Goal: Information Seeking & Learning: Learn about a topic

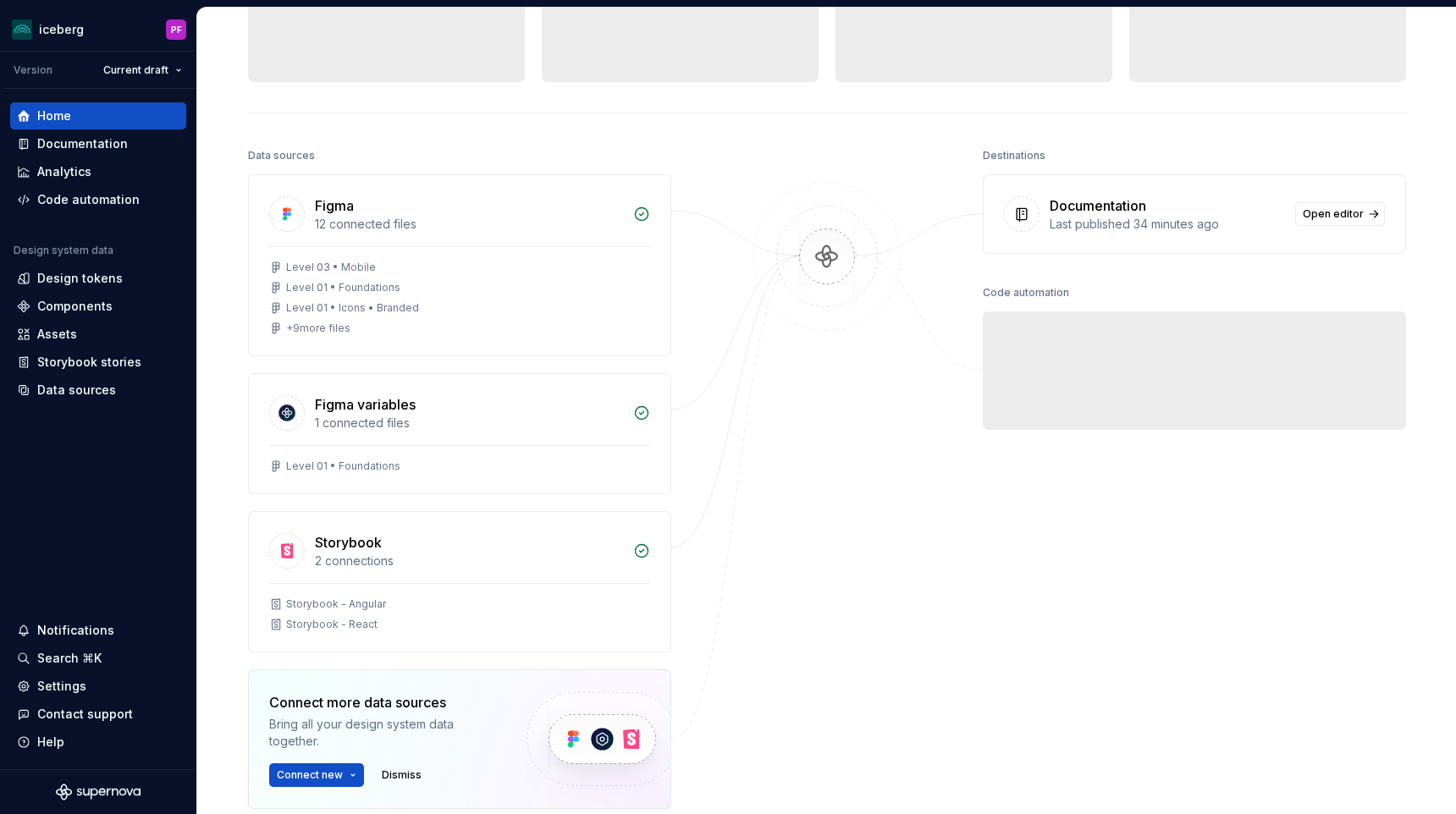
scroll to position [107, 0]
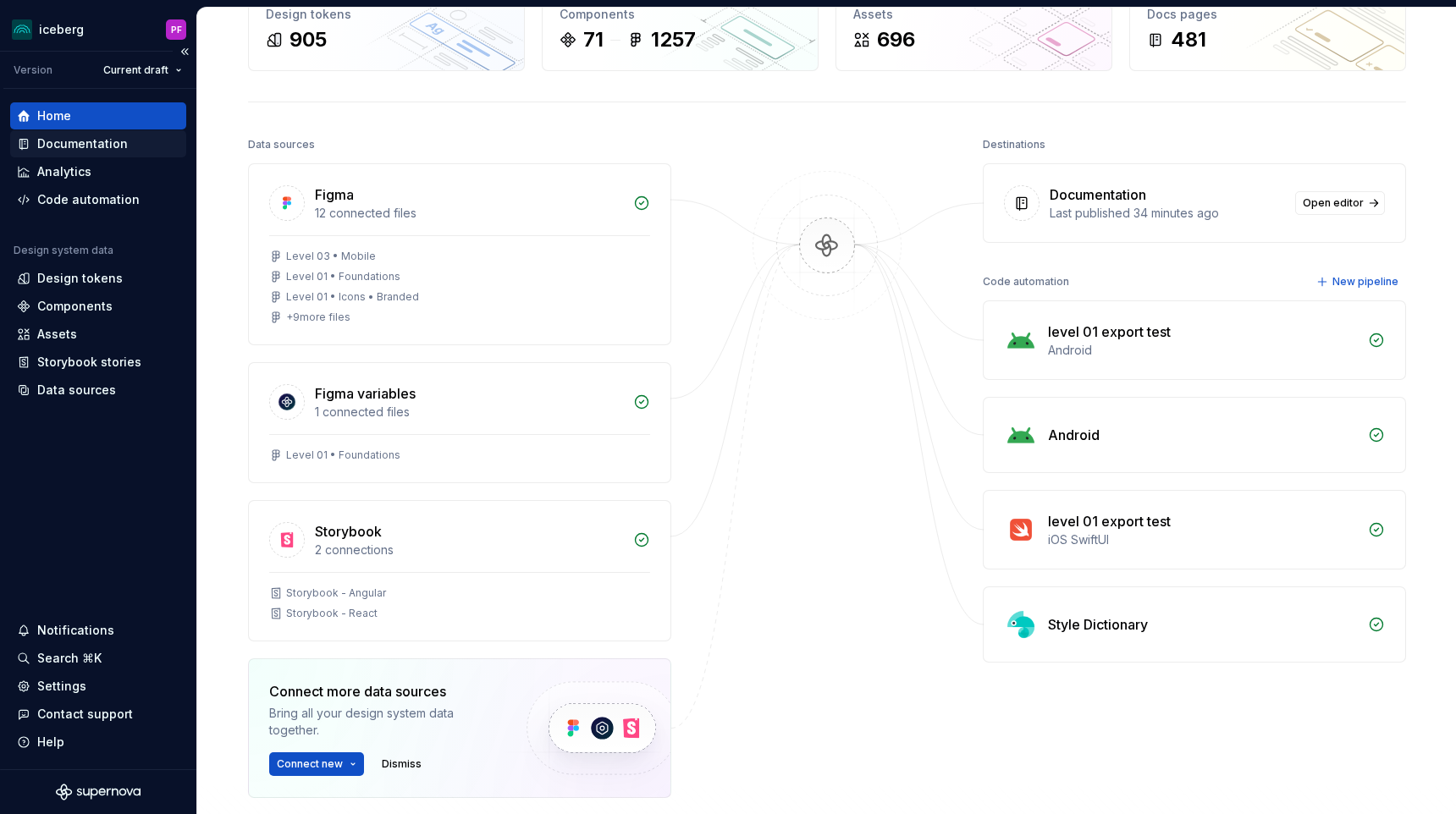
click at [56, 148] on div "Documentation" at bounding box center [82, 144] width 91 height 17
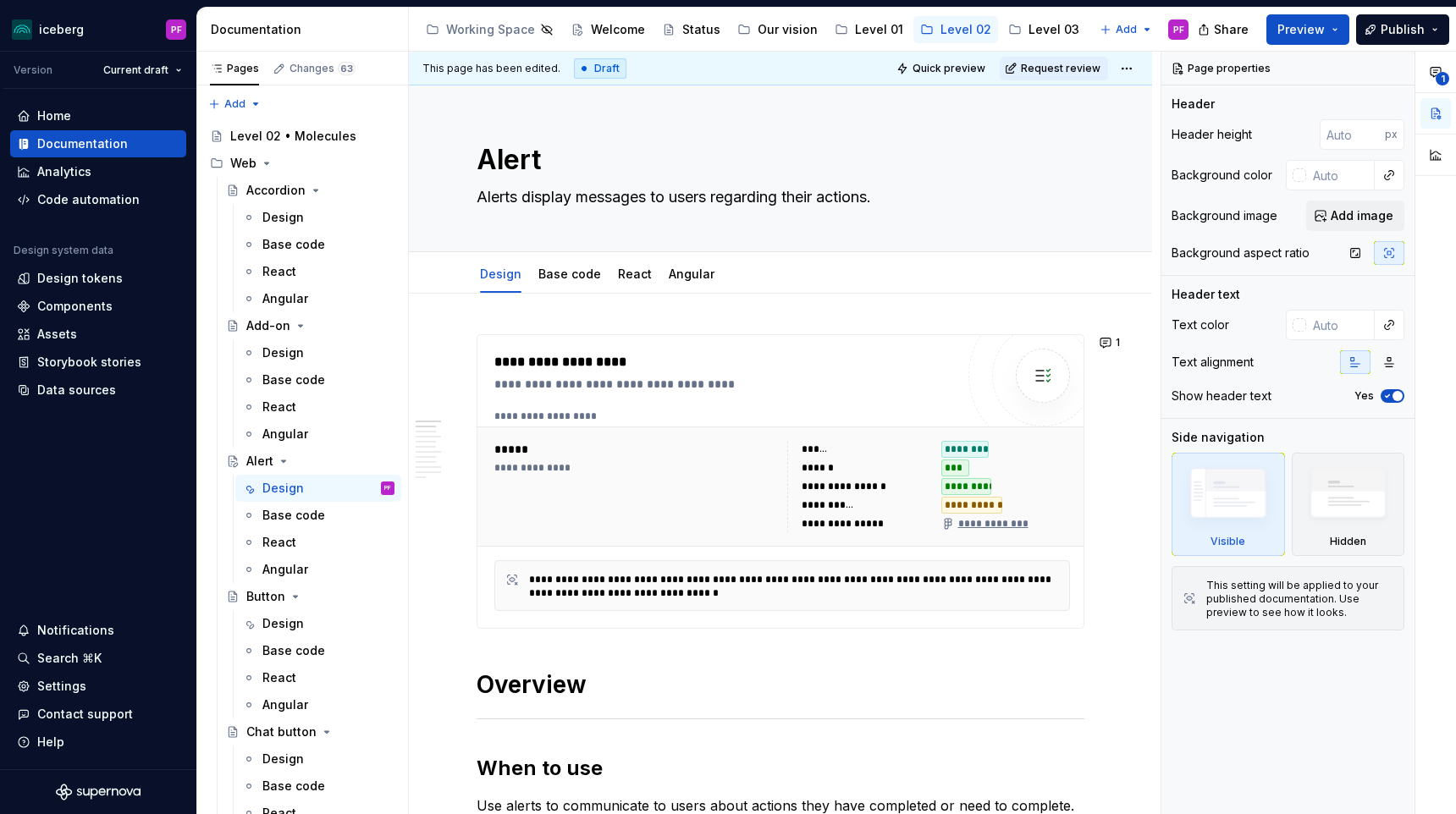
type textarea "*"
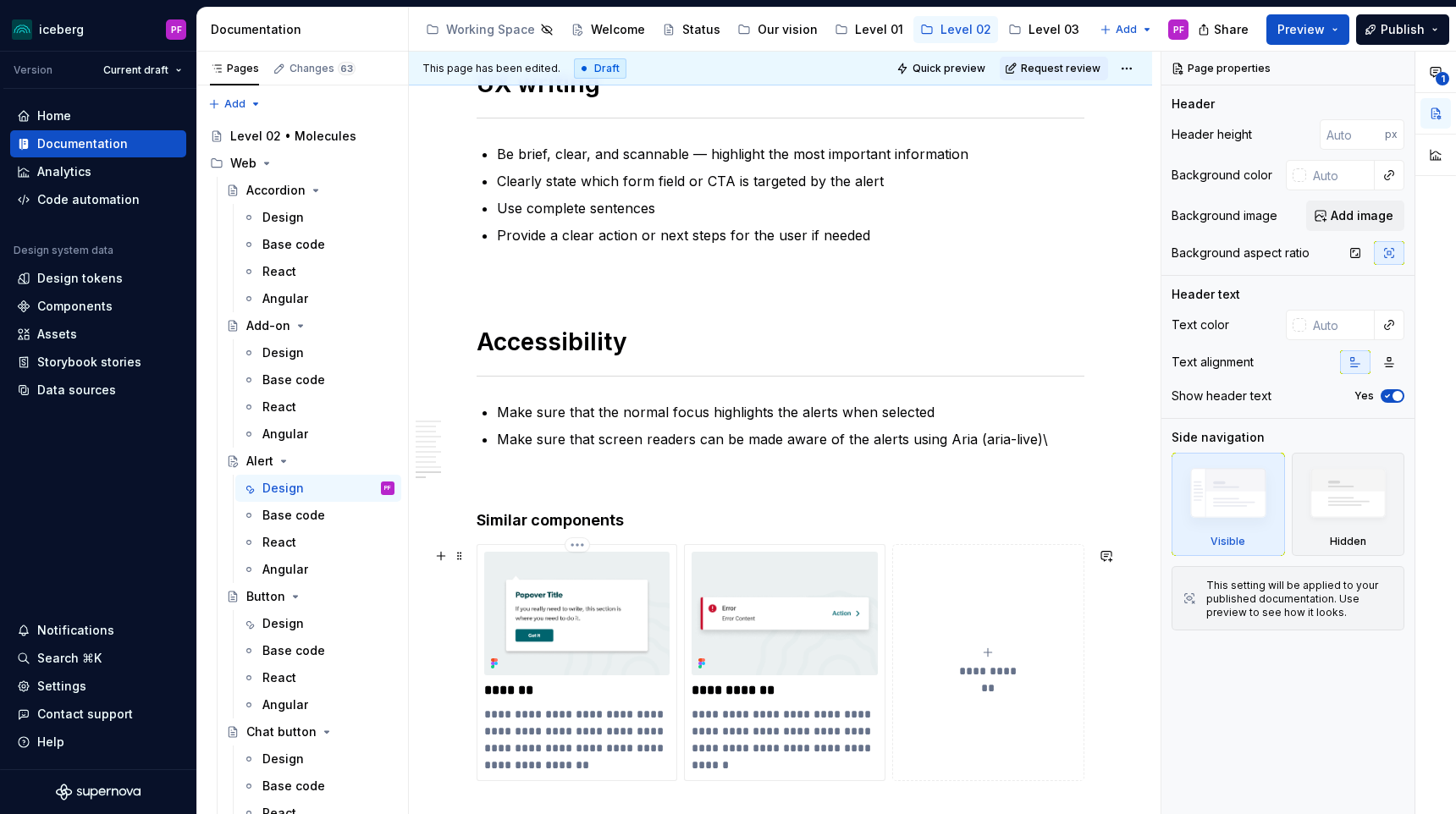
scroll to position [3840, 0]
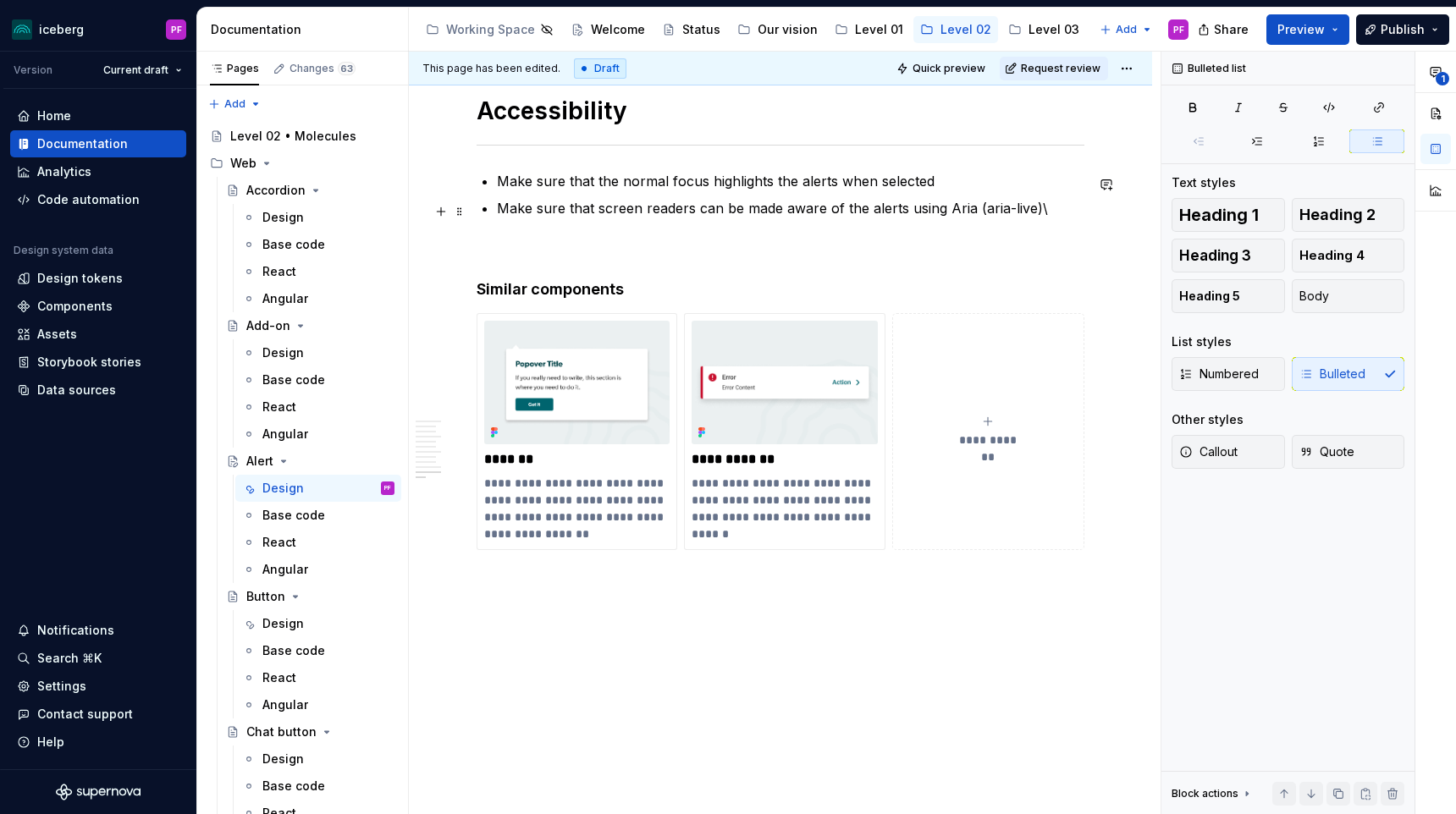
click at [1066, 207] on p "Make sure that screen readers can be made aware of the alerts using Aria (aria-…" at bounding box center [791, 208] width 588 height 21
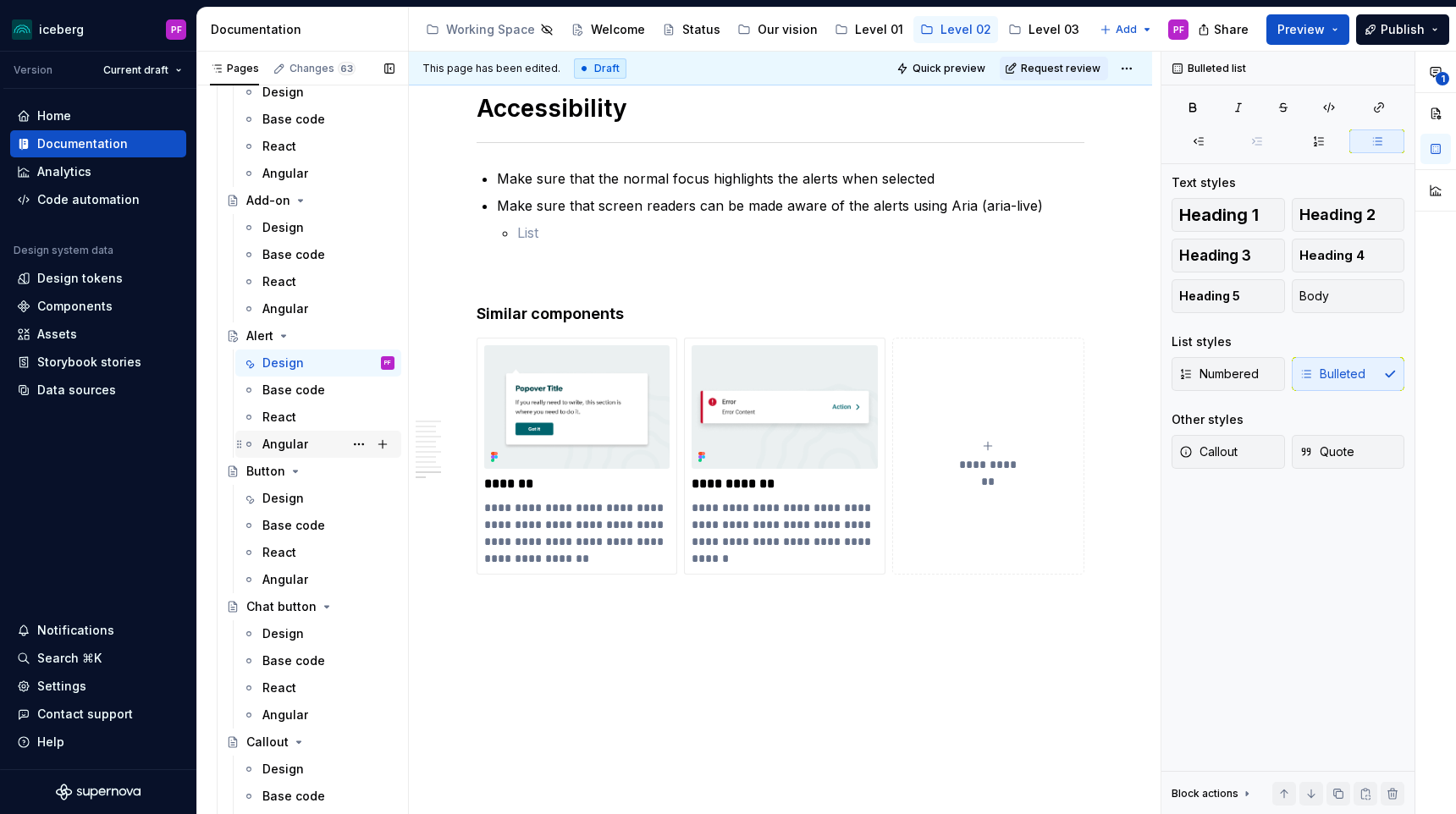
scroll to position [143, 0]
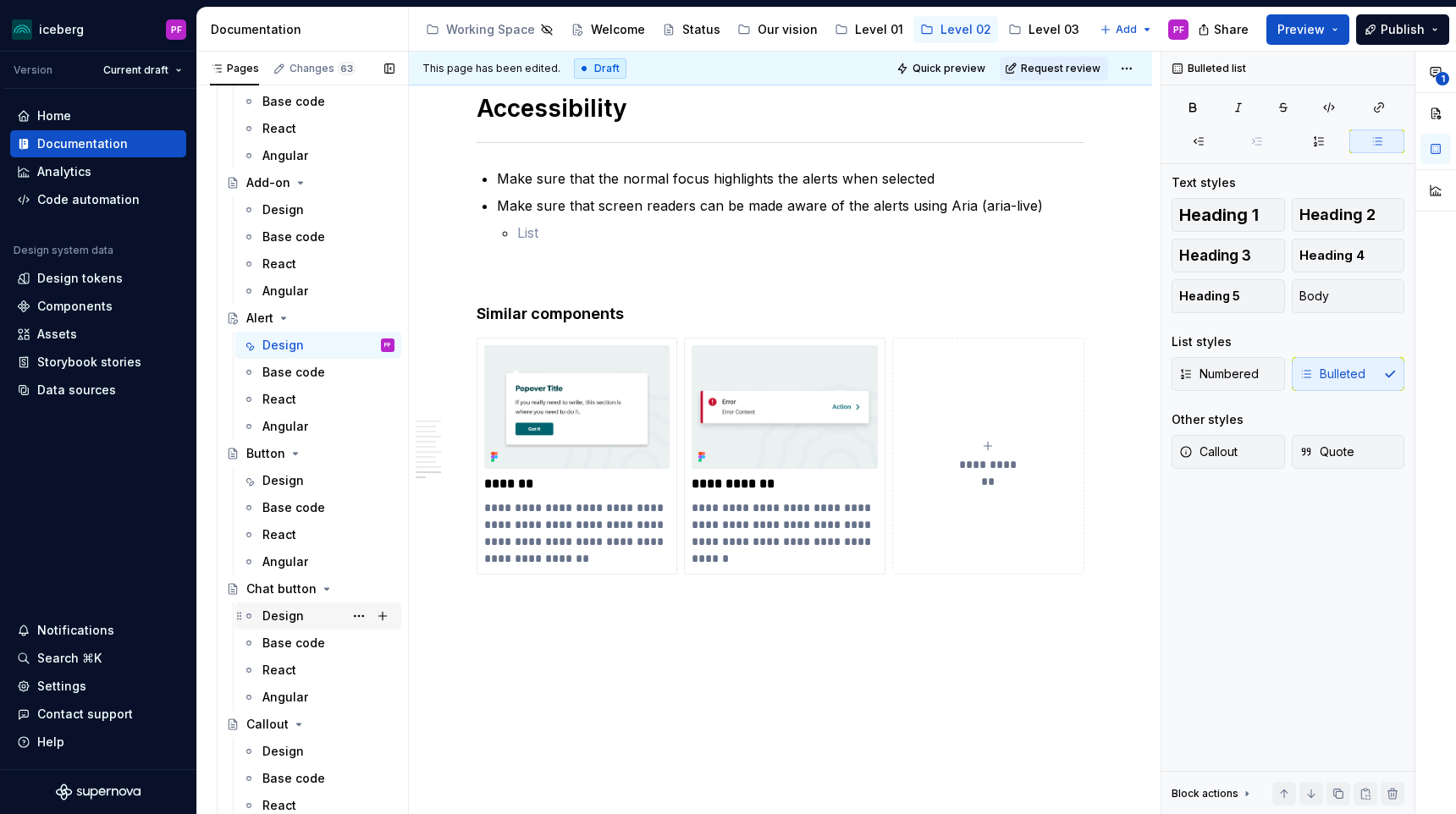
click at [283, 613] on div "Design" at bounding box center [283, 616] width 41 height 17
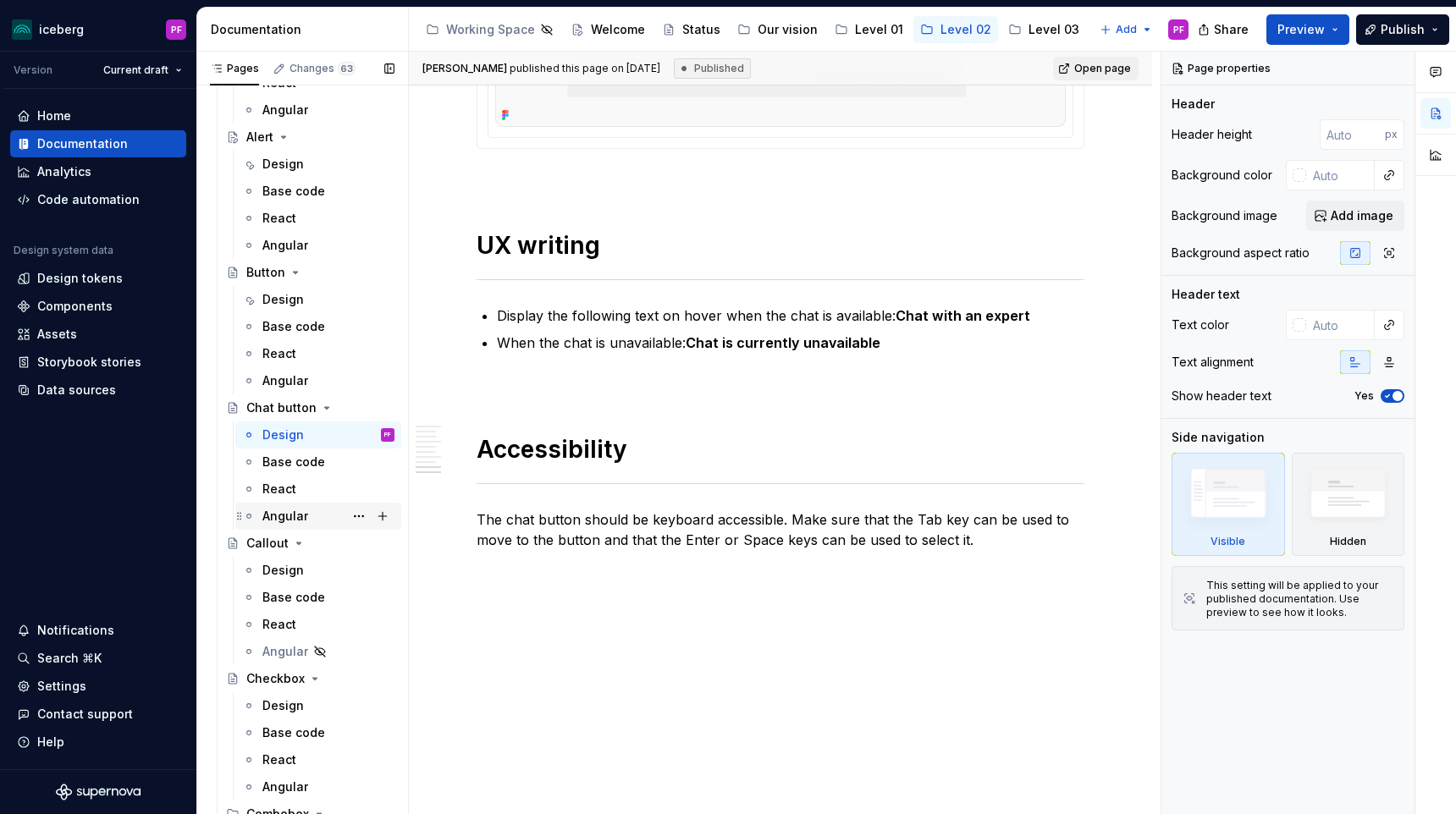
scroll to position [328, 0]
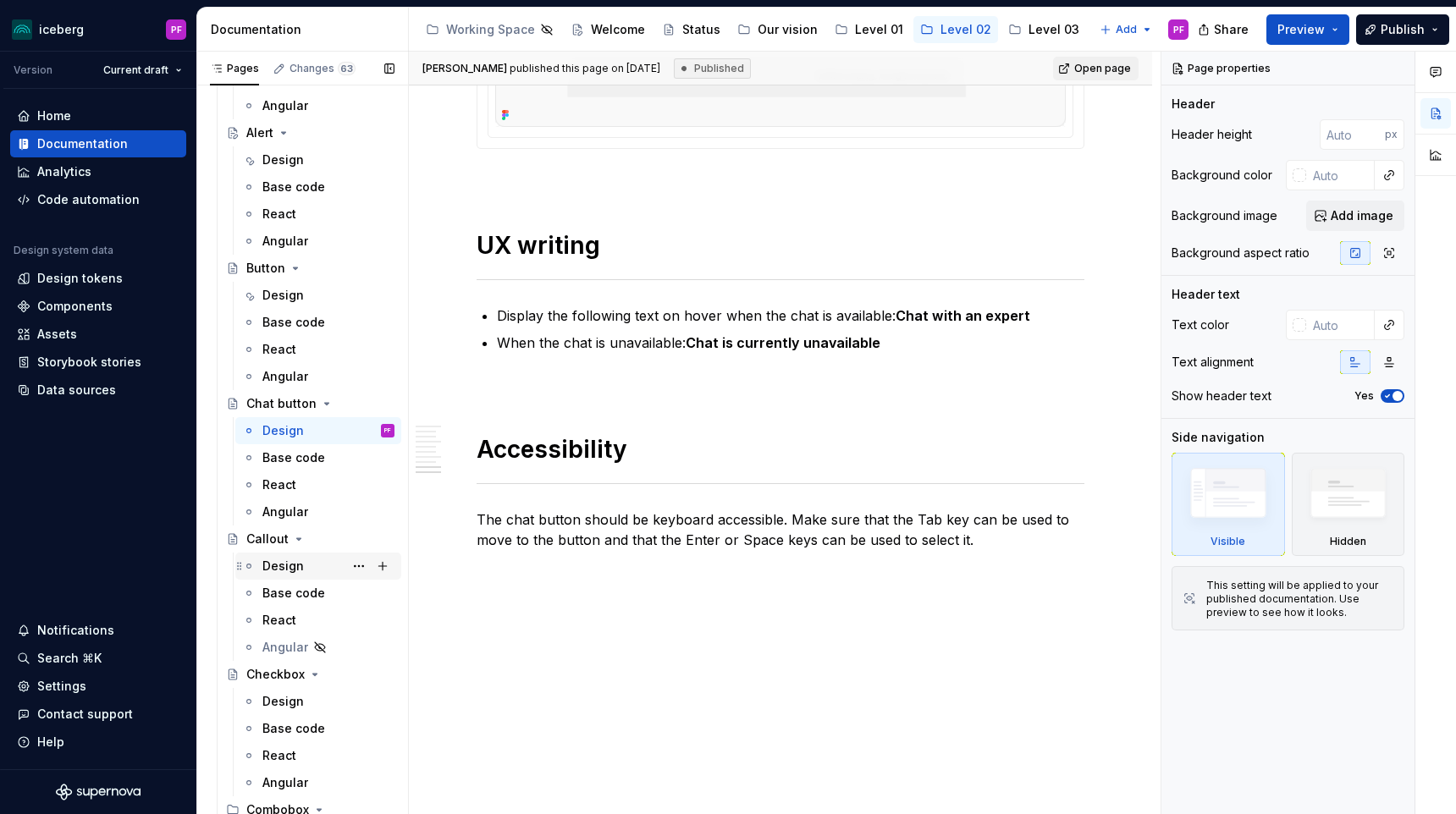
click at [276, 565] on div "Design" at bounding box center [283, 566] width 41 height 17
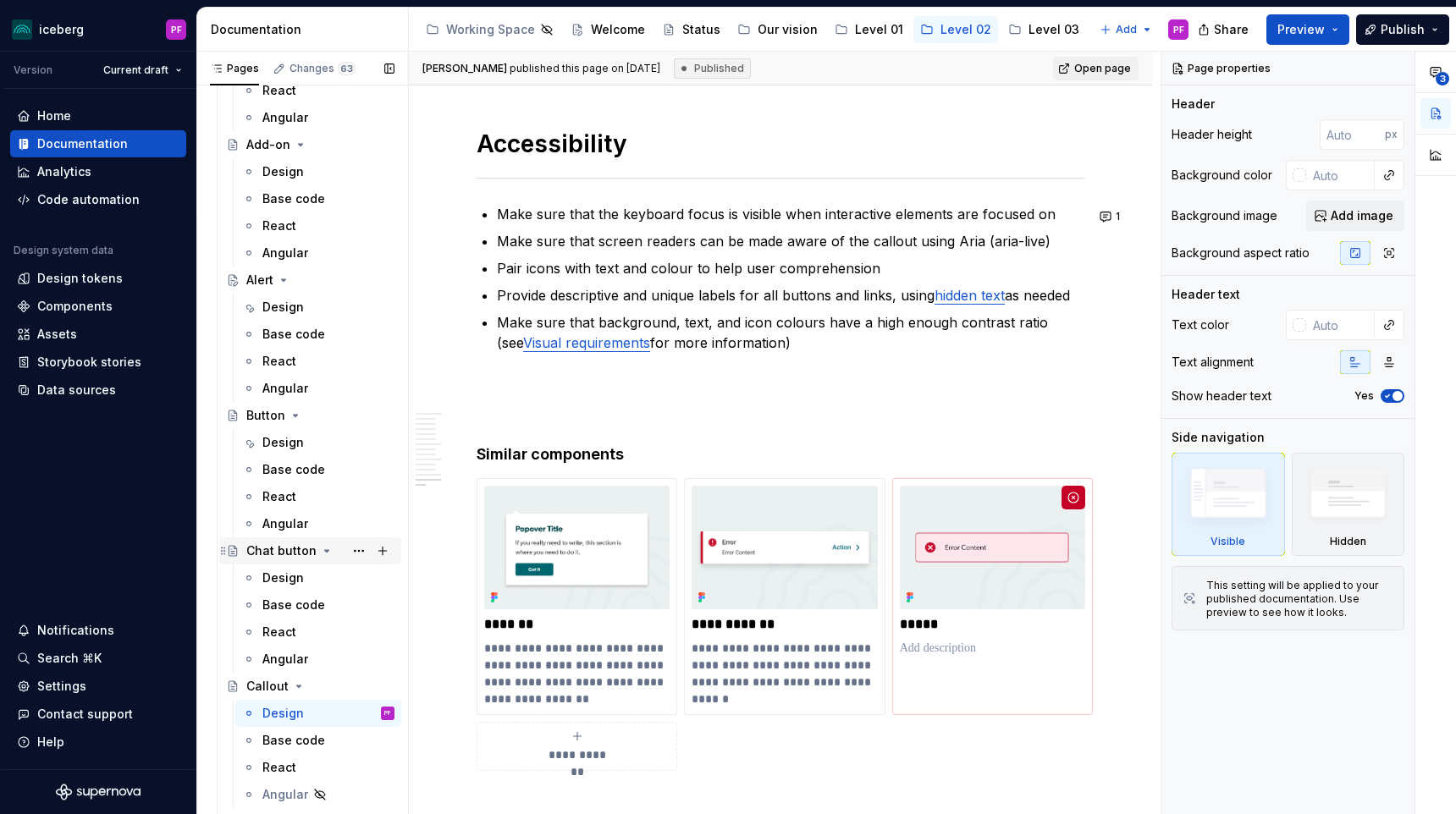
scroll to position [141, 0]
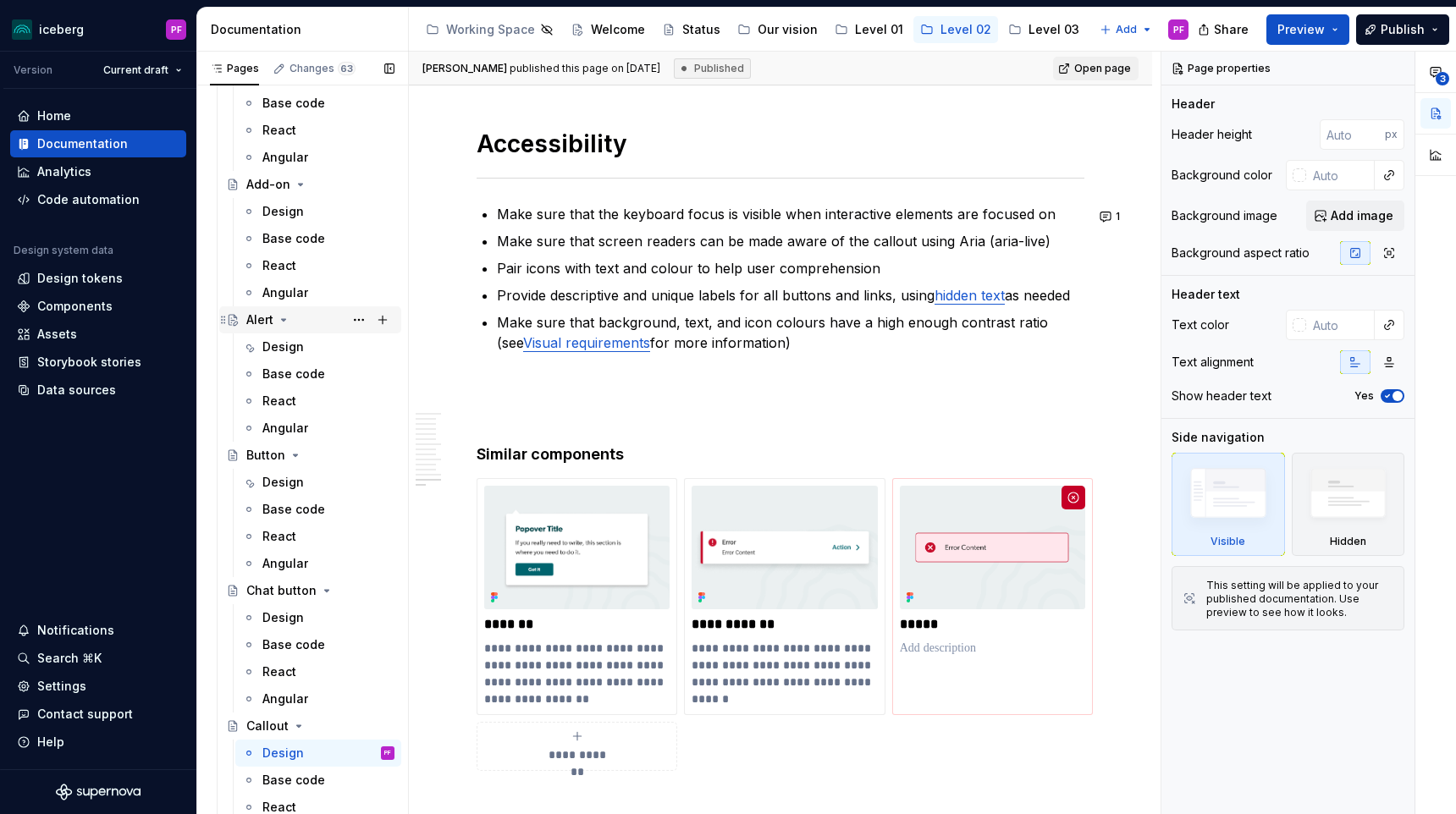
click at [294, 317] on div "Alert" at bounding box center [321, 320] width 149 height 23
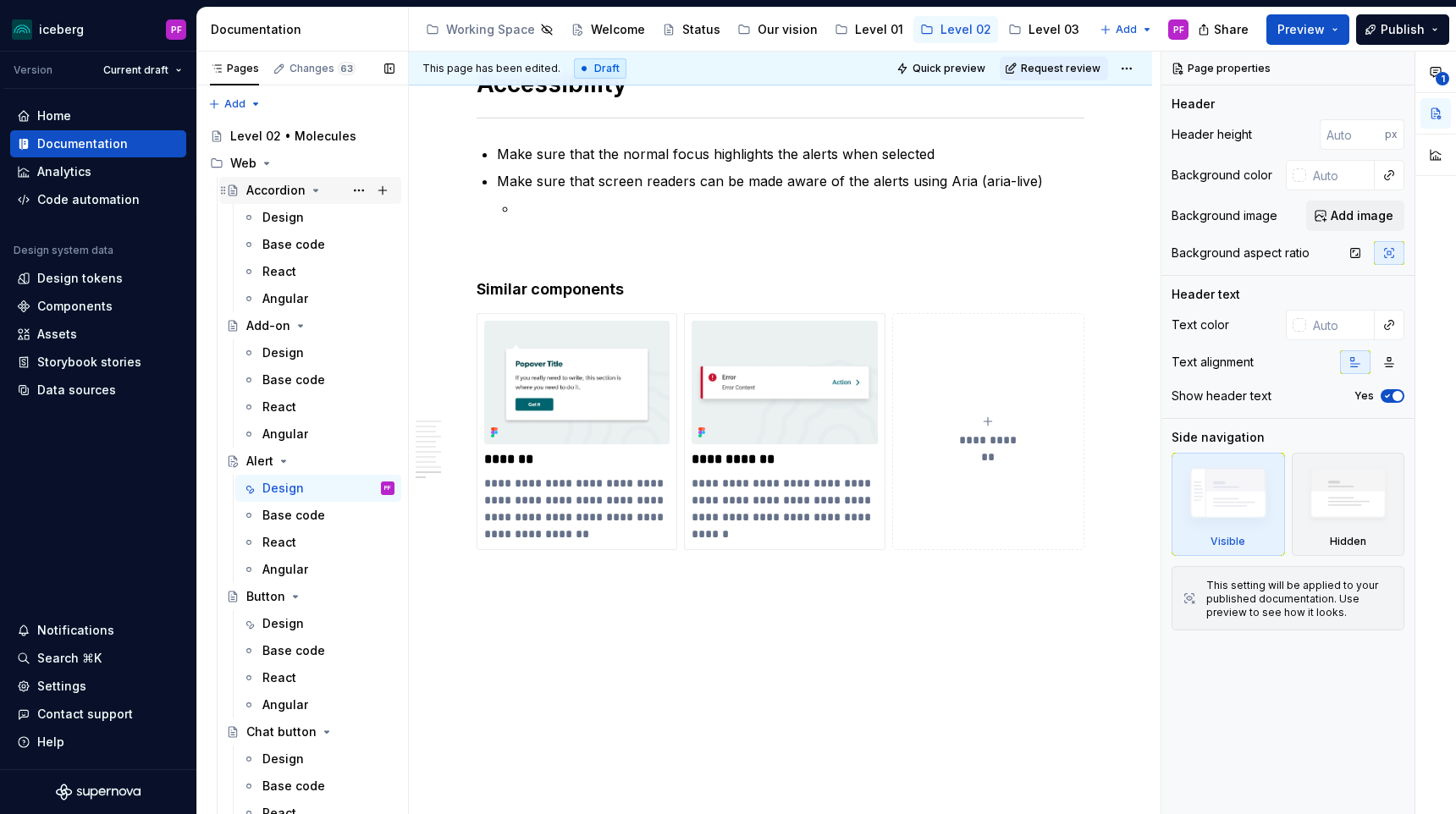
click at [281, 193] on div "Accordion" at bounding box center [276, 191] width 59 height 17
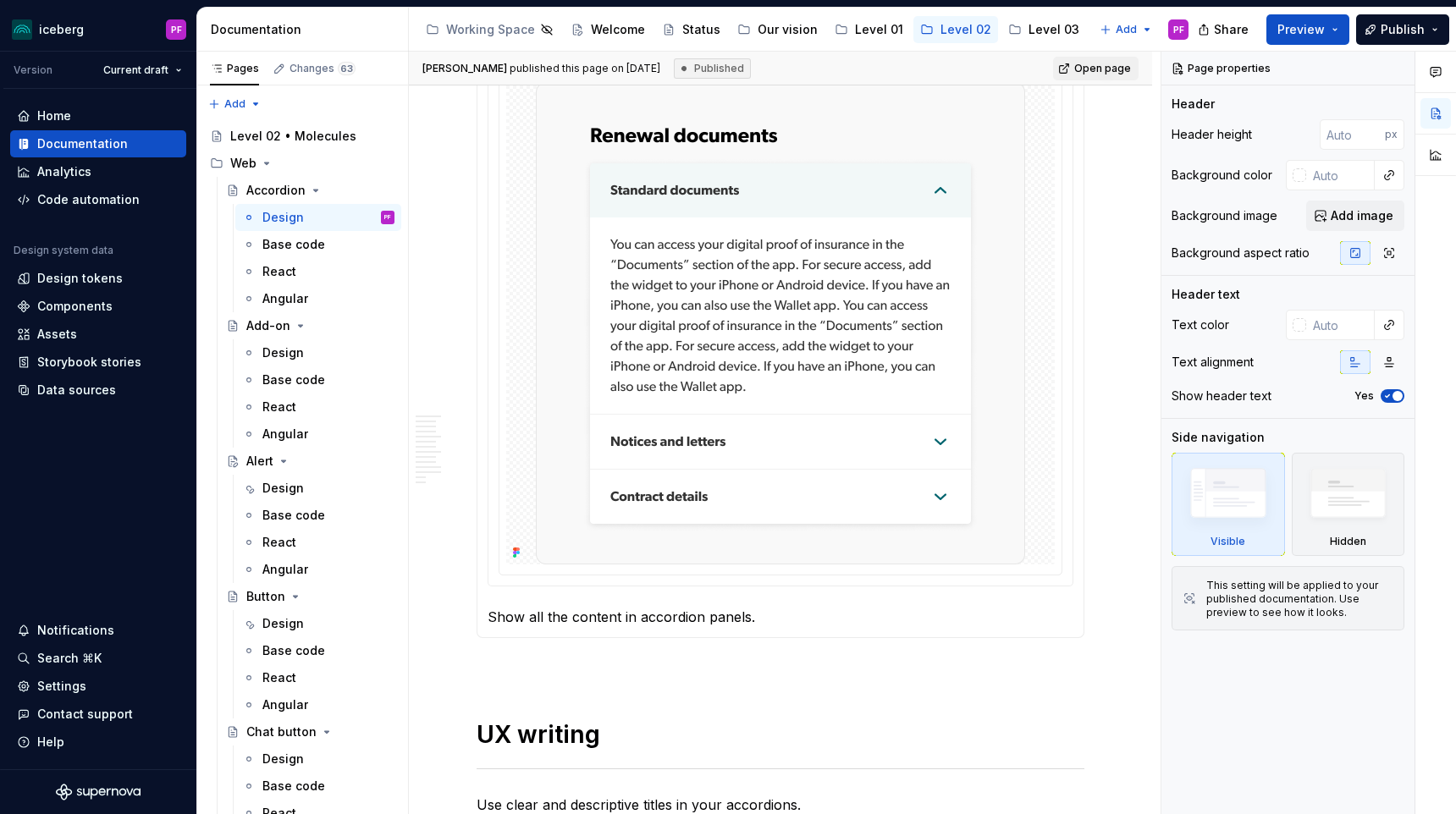
scroll to position [5342, 0]
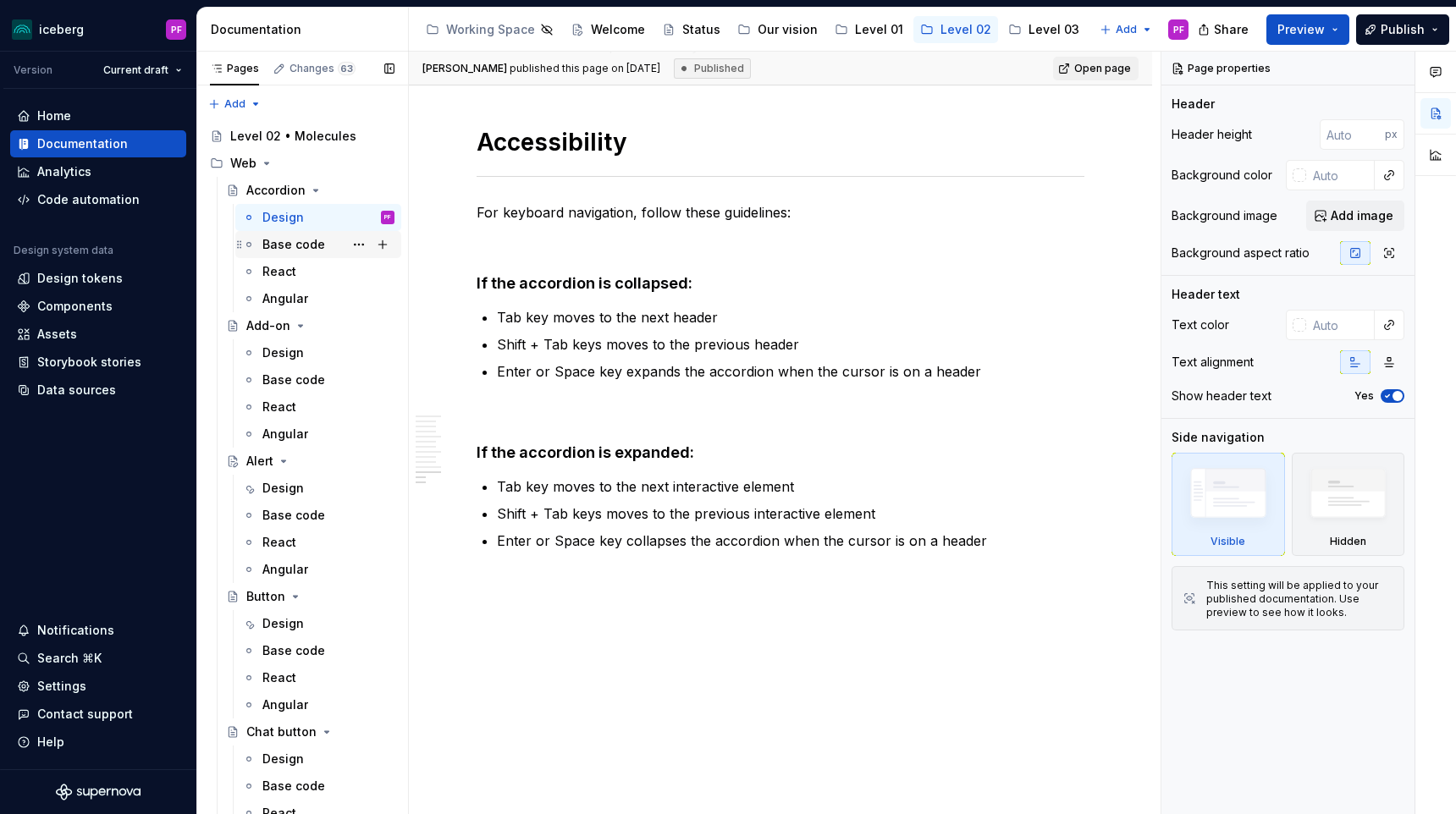
click at [312, 247] on div "Base code" at bounding box center [293, 245] width 63 height 17
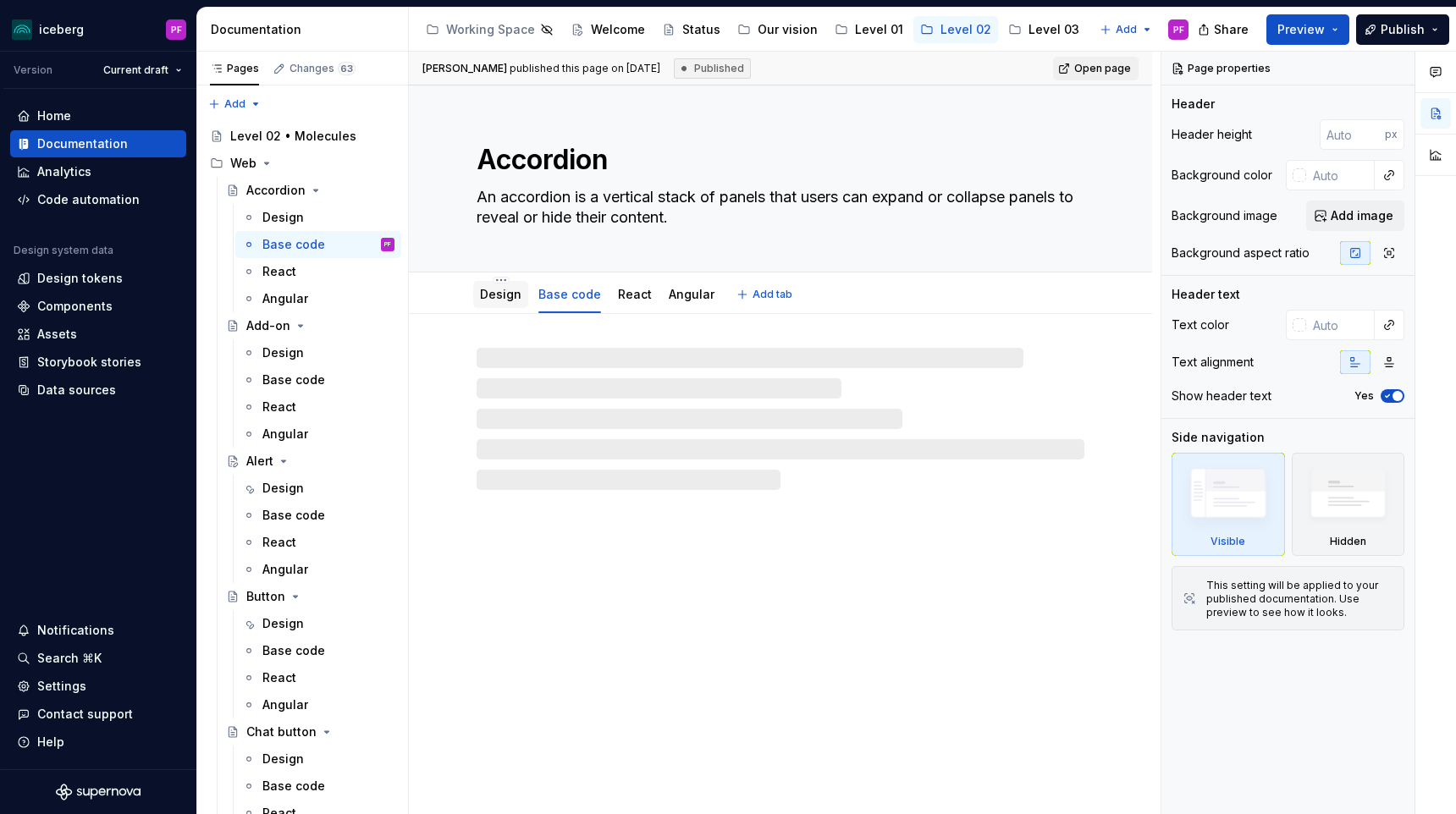
click at [490, 286] on div "Design" at bounding box center [501, 294] width 41 height 17
click at [286, 349] on div "Design" at bounding box center [283, 353] width 41 height 17
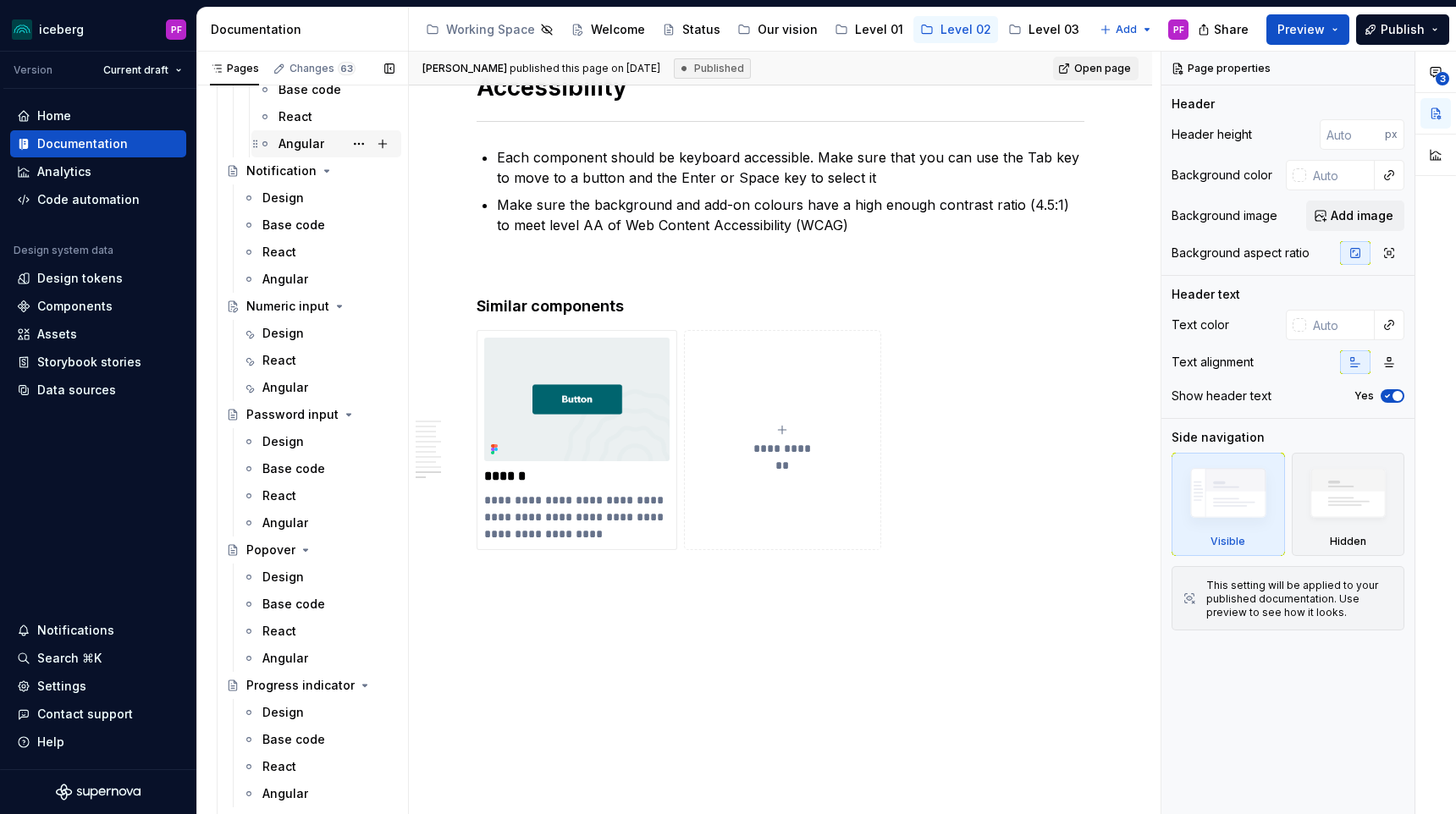
scroll to position [2403, 0]
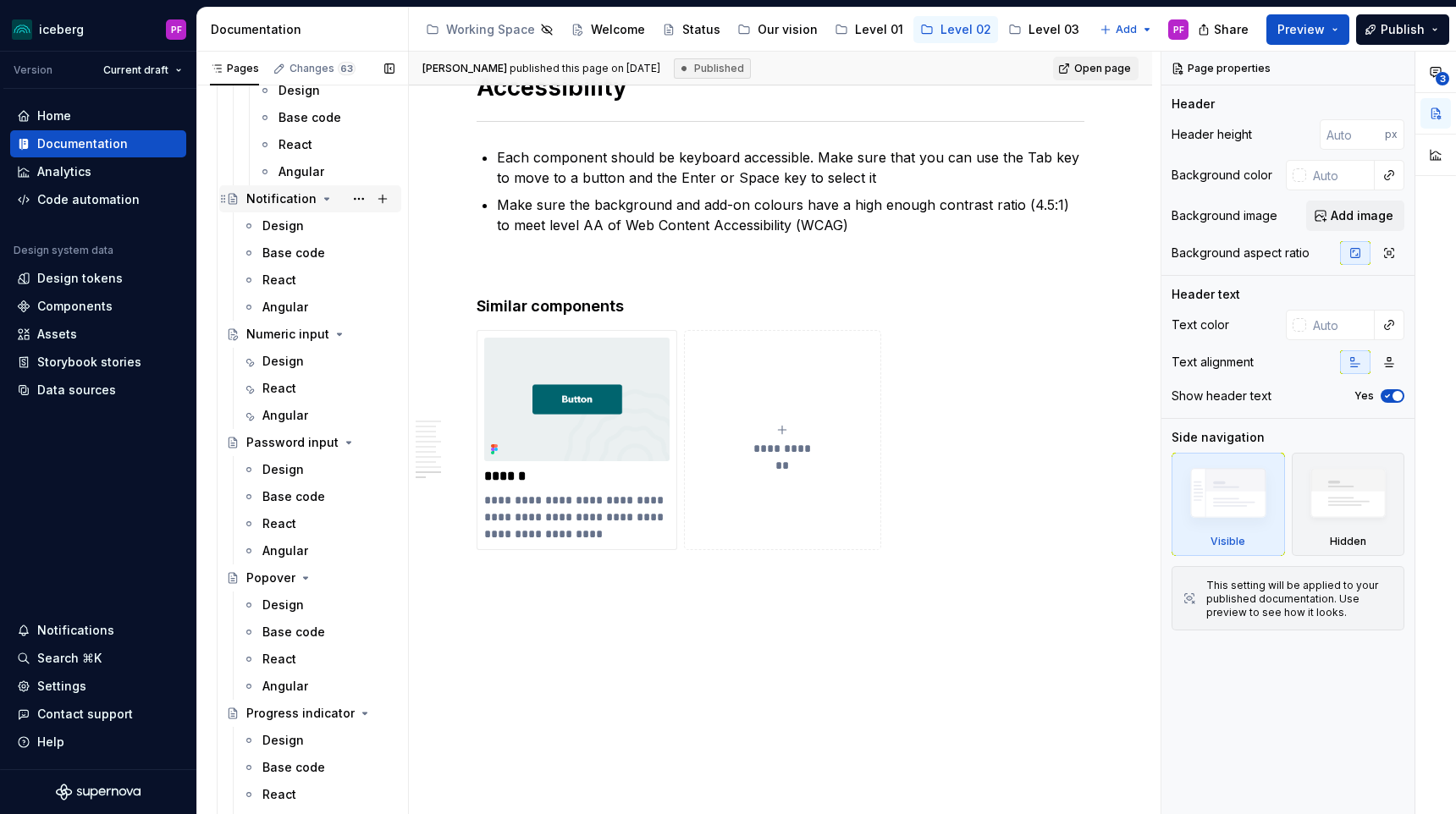
click at [288, 193] on div "Notification" at bounding box center [281, 199] width 70 height 17
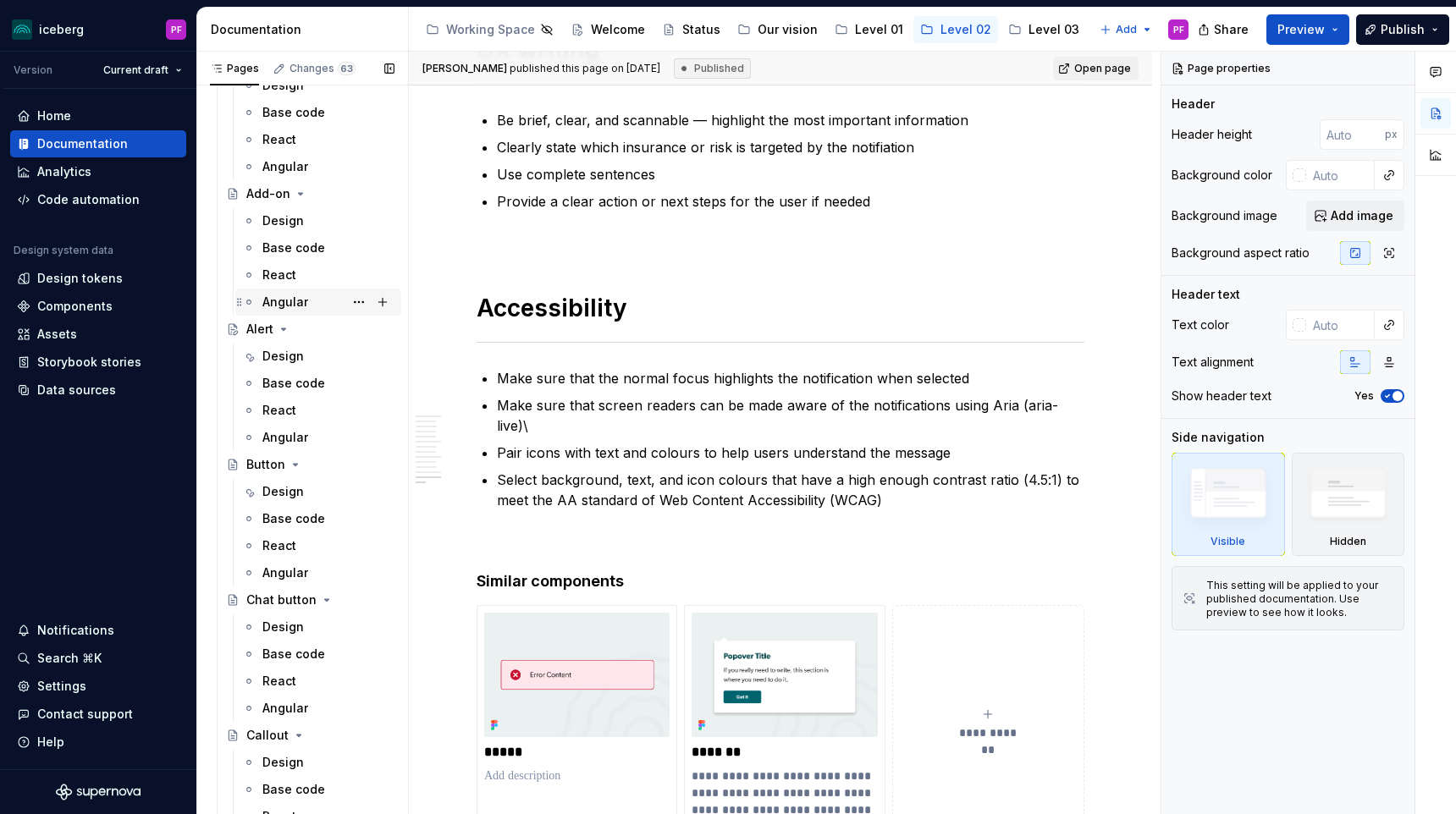
scroll to position [121, 0]
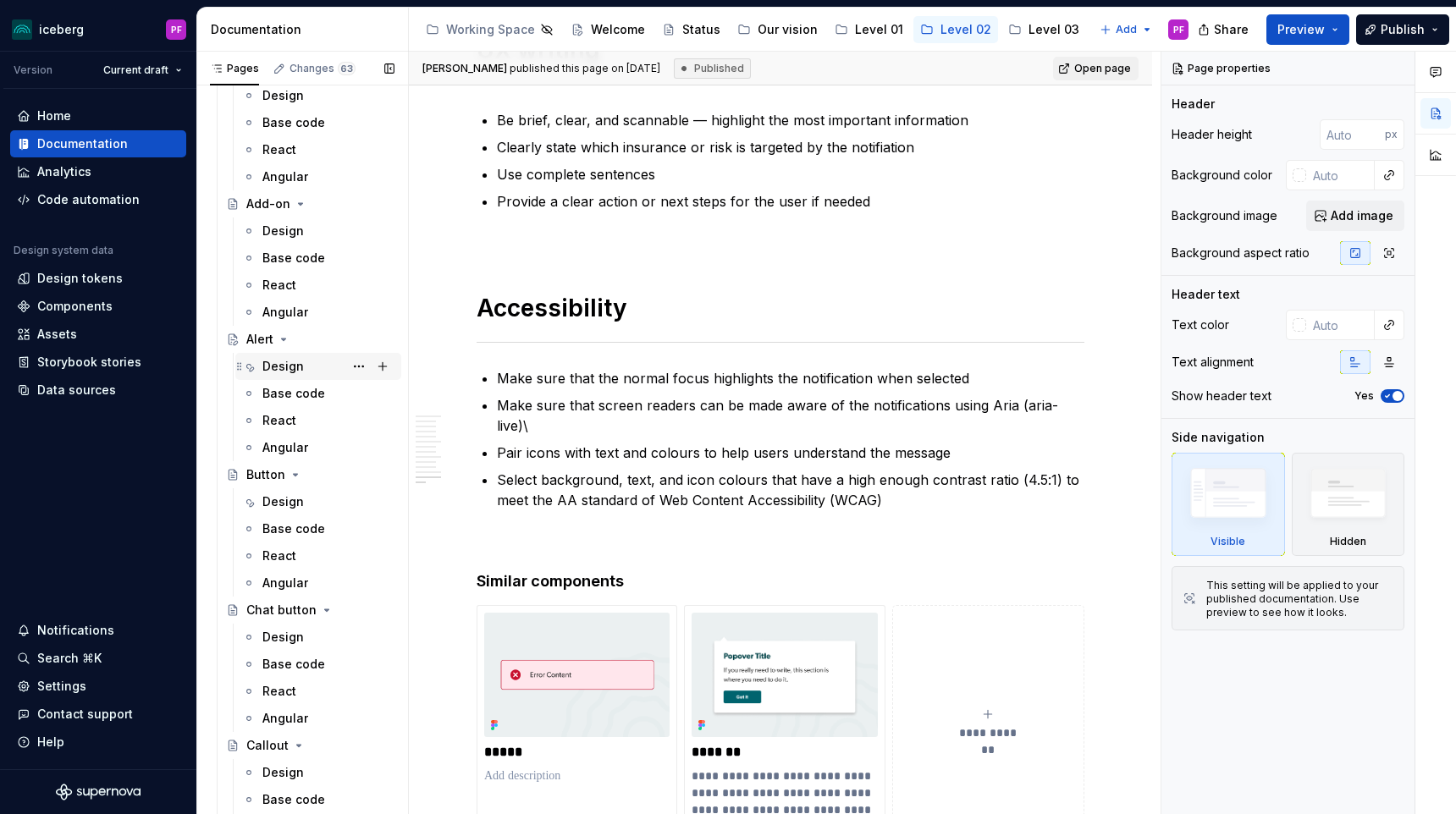
click at [288, 364] on div "Design" at bounding box center [283, 366] width 41 height 17
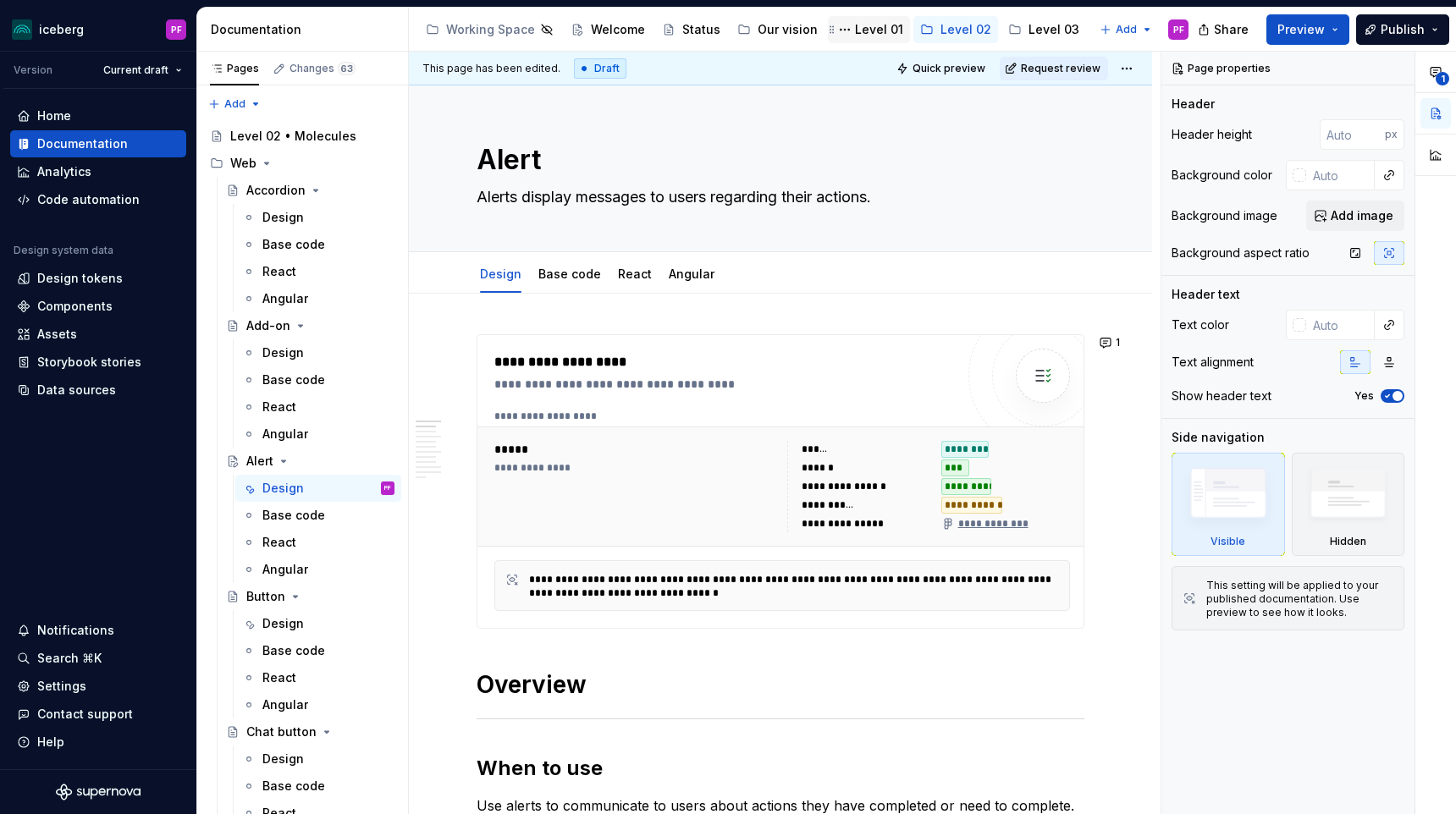
click at [861, 28] on div "Level 01" at bounding box center [879, 30] width 49 height 17
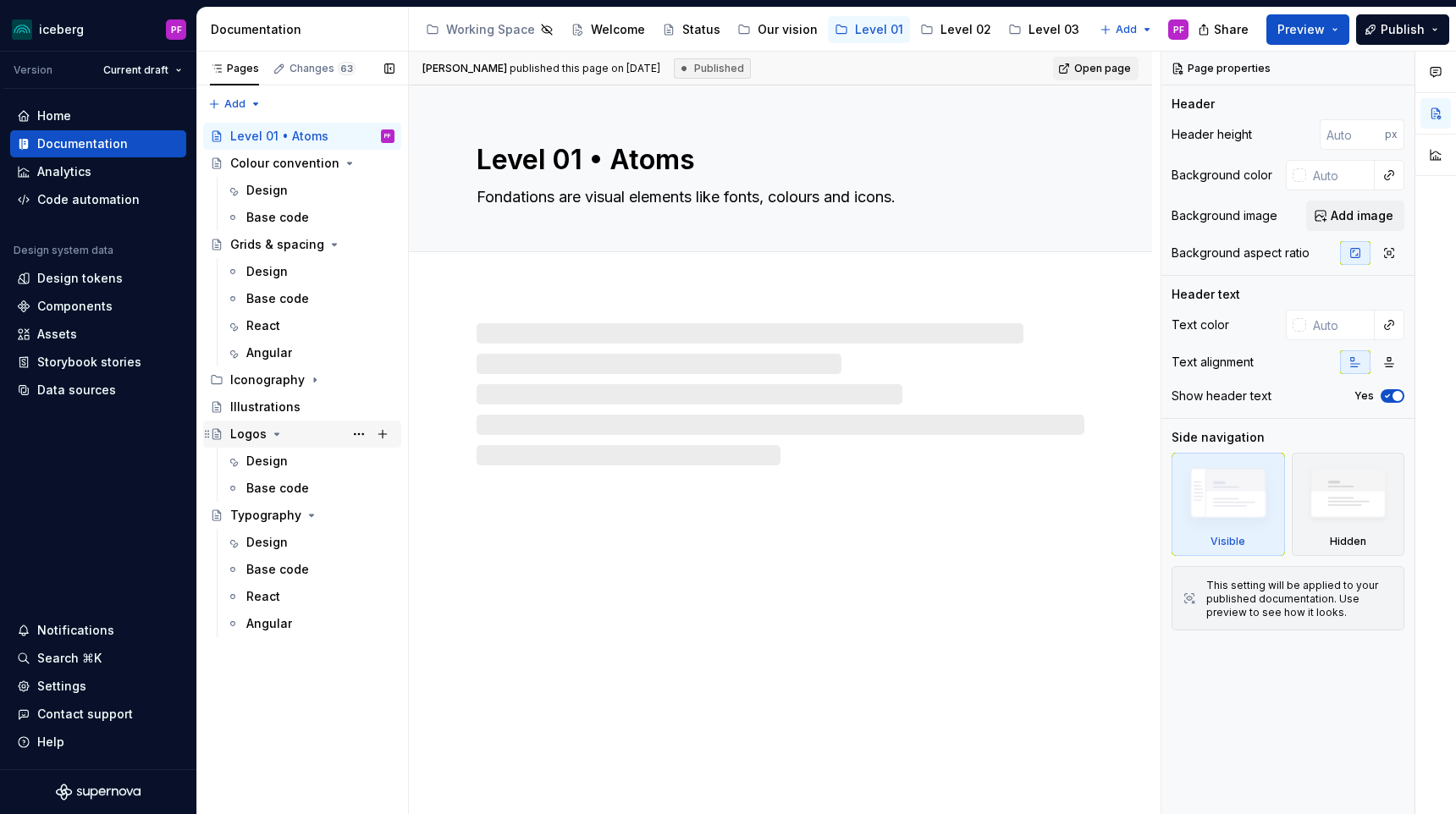
click at [264, 434] on div "Logos" at bounding box center [248, 435] width 36 height 17
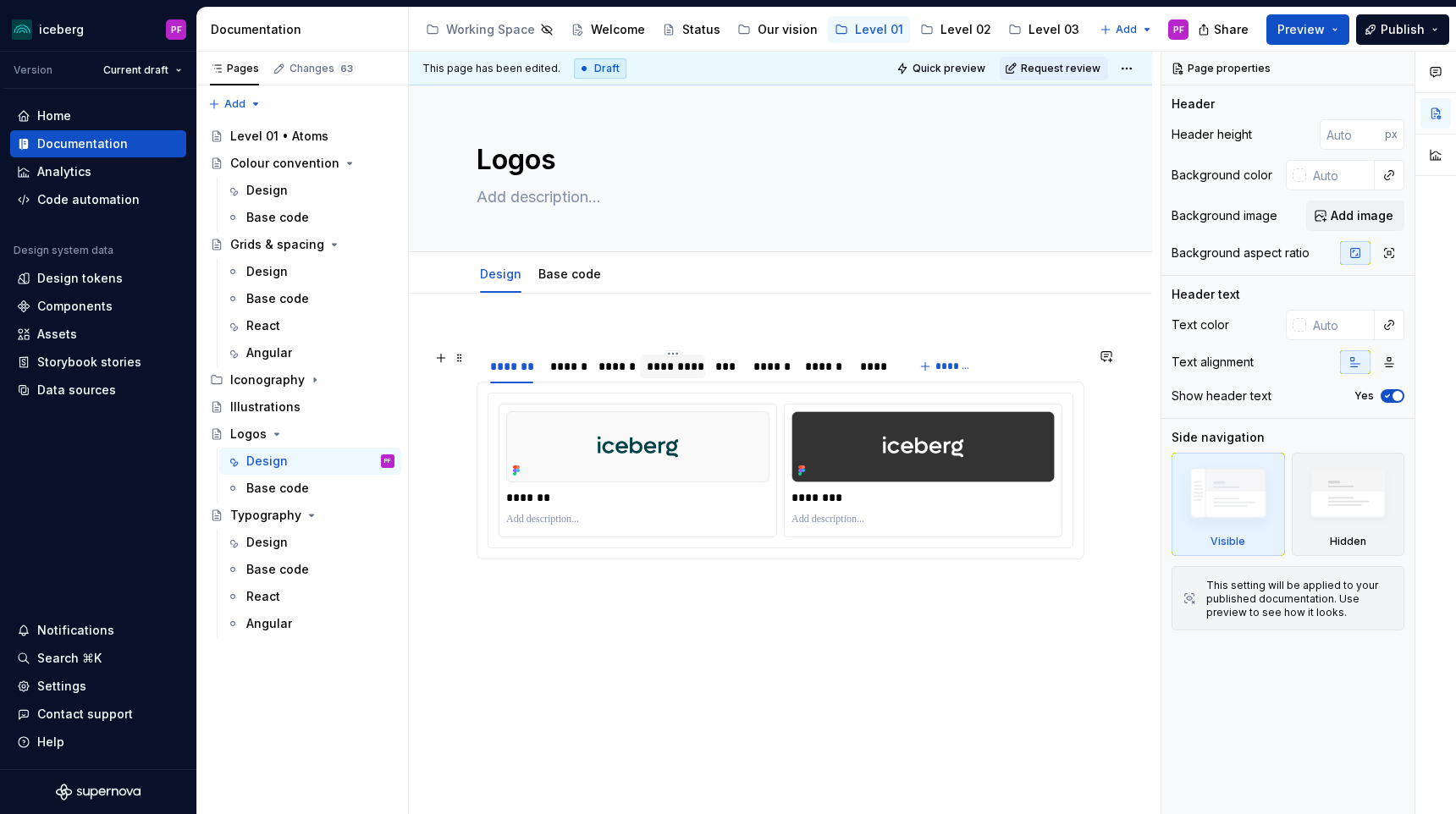
click at [664, 373] on div "*********" at bounding box center [672, 366] width 51 height 17
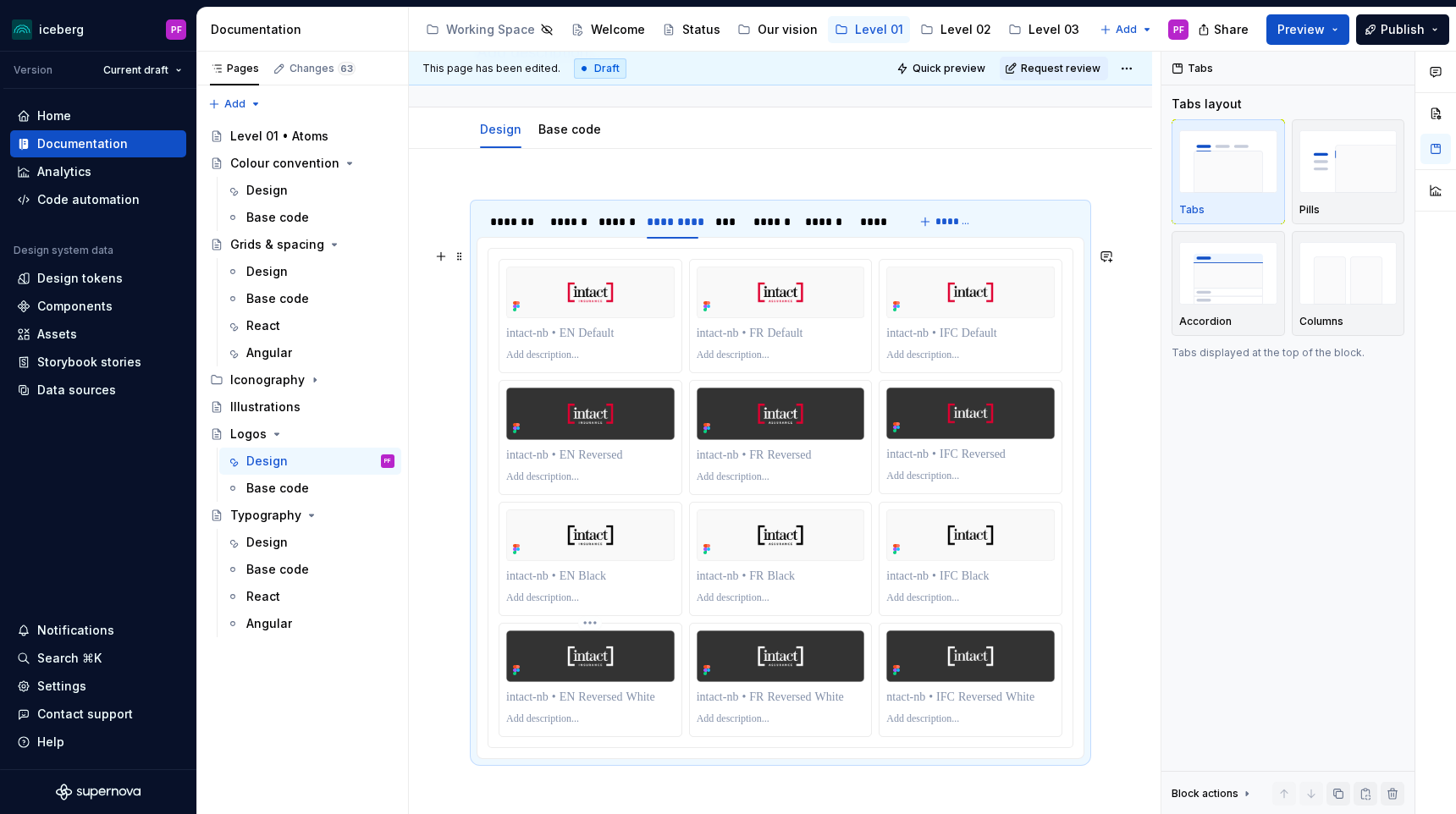
scroll to position [24, 0]
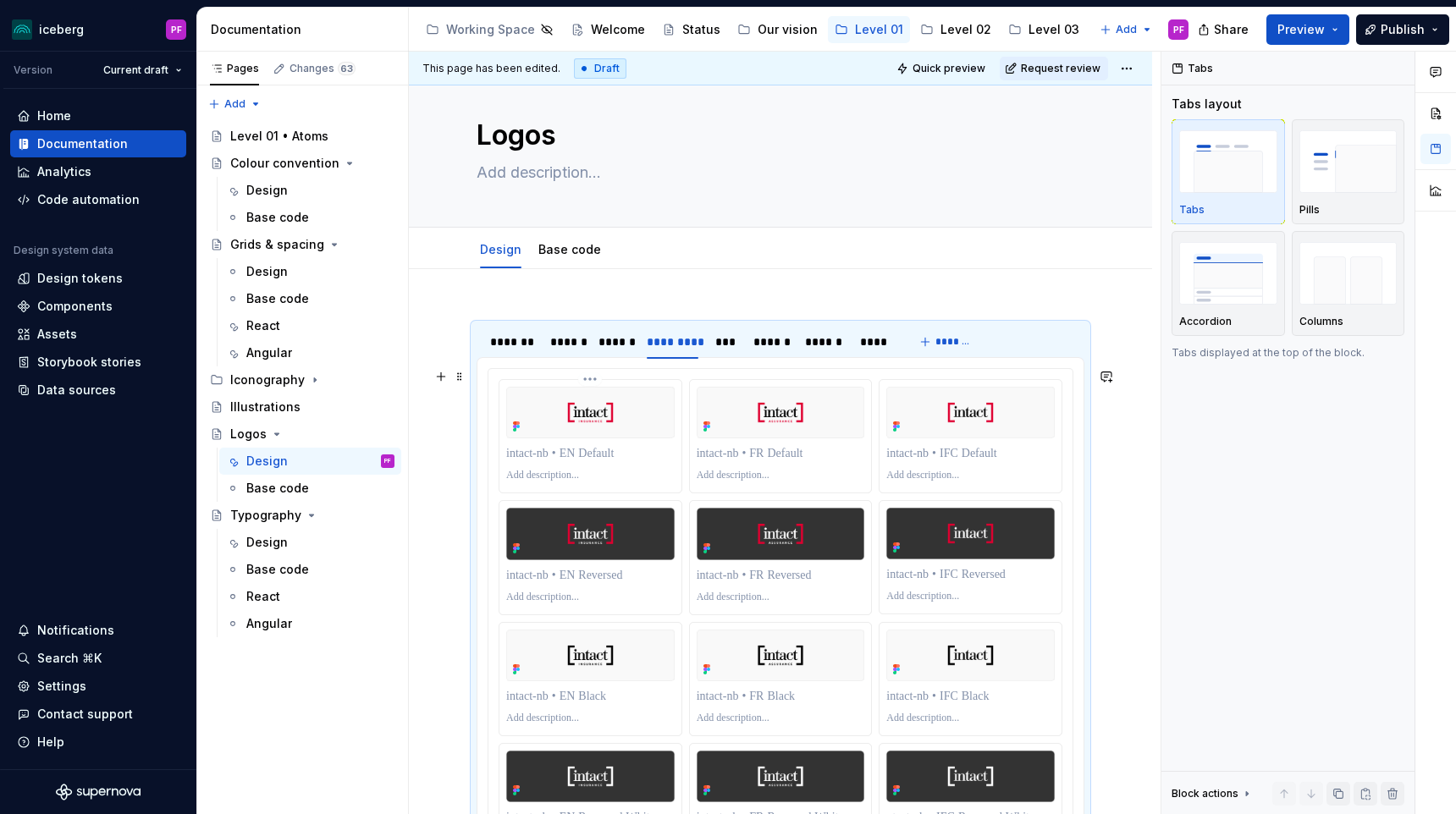
click at [515, 430] on icon at bounding box center [515, 430] width 4 height 4
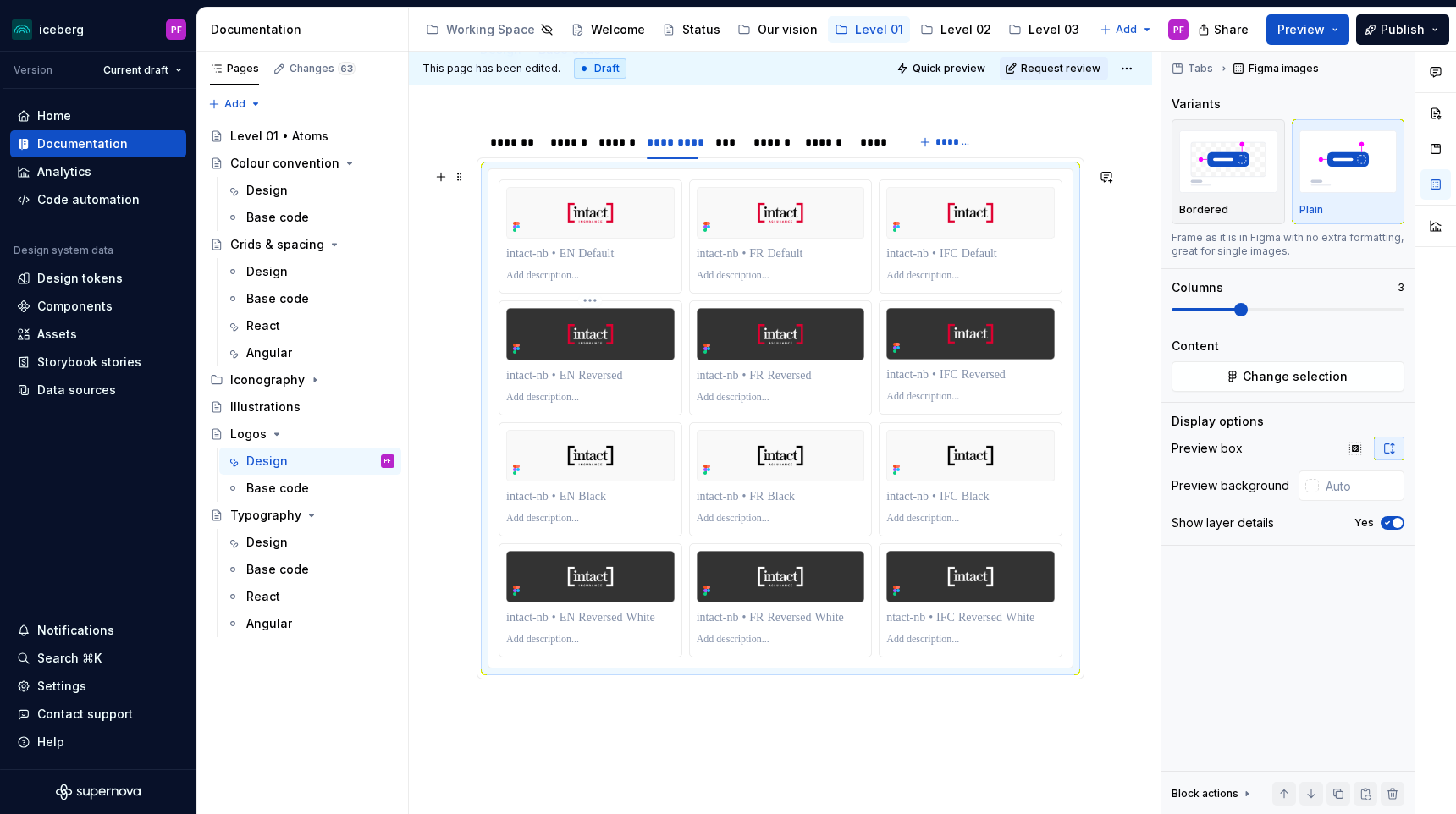
scroll to position [207, 0]
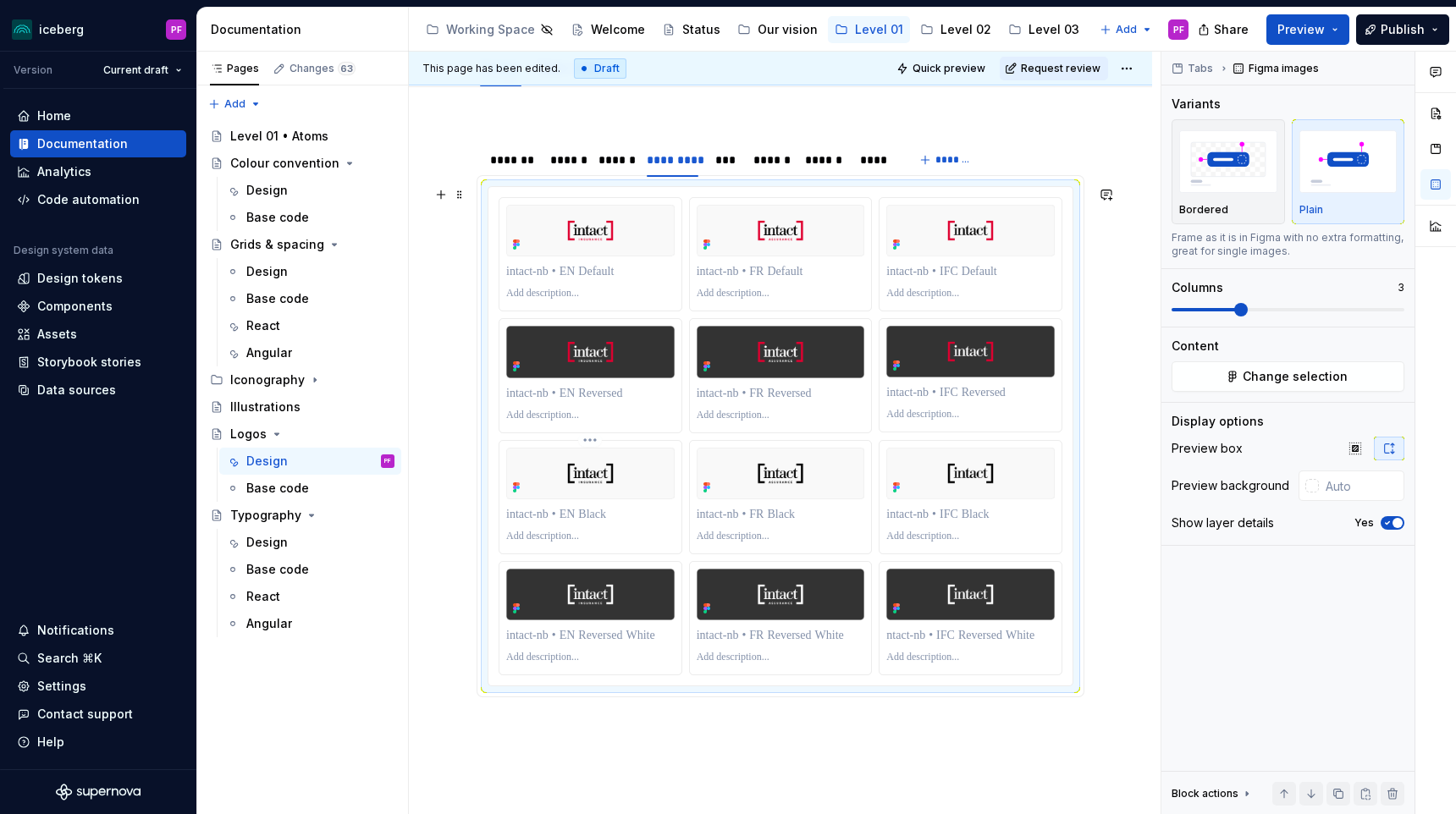
click at [613, 472] on img at bounding box center [591, 473] width 168 height 51
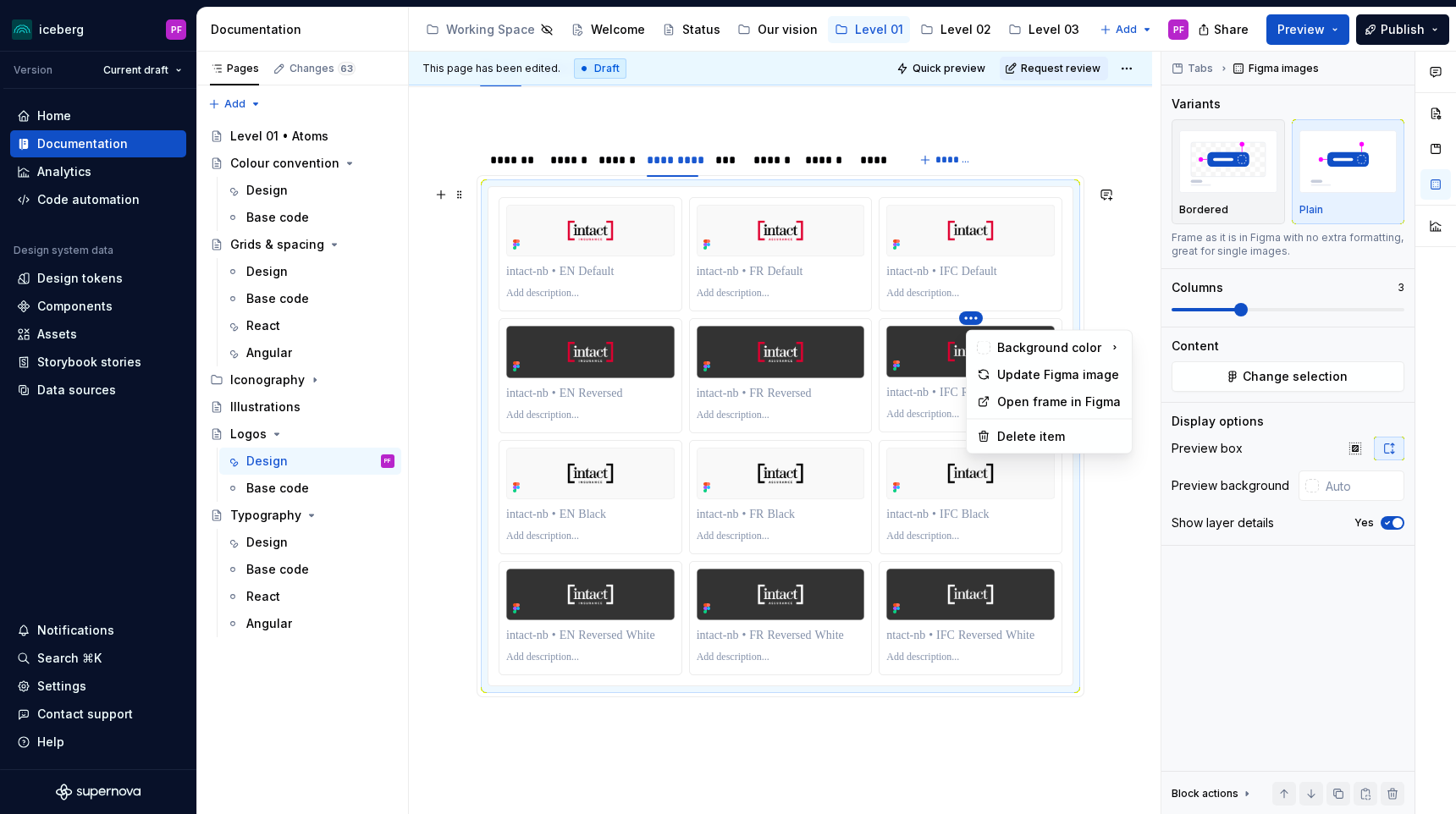
click at [978, 321] on html "iceberg PF Version Current draft Home Documentation Analytics Code automation D…" at bounding box center [728, 407] width 1456 height 814
click at [1006, 436] on div "Delete item" at bounding box center [1059, 436] width 124 height 17
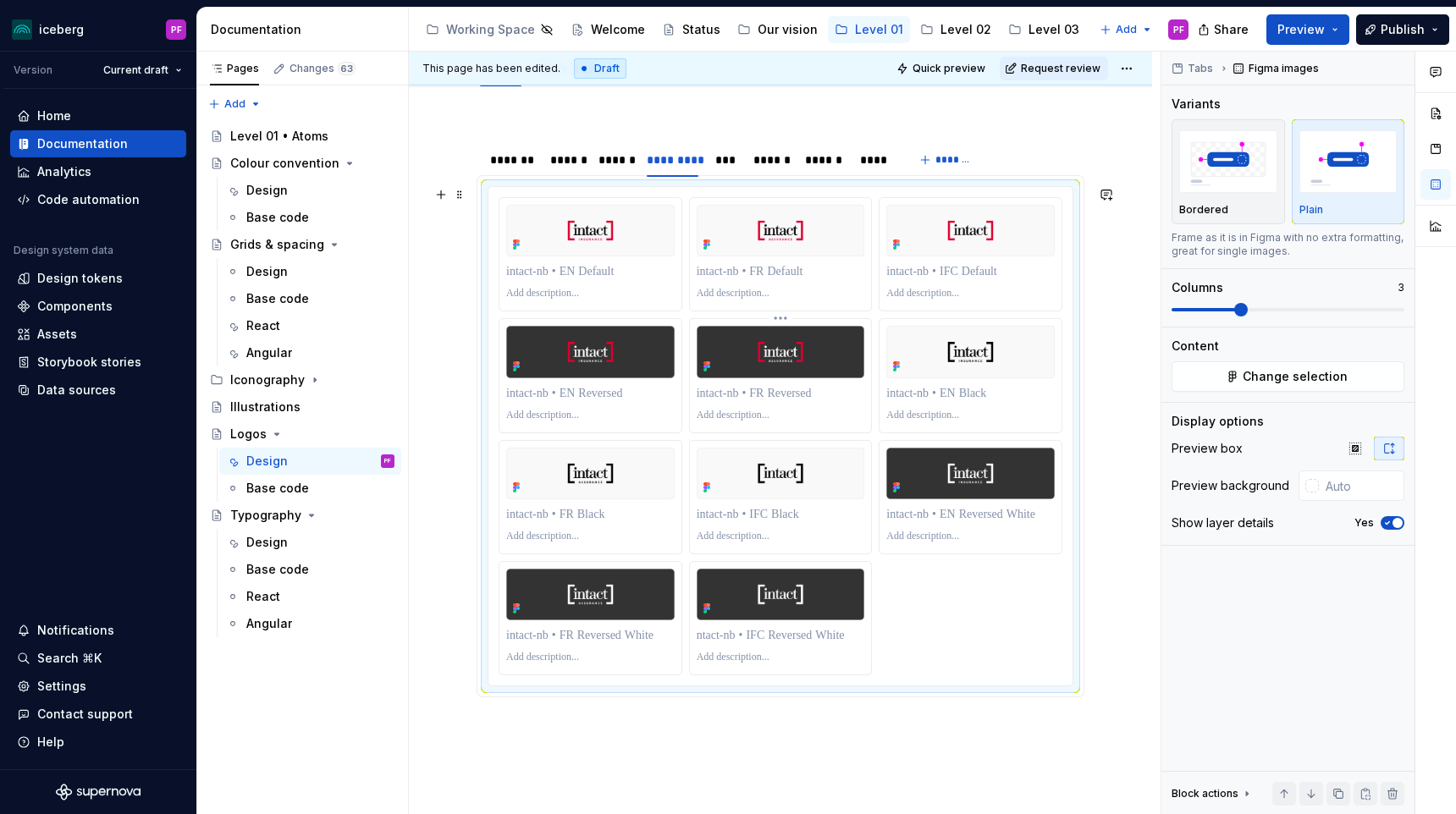
click at [781, 322] on html "iceberg PF Version Current draft Home Documentation Analytics Code automation D…" at bounding box center [728, 407] width 1456 height 814
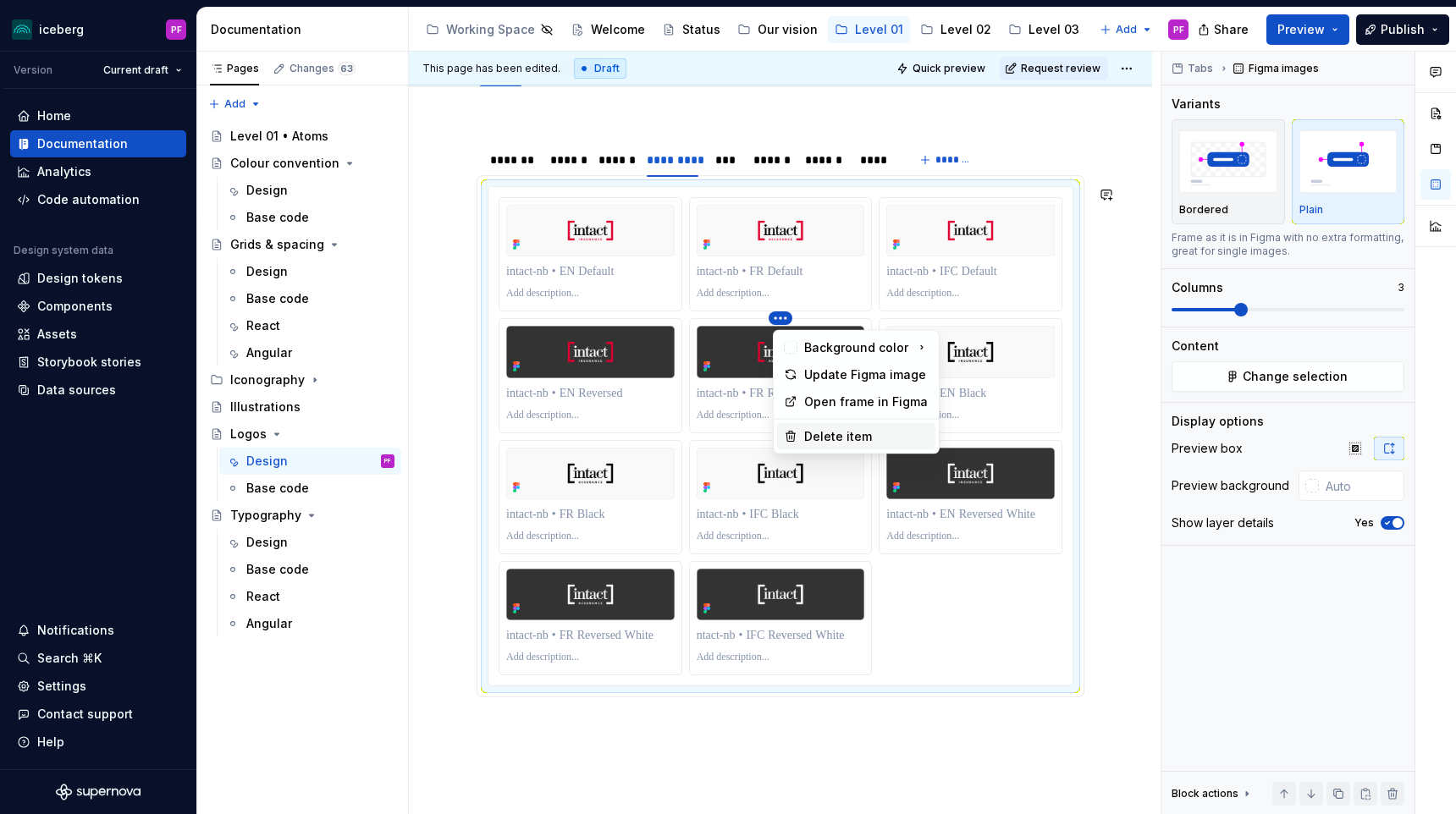
click at [812, 429] on div "Delete item" at bounding box center [865, 436] width 124 height 17
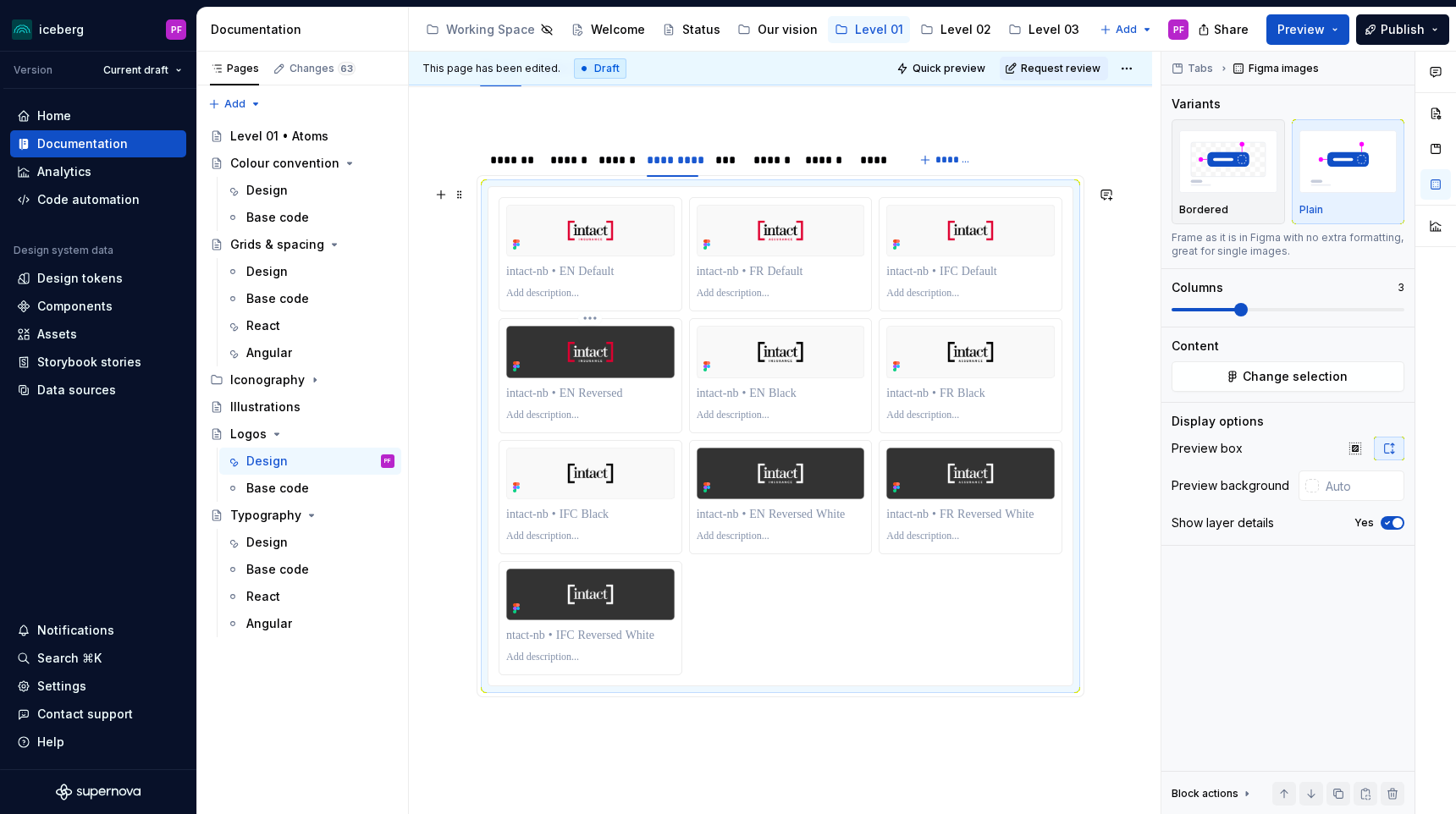
click at [596, 319] on html "iceberg PF Version Current draft Home Documentation Analytics Code automation D…" at bounding box center [728, 407] width 1456 height 814
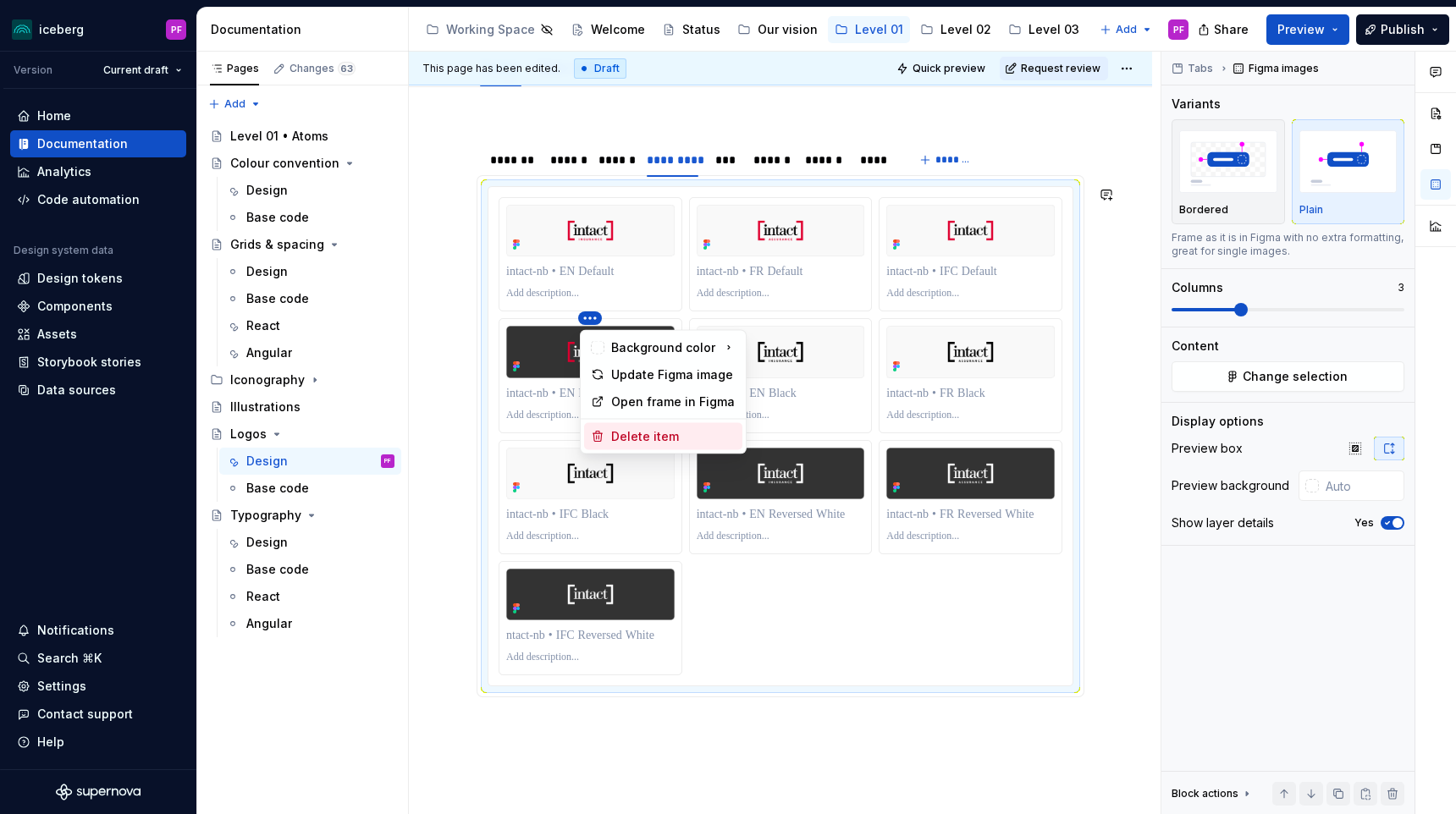
click at [617, 438] on div "Delete item" at bounding box center [673, 436] width 124 height 17
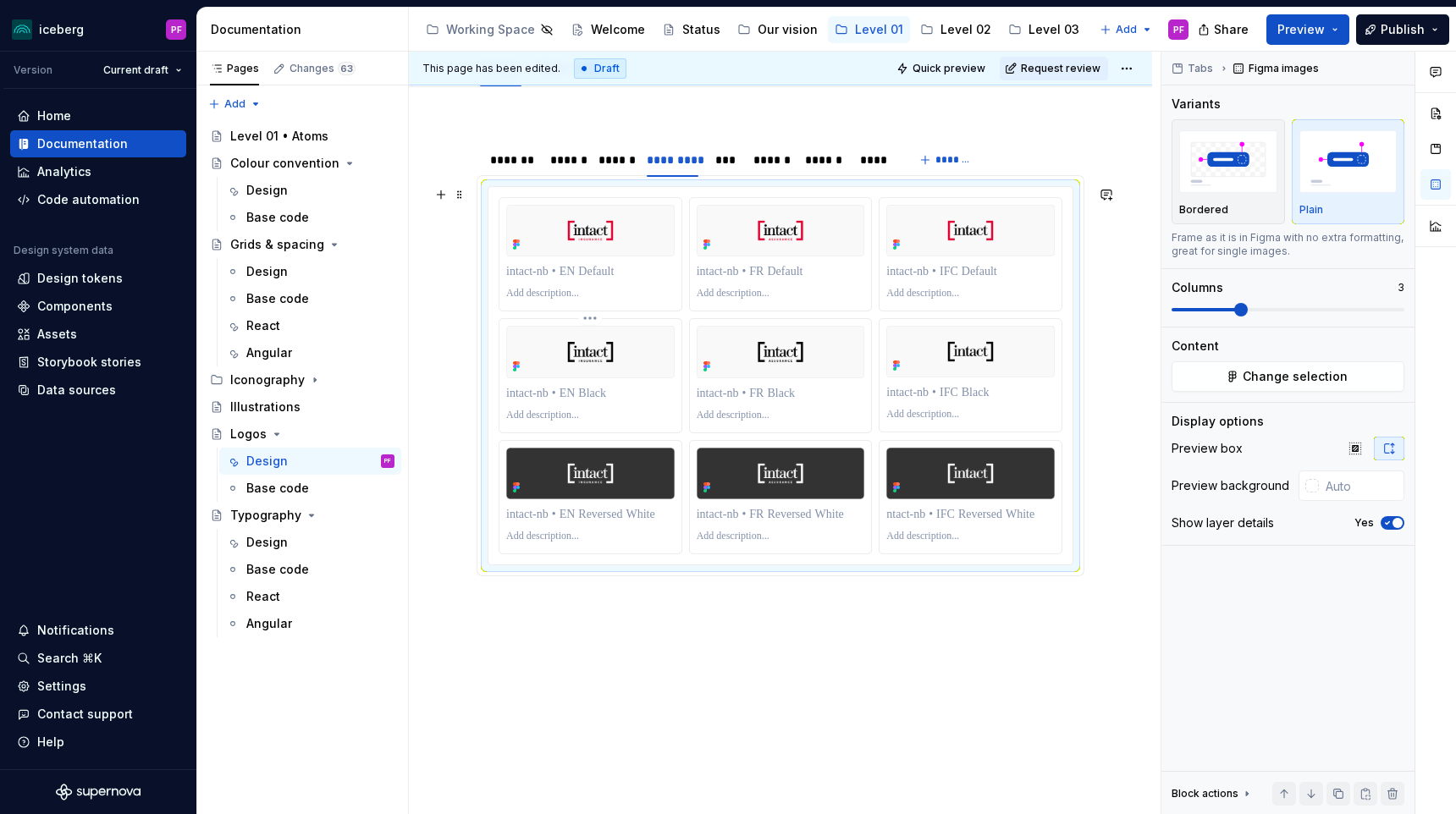
click at [589, 319] on html "iceberg PF Version Current draft Home Documentation Analytics Code automation D…" at bounding box center [728, 407] width 1456 height 814
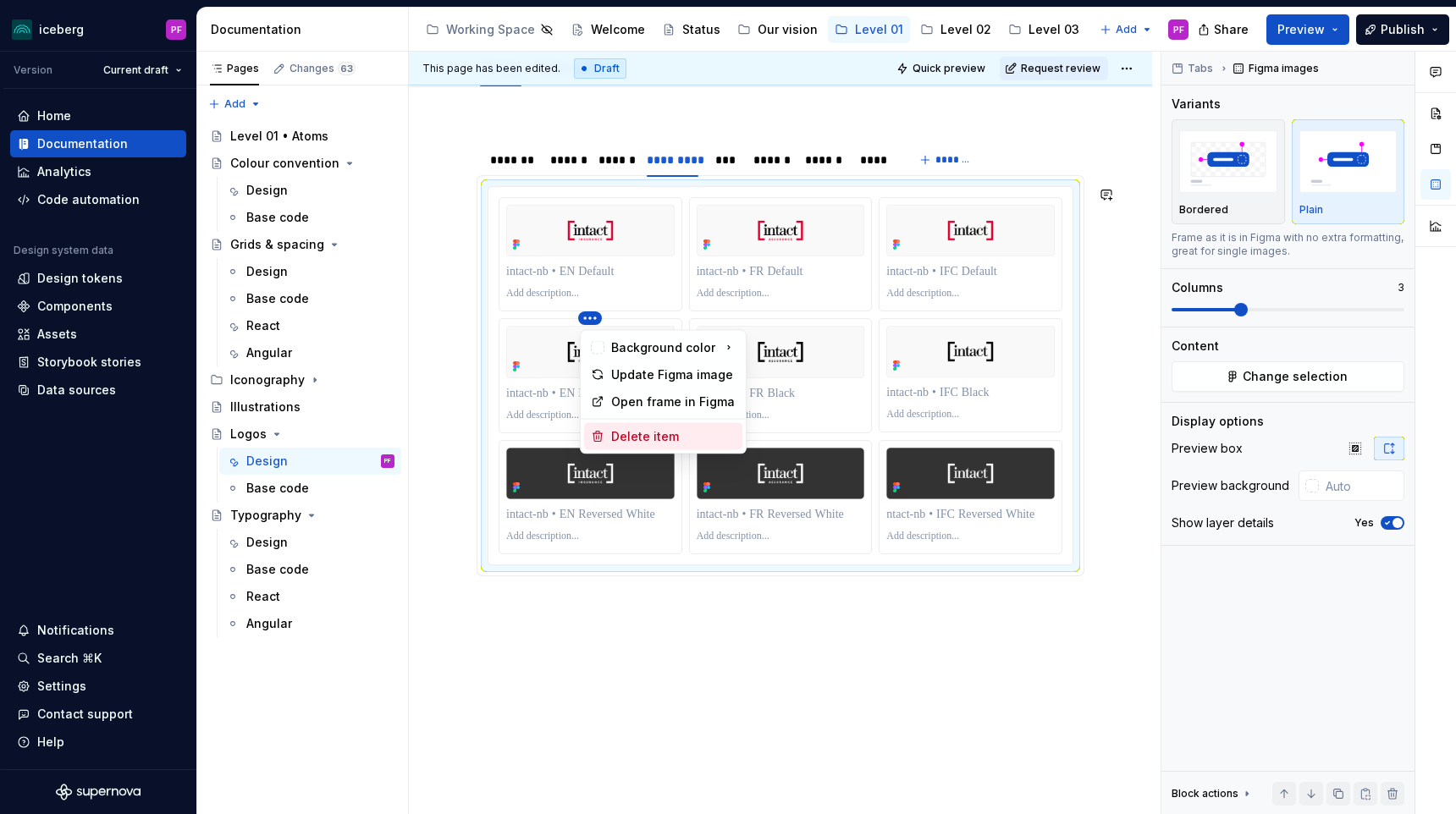
click at [619, 441] on div "Delete item" at bounding box center [673, 436] width 124 height 17
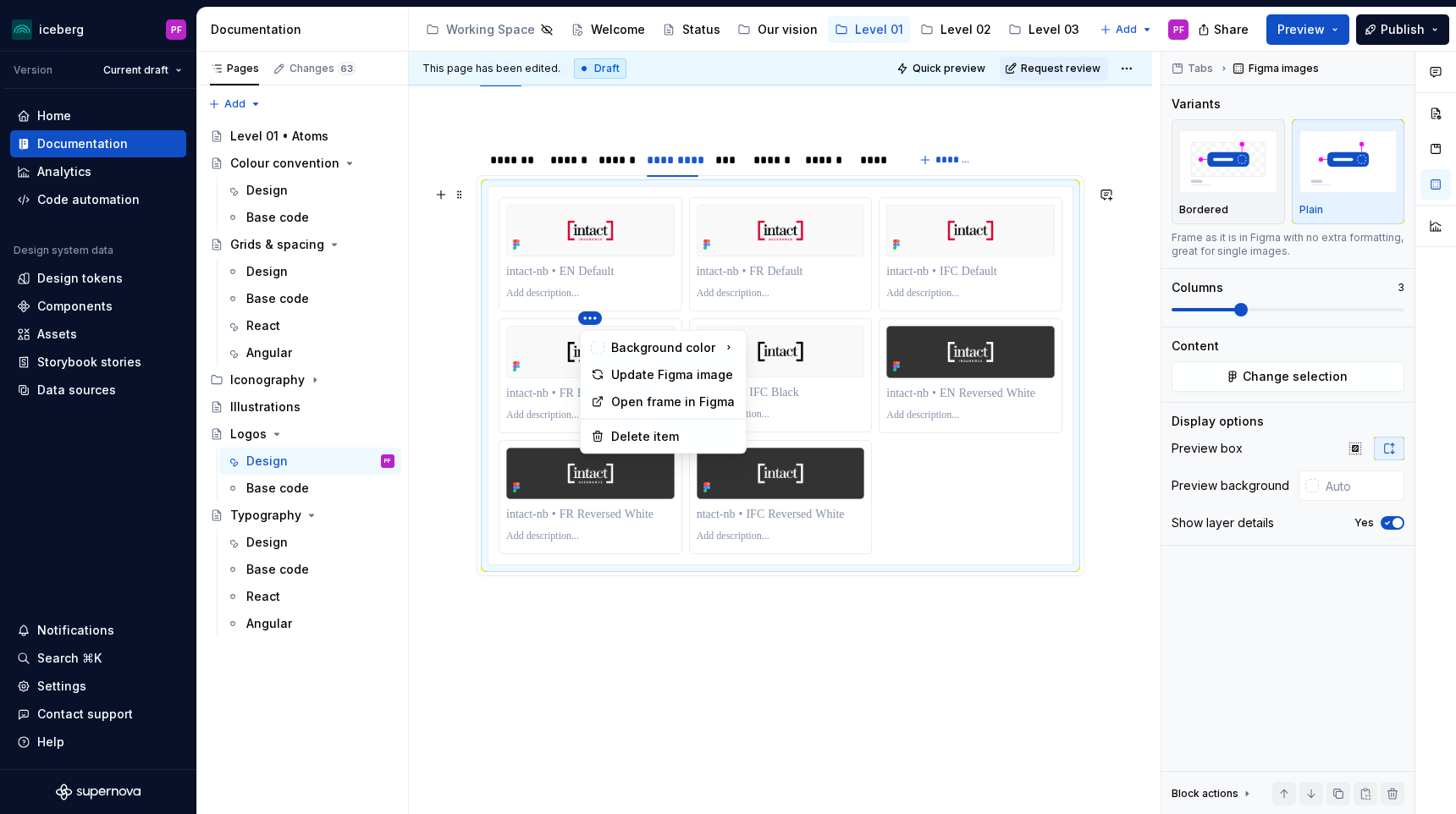
click at [597, 321] on html "iceberg PF Version Current draft Home Documentation Analytics Code automation D…" at bounding box center [728, 407] width 1456 height 814
click at [616, 431] on div "Delete item" at bounding box center [673, 436] width 124 height 17
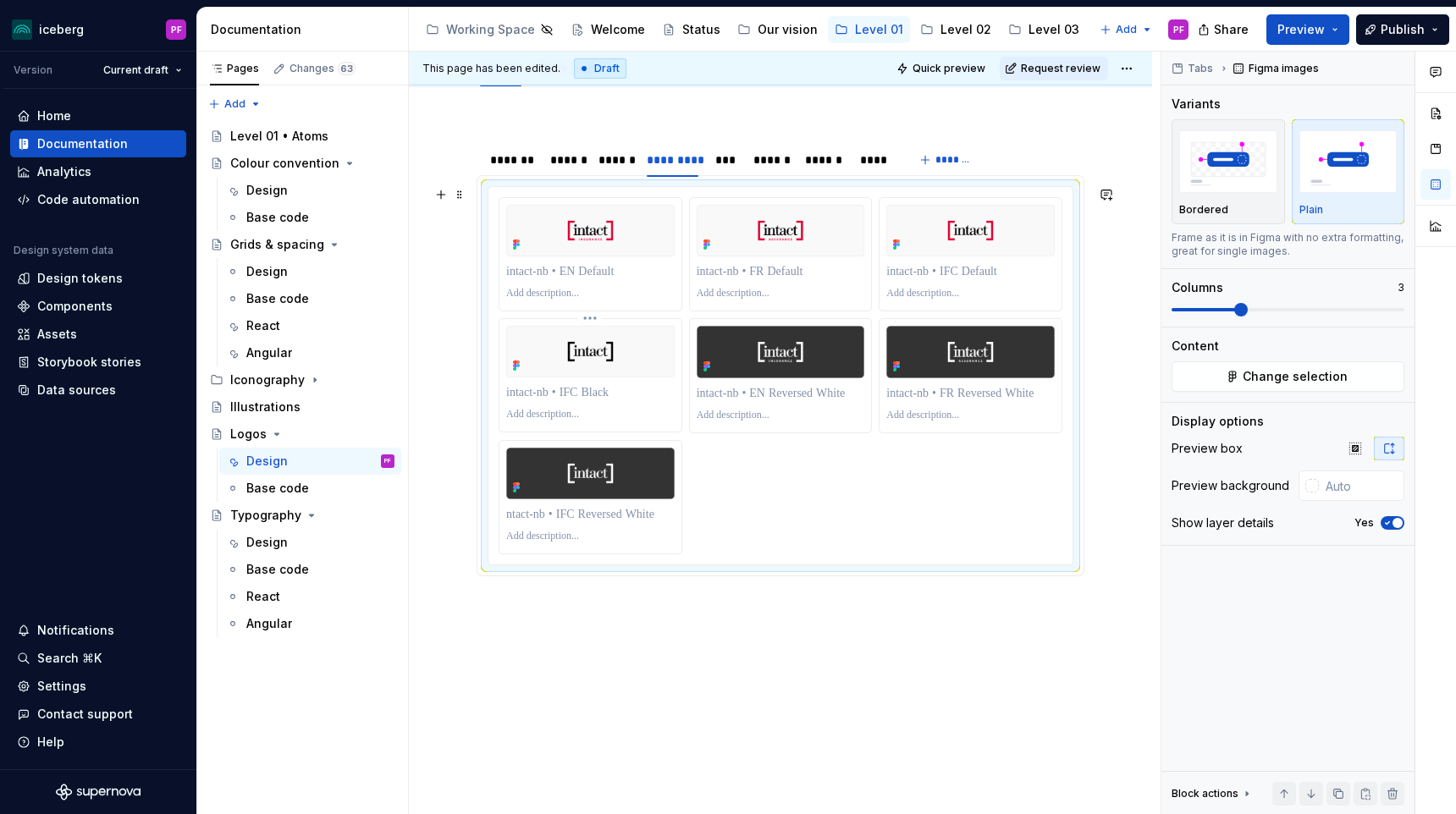
click at [588, 320] on html "iceberg PF Version Current draft Home Documentation Analytics Code automation D…" at bounding box center [728, 407] width 1456 height 814
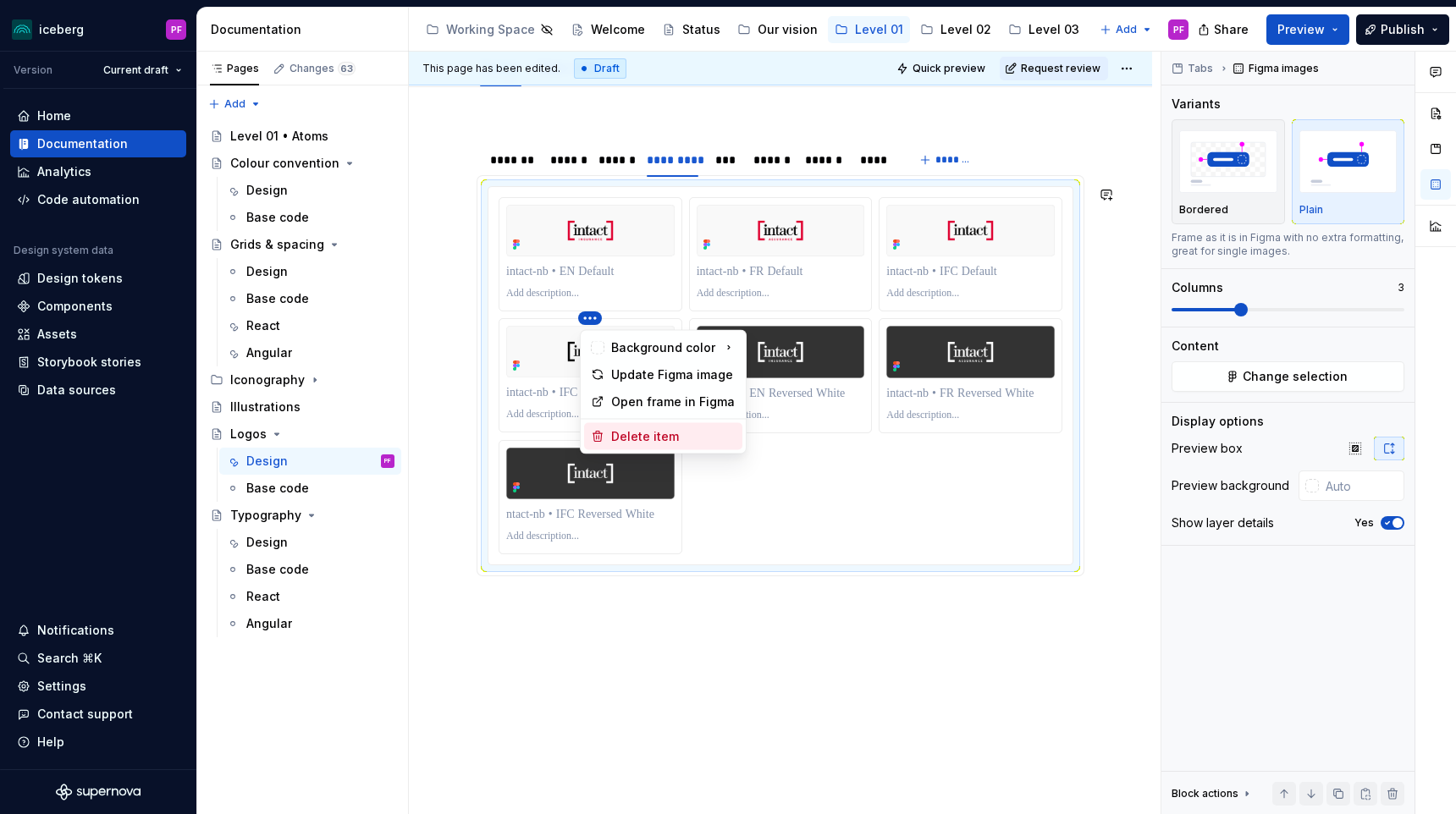
click at [607, 432] on div "Delete item" at bounding box center [663, 436] width 158 height 27
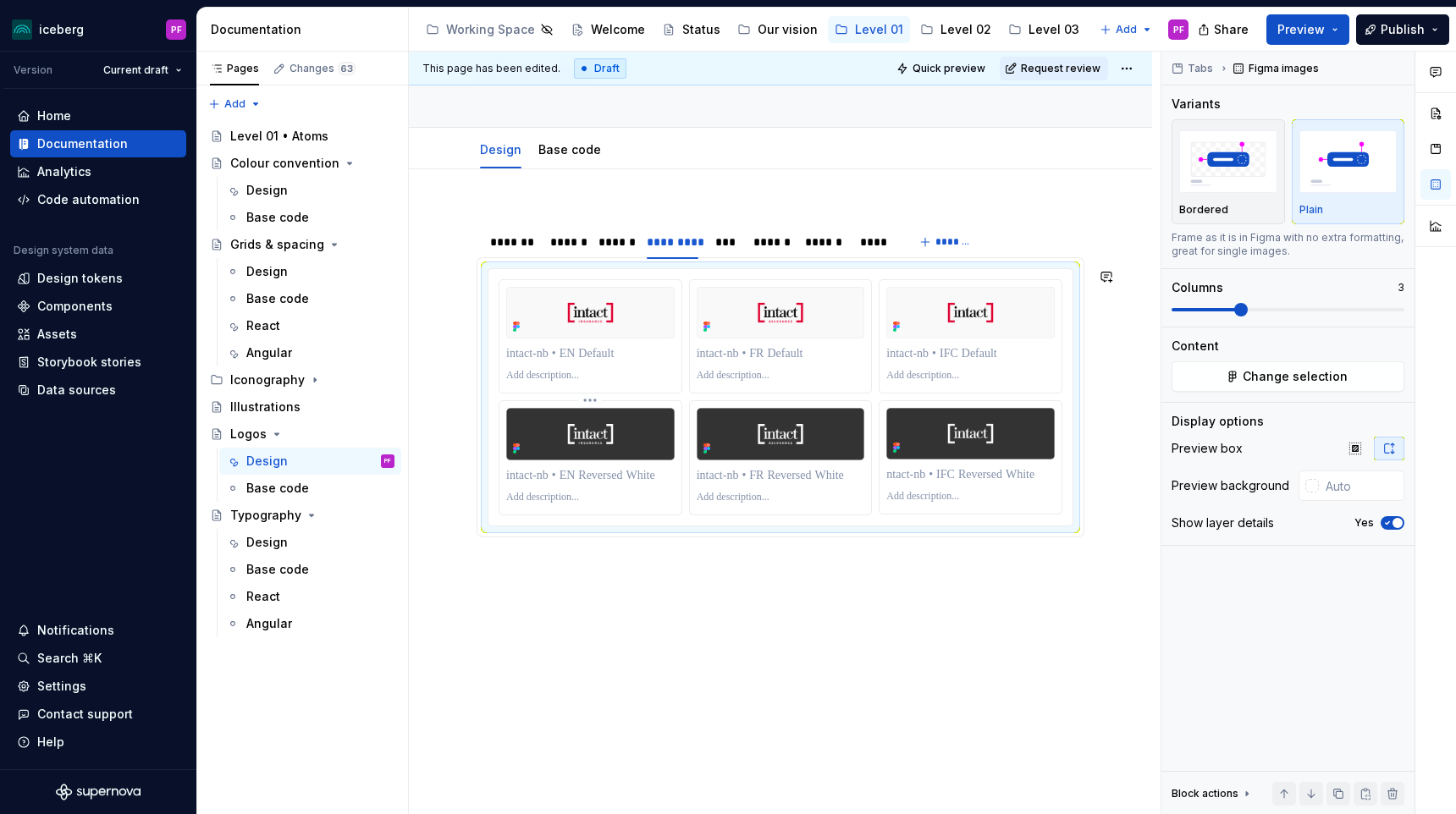
scroll to position [126, 0]
click at [749, 555] on div "**********" at bounding box center [780, 391] width 607 height 362
click at [726, 578] on div "**********" at bounding box center [779, 492] width 743 height 646
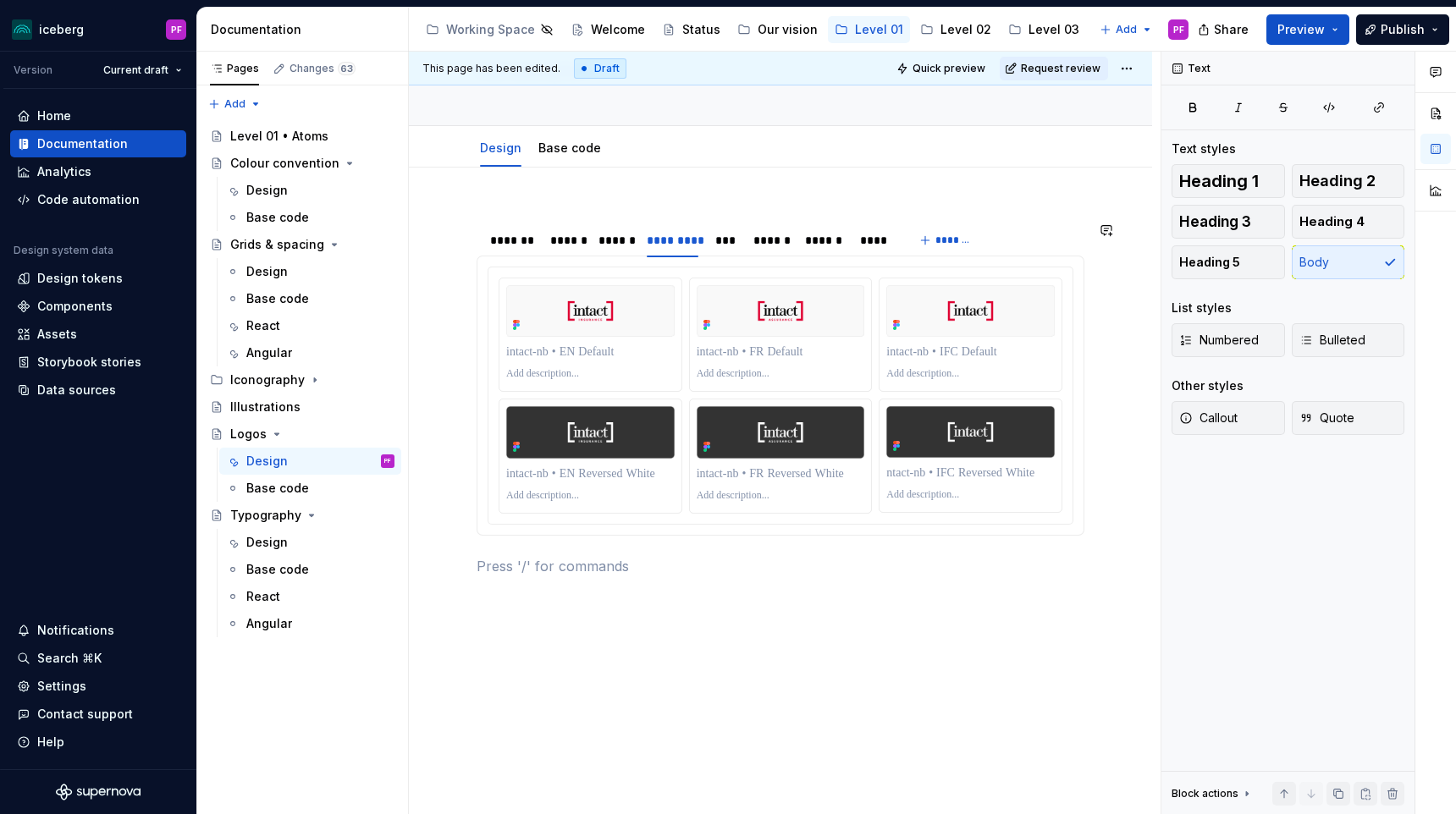
scroll to position [153, 0]
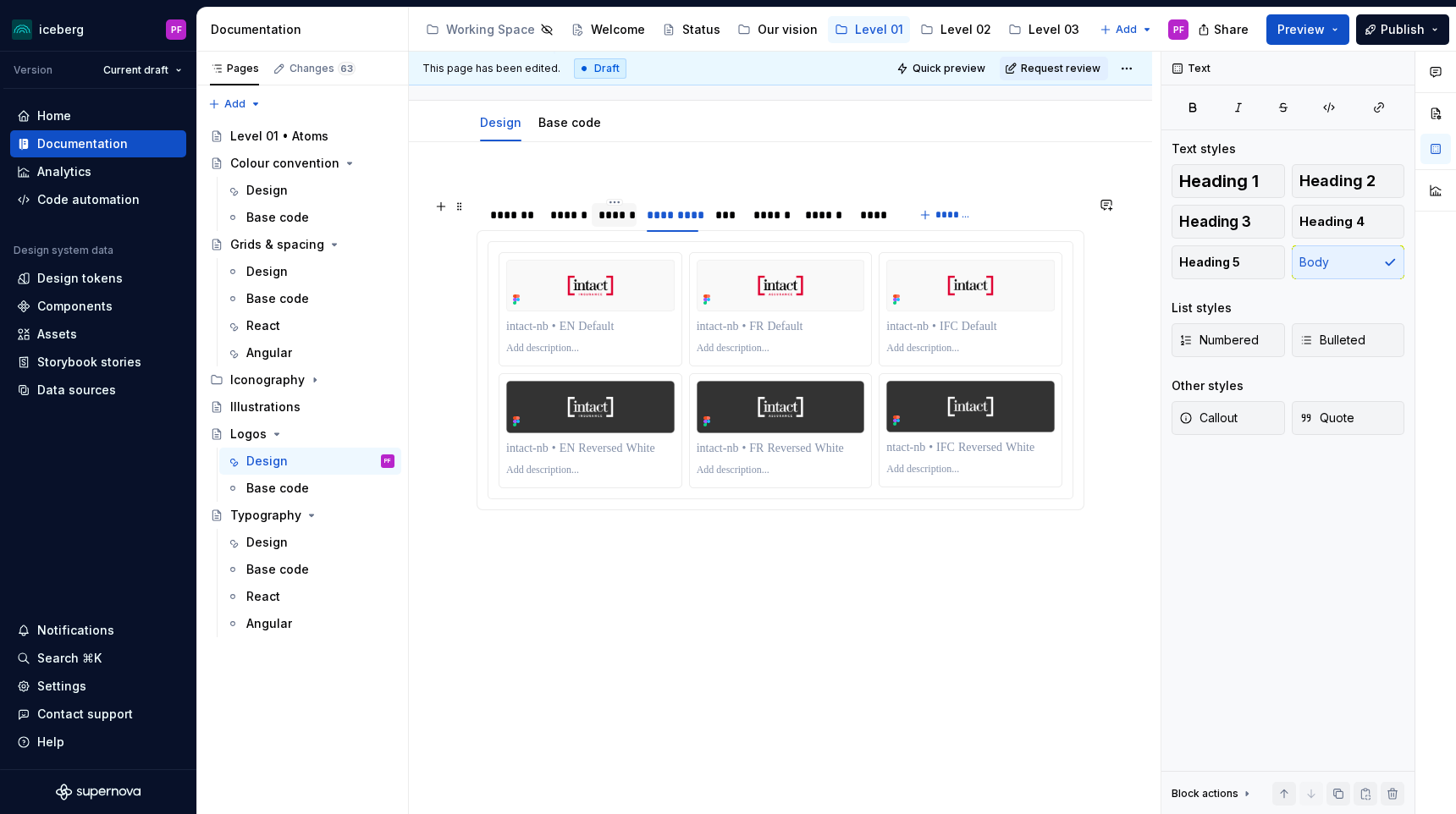
click at [623, 212] on div "******" at bounding box center [614, 215] width 32 height 17
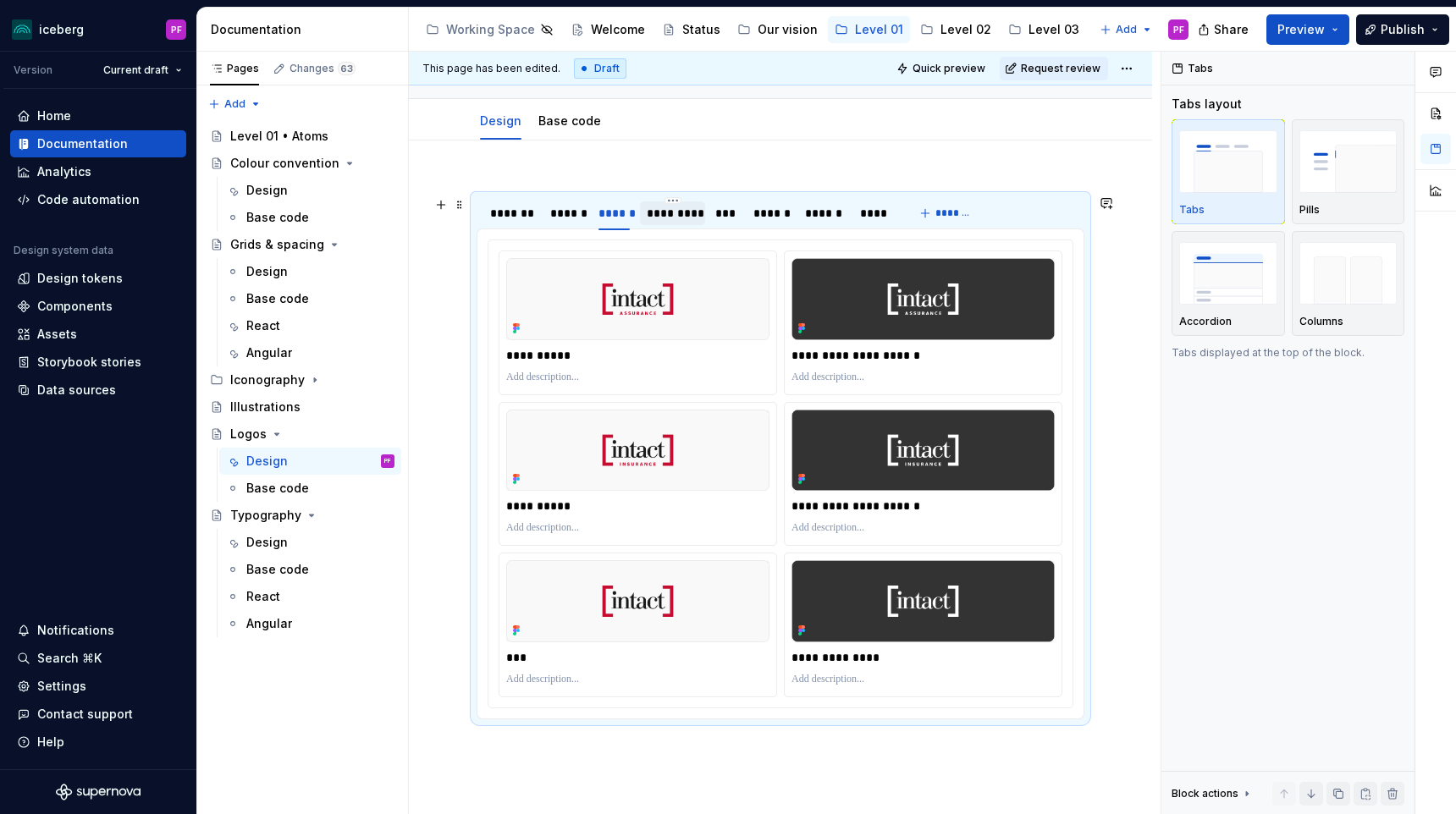
click at [668, 214] on div "*********" at bounding box center [672, 213] width 51 height 17
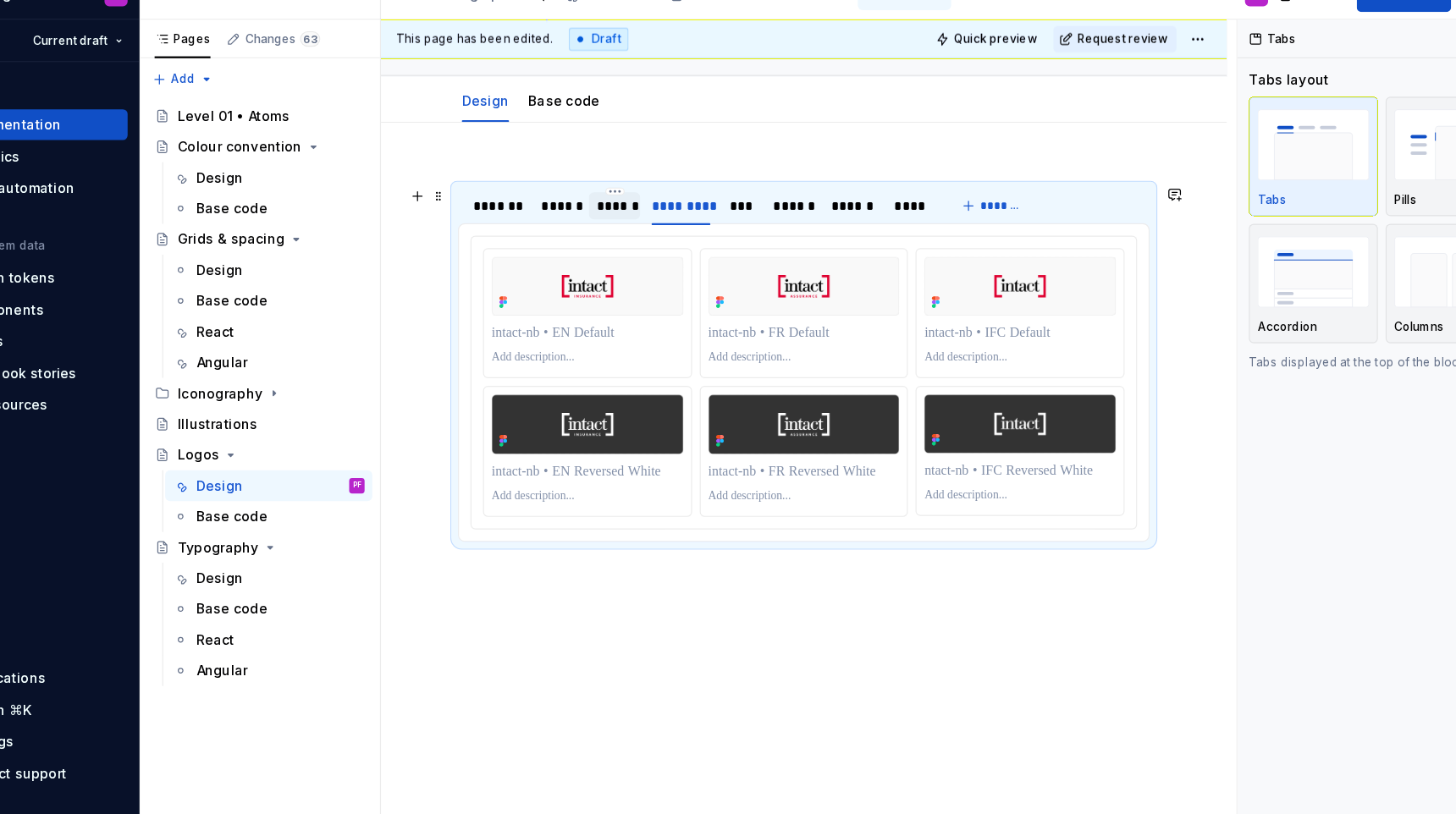
click at [623, 213] on div "******" at bounding box center [614, 215] width 32 height 17
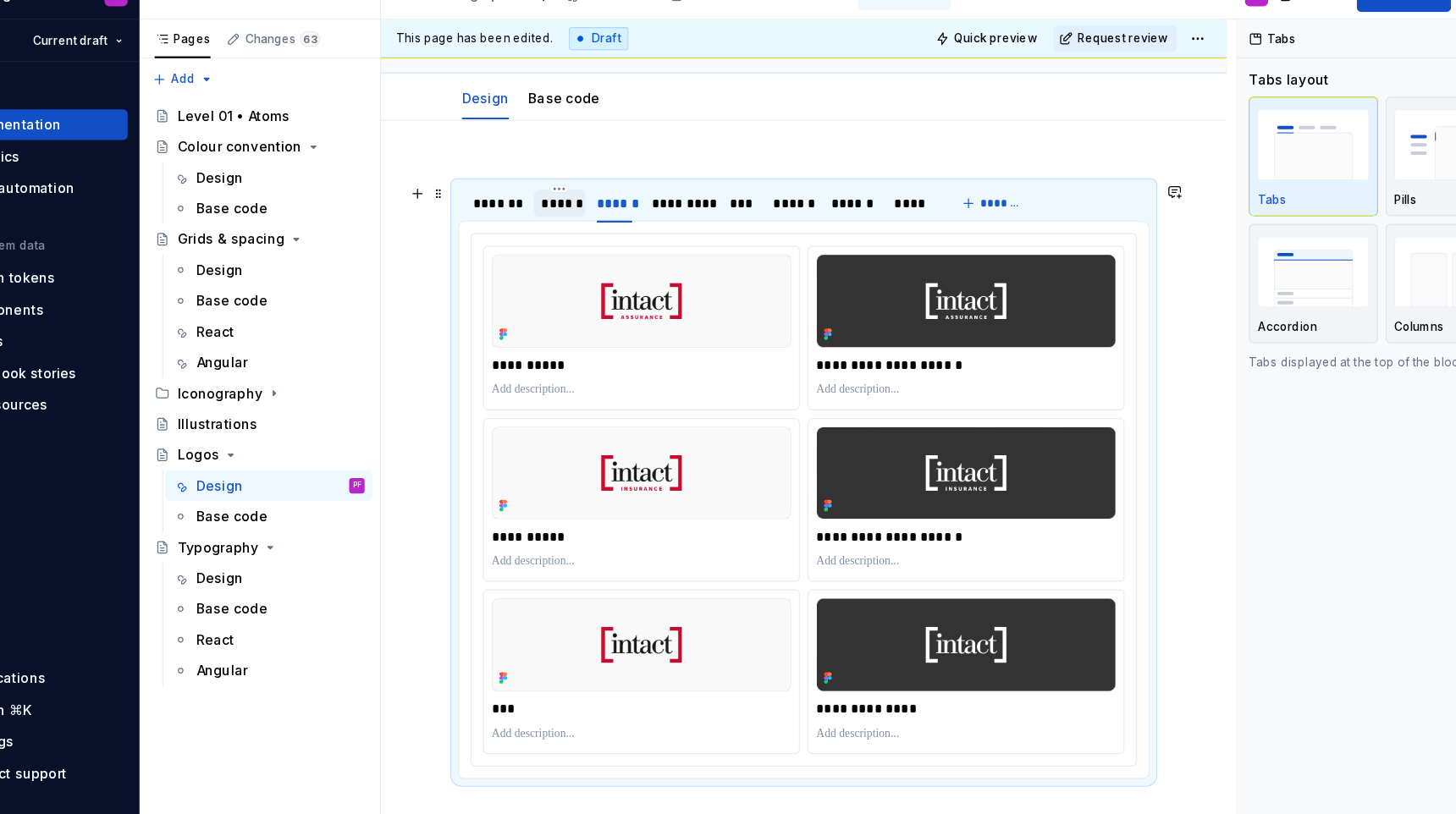
click at [563, 212] on div "******" at bounding box center [566, 213] width 32 height 17
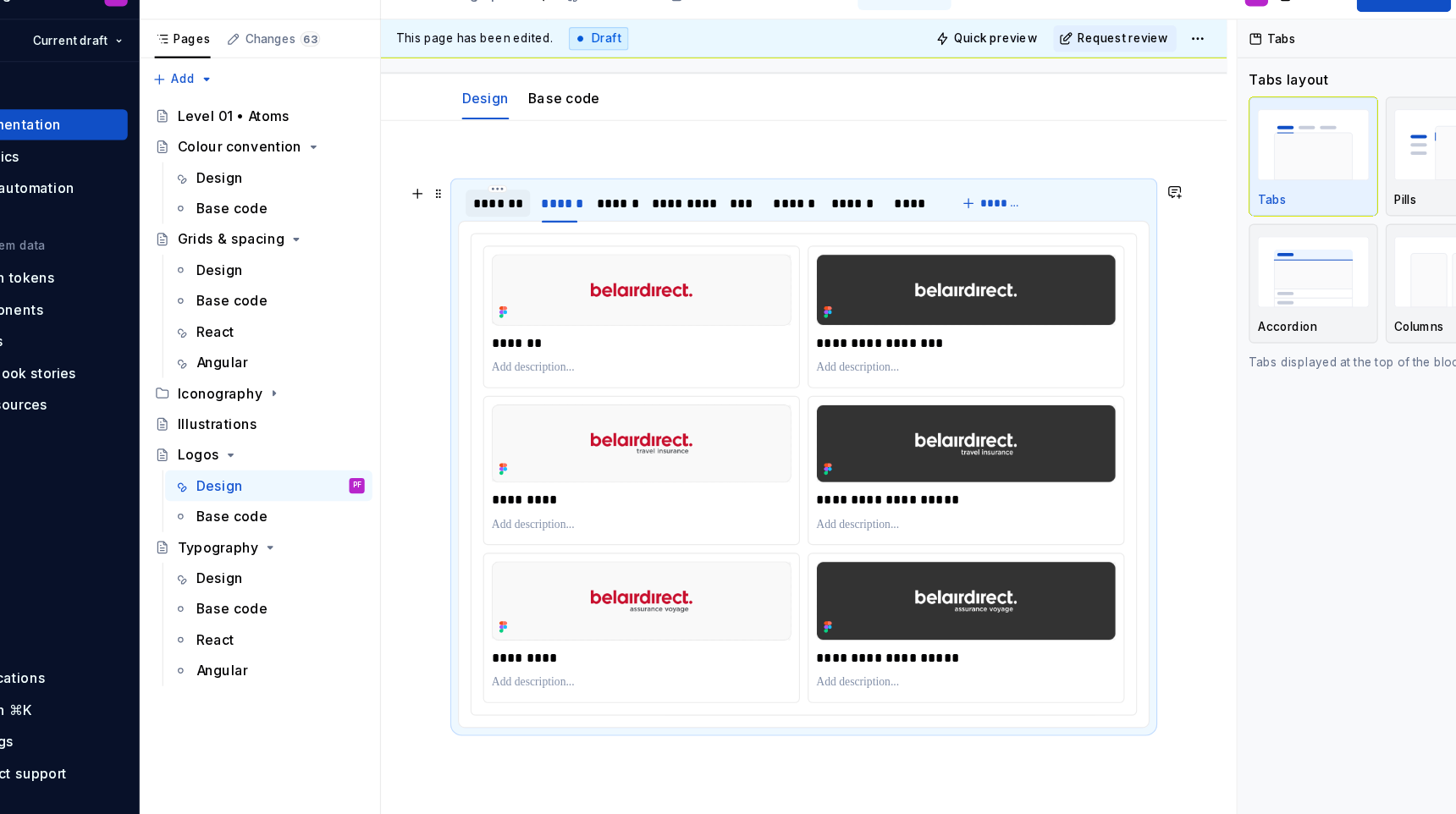
click at [509, 211] on div "*******" at bounding box center [511, 213] width 43 height 17
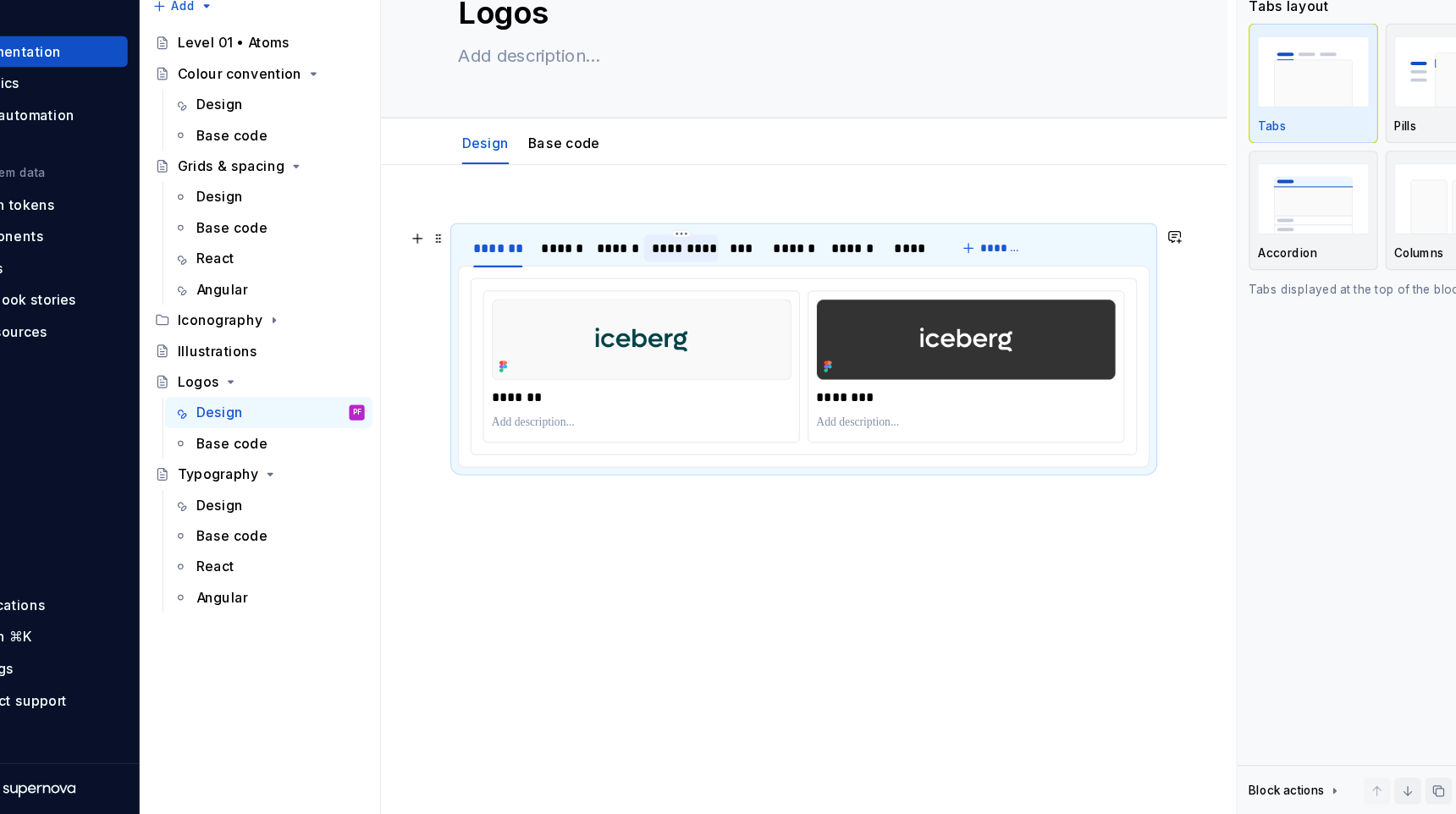
click at [657, 316] on div "*********" at bounding box center [672, 317] width 51 height 17
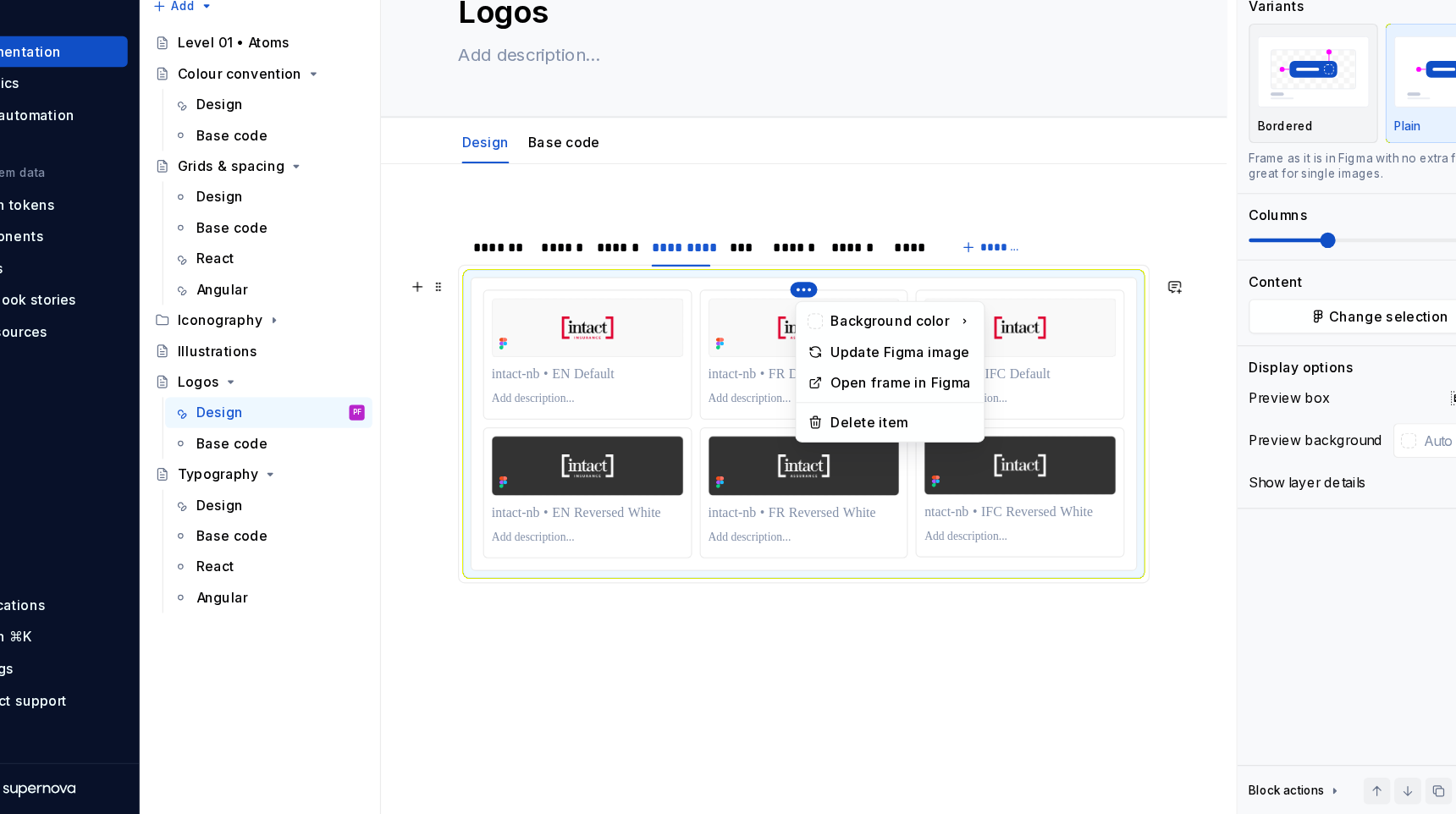
click at [582, 515] on html "iceberg PF Version Current draft Home Documentation Analytics Code automation D…" at bounding box center [728, 407] width 1456 height 814
click at [681, 378] on html "iceberg PF Version Current draft Home Documentation Analytics Code automation D…" at bounding box center [728, 407] width 1456 height 814
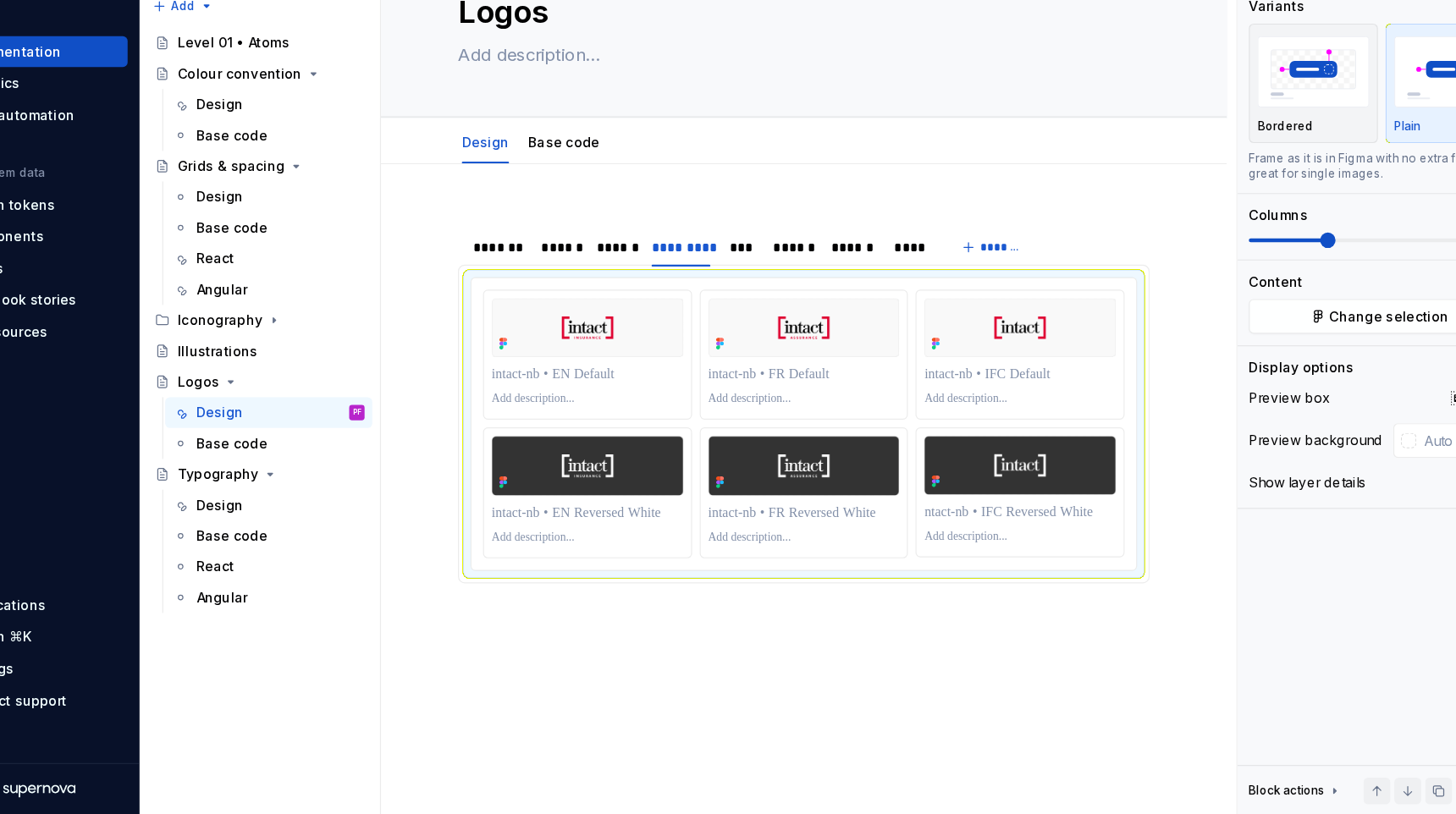
scroll to position [0, 0]
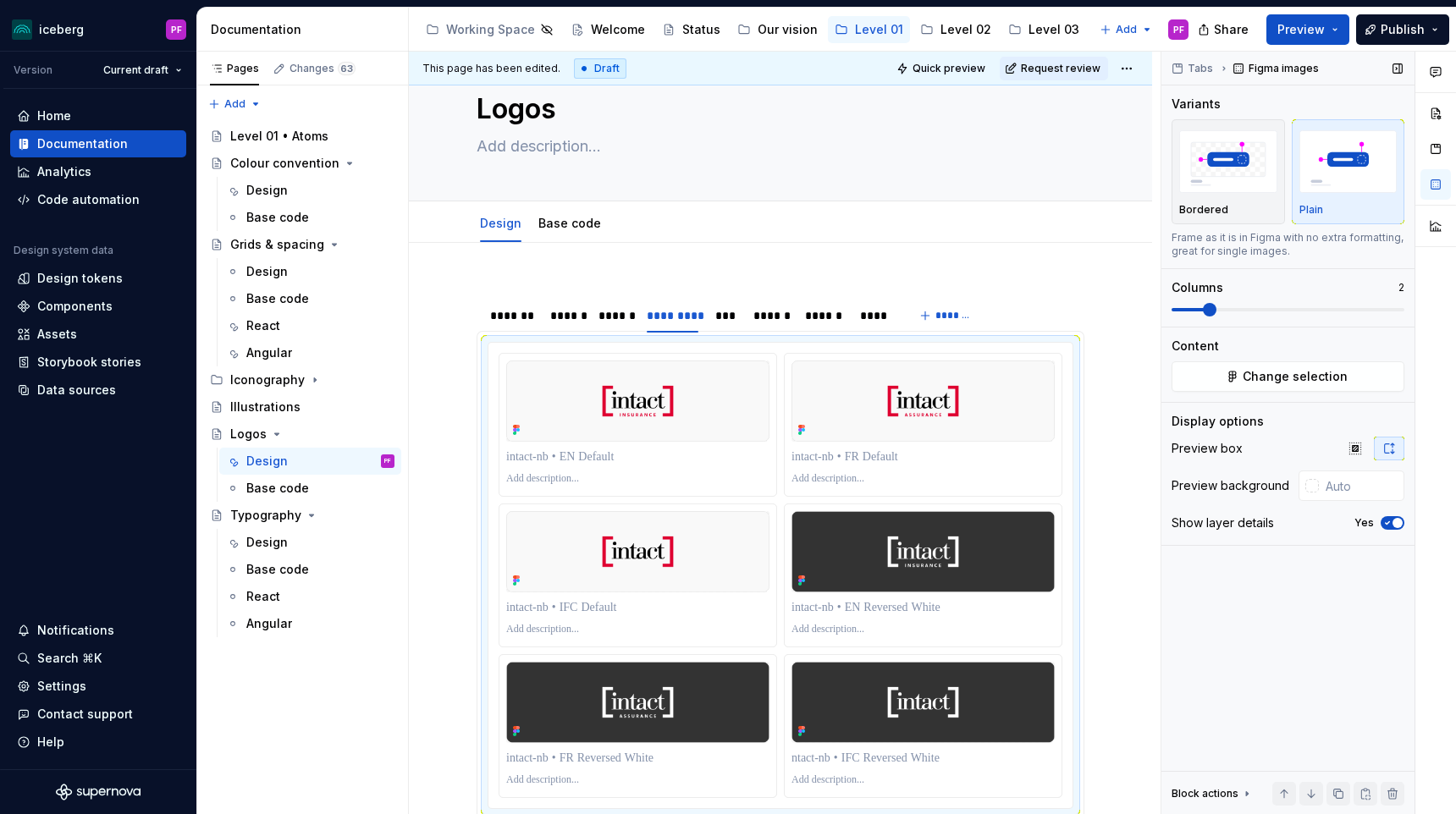
click at [1217, 311] on span at bounding box center [1209, 309] width 13 height 13
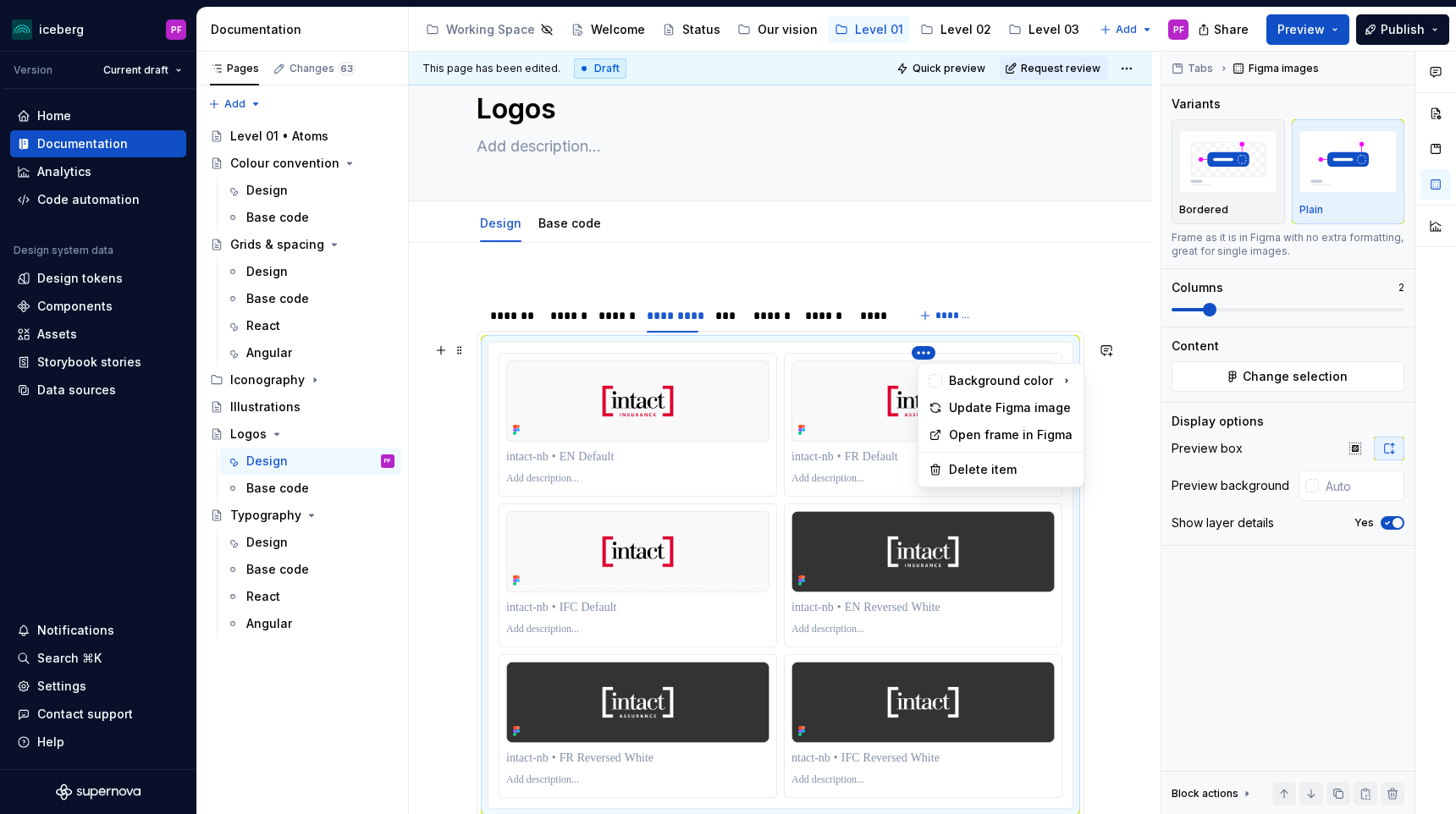
click at [749, 503] on html "iceberg PF Version Current draft Home Documentation Analytics Code automation D…" at bounding box center [728, 407] width 1456 height 814
click at [895, 398] on html "iceberg PF Version Current draft Home Documentation Analytics Code automation D…" at bounding box center [728, 407] width 1456 height 814
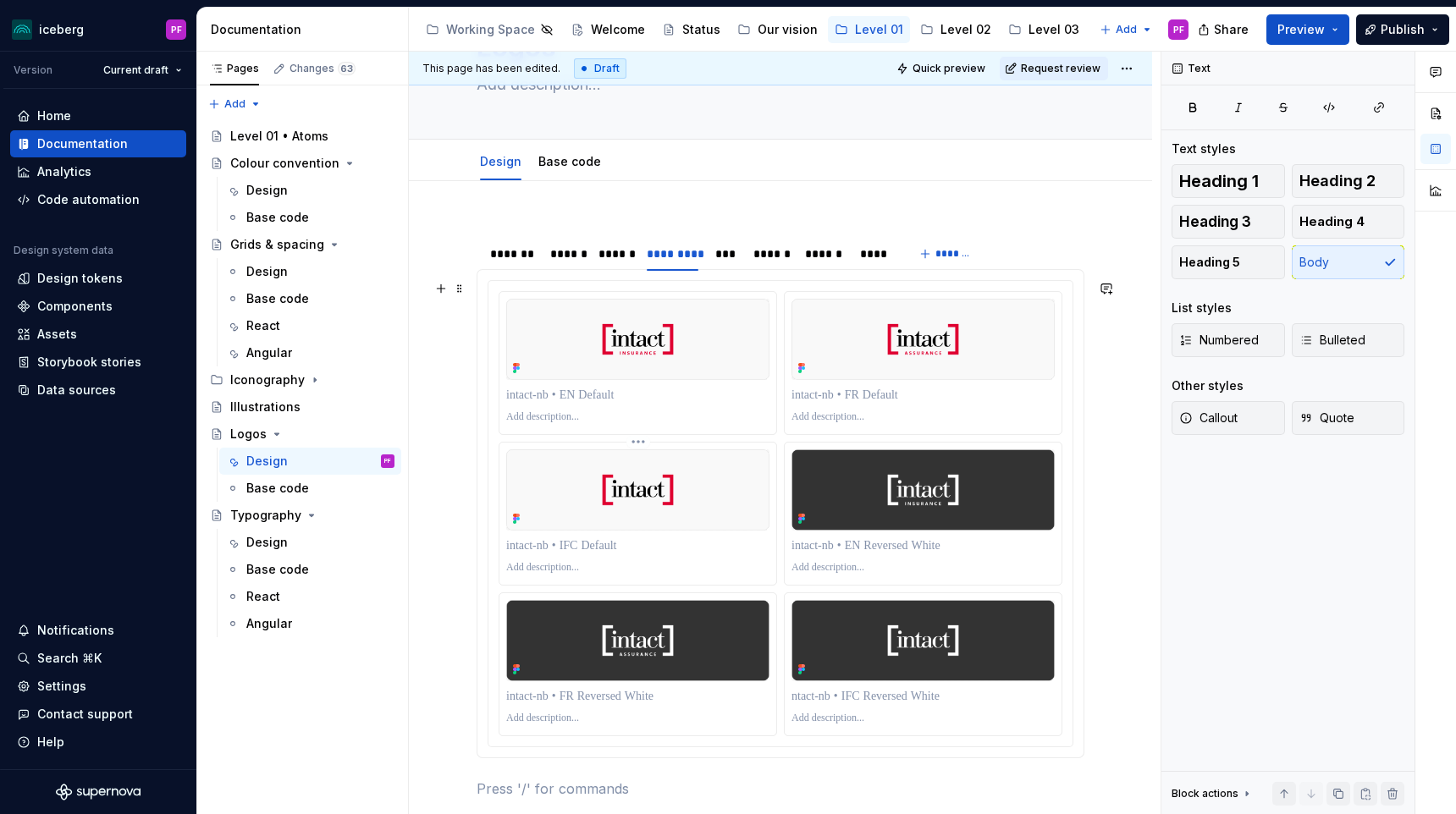
scroll to position [114, 0]
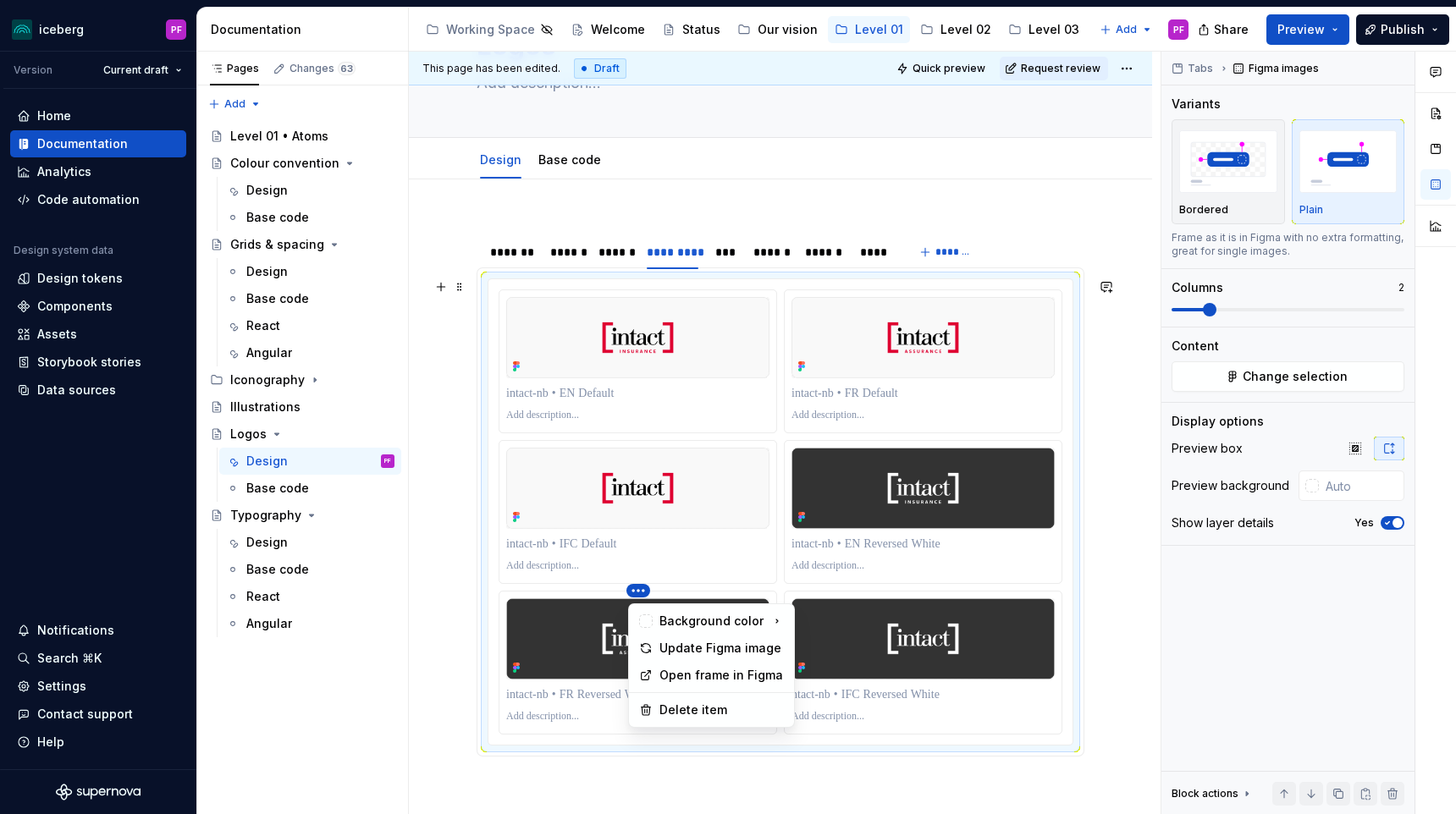
click at [827, 505] on html "iceberg PF Version Current draft Home Documentation Analytics Code automation D…" at bounding box center [728, 407] width 1456 height 814
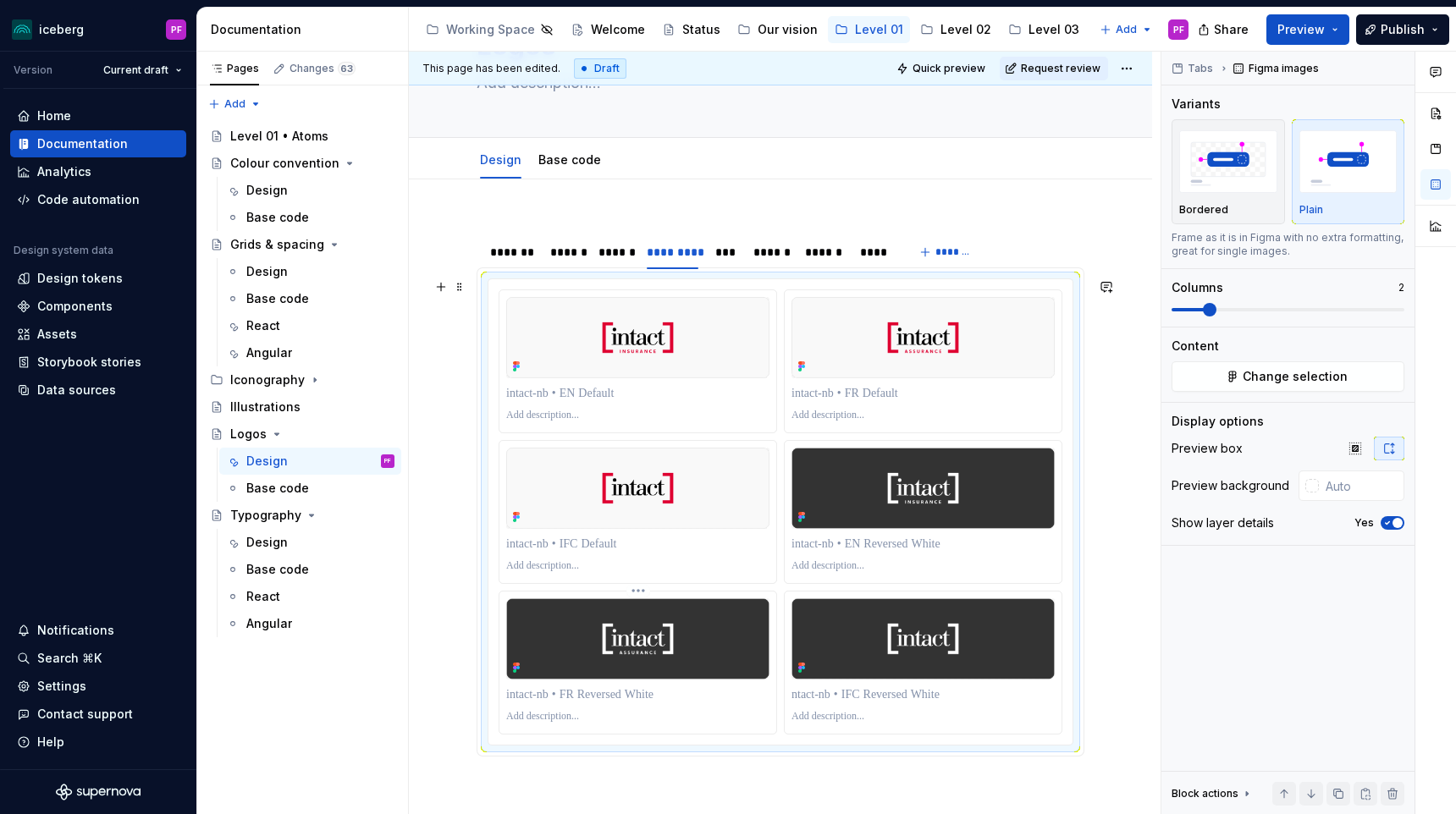
click at [635, 595] on html "iceberg PF Version Current draft Home Documentation Analytics Code automation D…" at bounding box center [728, 407] width 1456 height 814
drag, startPoint x: 570, startPoint y: 718, endPoint x: 678, endPoint y: 683, distance: 113.5
click at [678, 683] on div at bounding box center [637, 663] width 277 height 142
drag, startPoint x: 688, startPoint y: 698, endPoint x: 724, endPoint y: 679, distance: 40.7
click at [724, 679] on div at bounding box center [637, 663] width 277 height 142
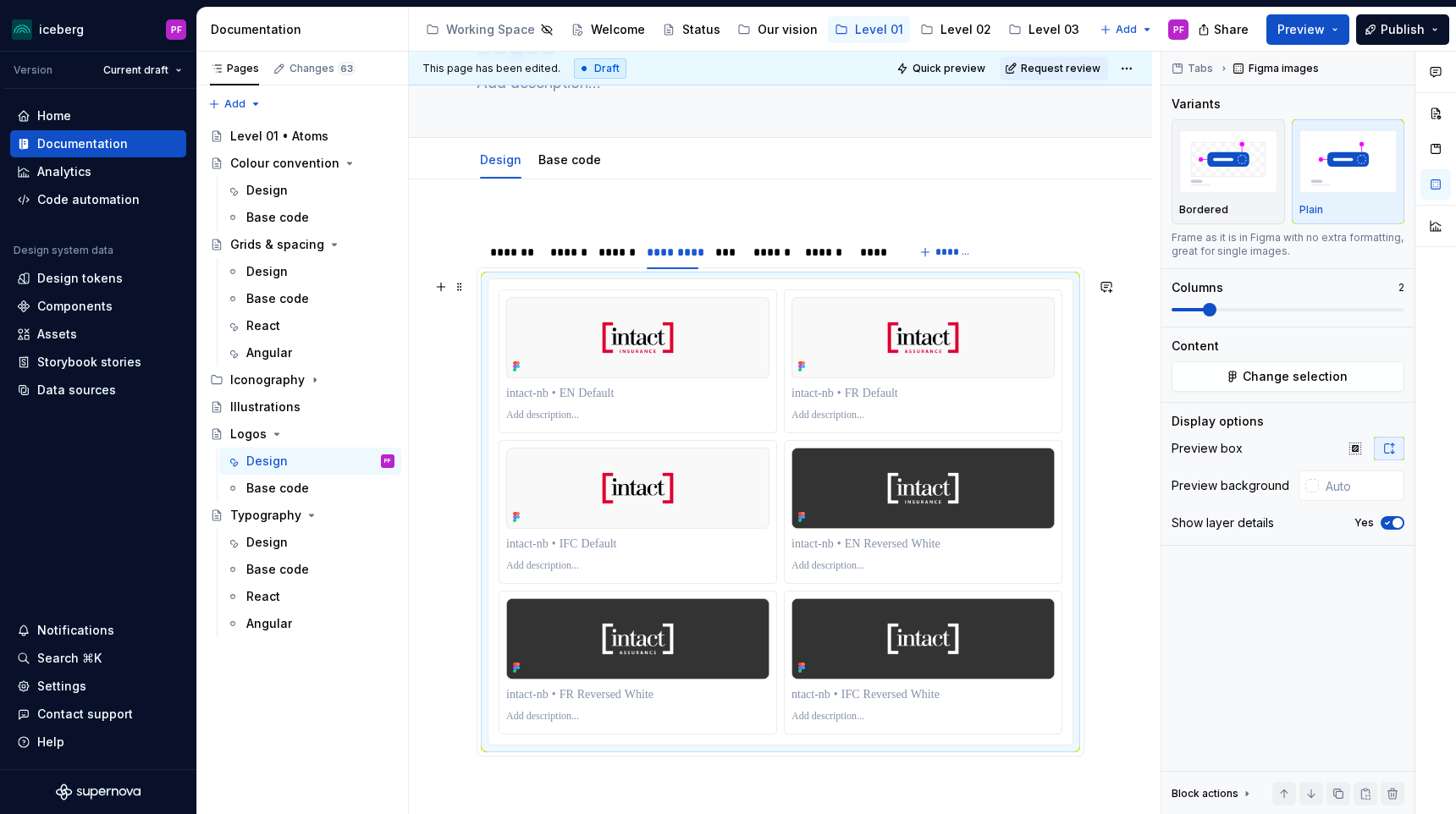
click at [488, 690] on div at bounding box center [780, 512] width 586 height 467
click at [423, 687] on div "**********" at bounding box center [779, 621] width 743 height 883
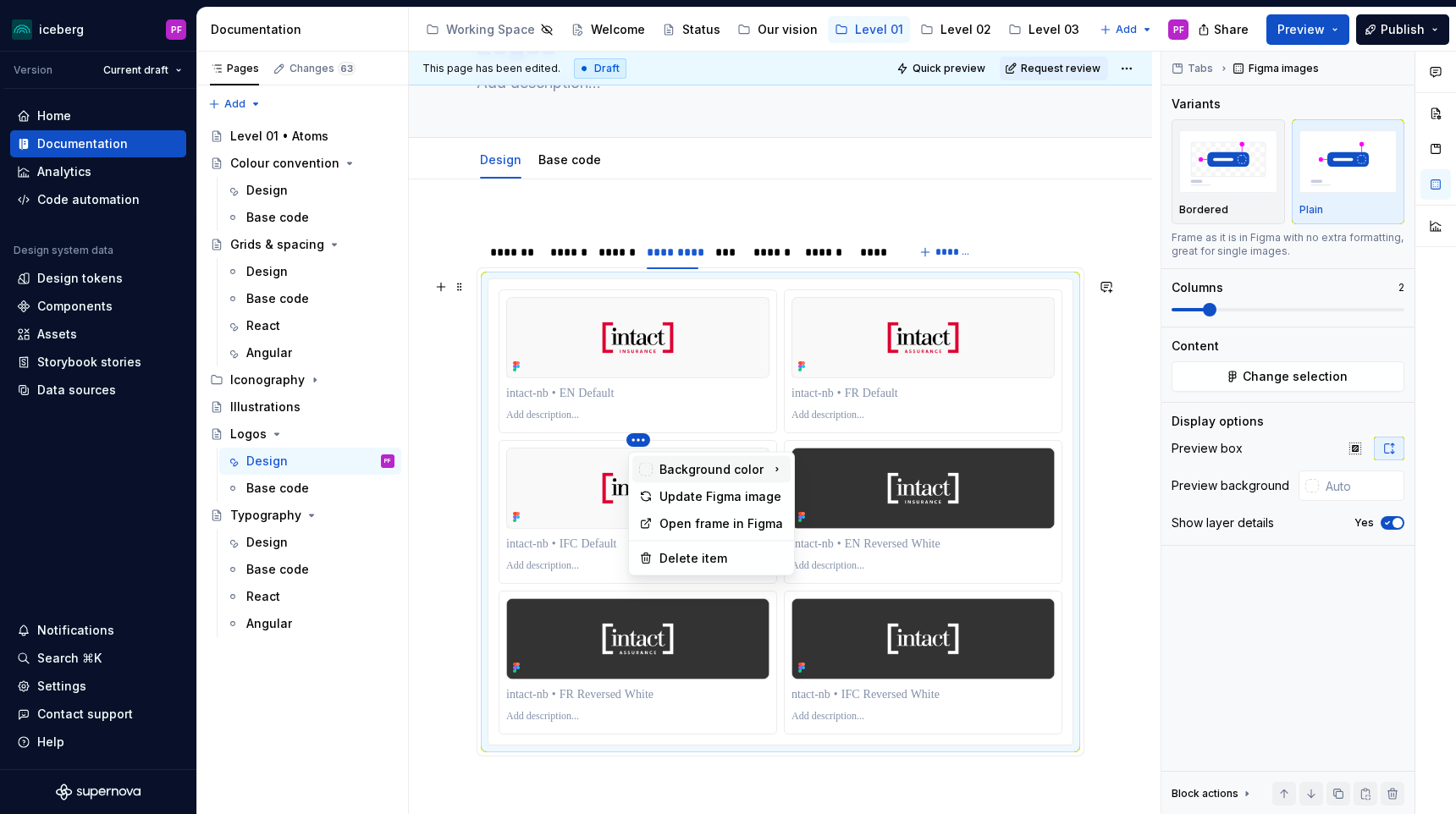
click at [669, 462] on body "iceberg PF Version Current draft Home Documentation Analytics Code automation D…" at bounding box center [728, 407] width 1456 height 814
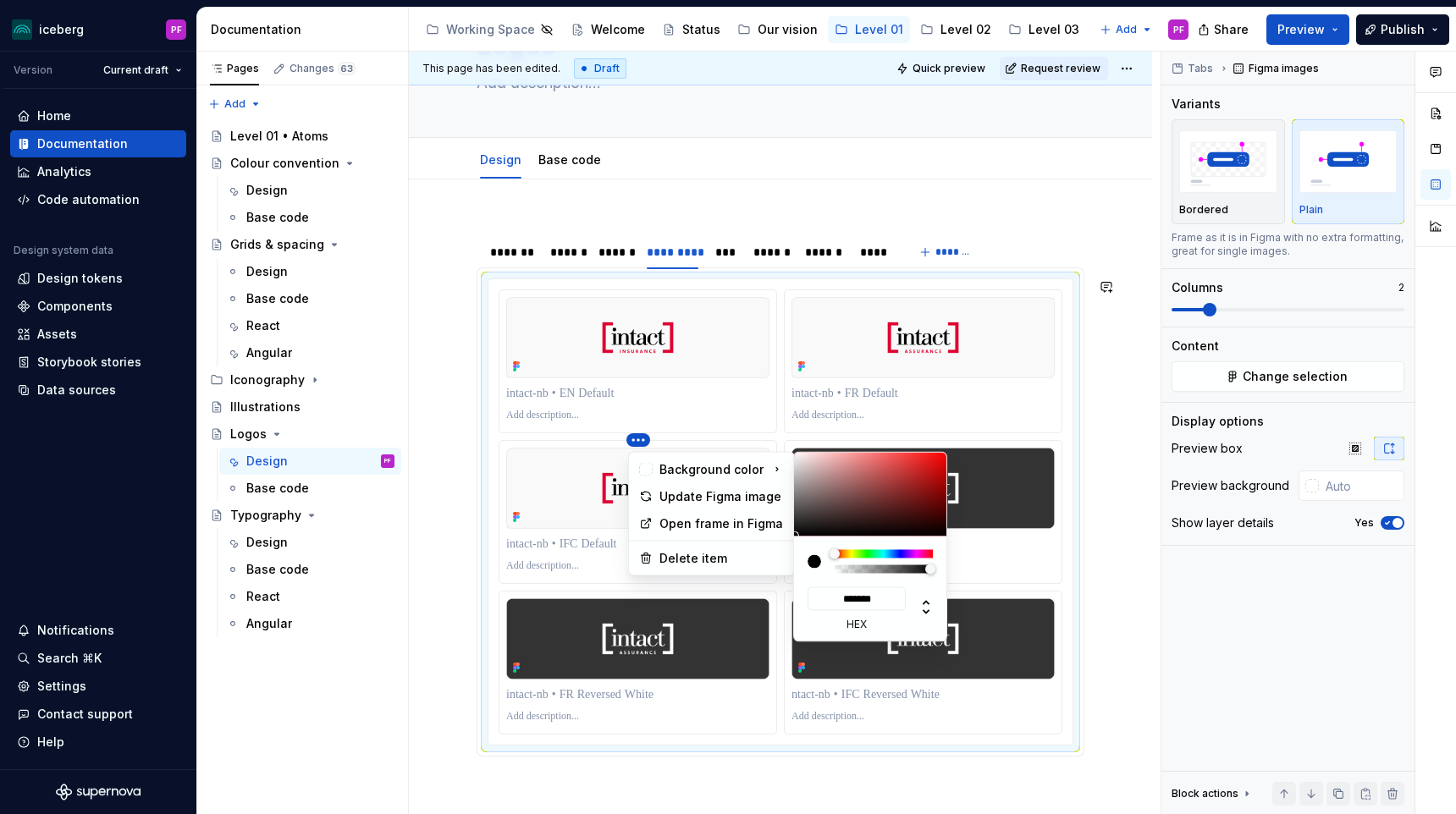
click at [553, 475] on html "iceberg PF Version Current draft Home Documentation Analytics Code automation D…" at bounding box center [728, 407] width 1456 height 814
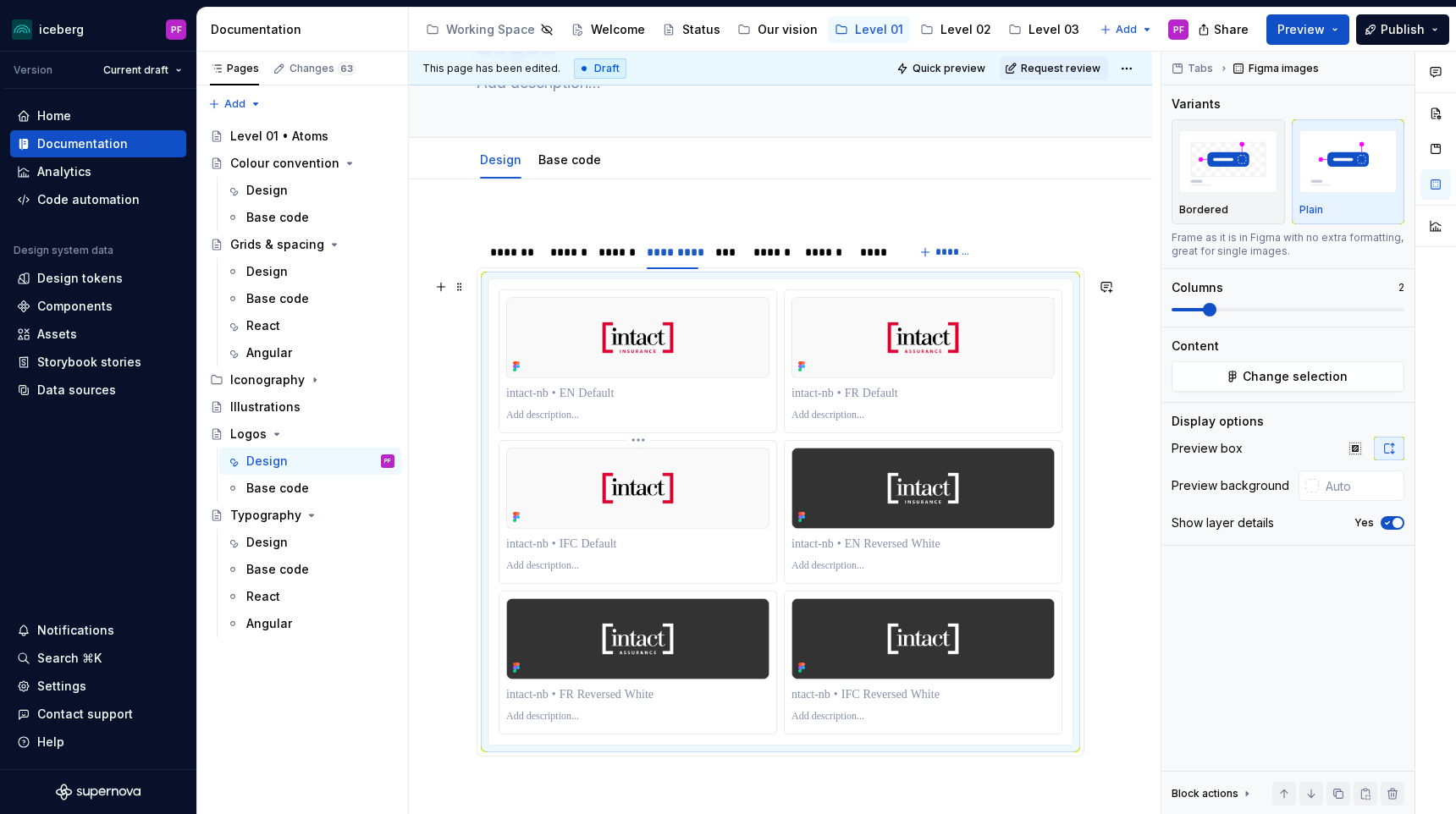
drag, startPoint x: 651, startPoint y: 548, endPoint x: 764, endPoint y: 486, distance: 128.9
click at [764, 486] on div at bounding box center [637, 512] width 277 height 142
drag, startPoint x: 846, startPoint y: 331, endPoint x: 582, endPoint y: 477, distance: 301.7
drag, startPoint x: 1017, startPoint y: 705, endPoint x: 975, endPoint y: 607, distance: 106.6
click at [975, 607] on div at bounding box center [923, 663] width 277 height 142
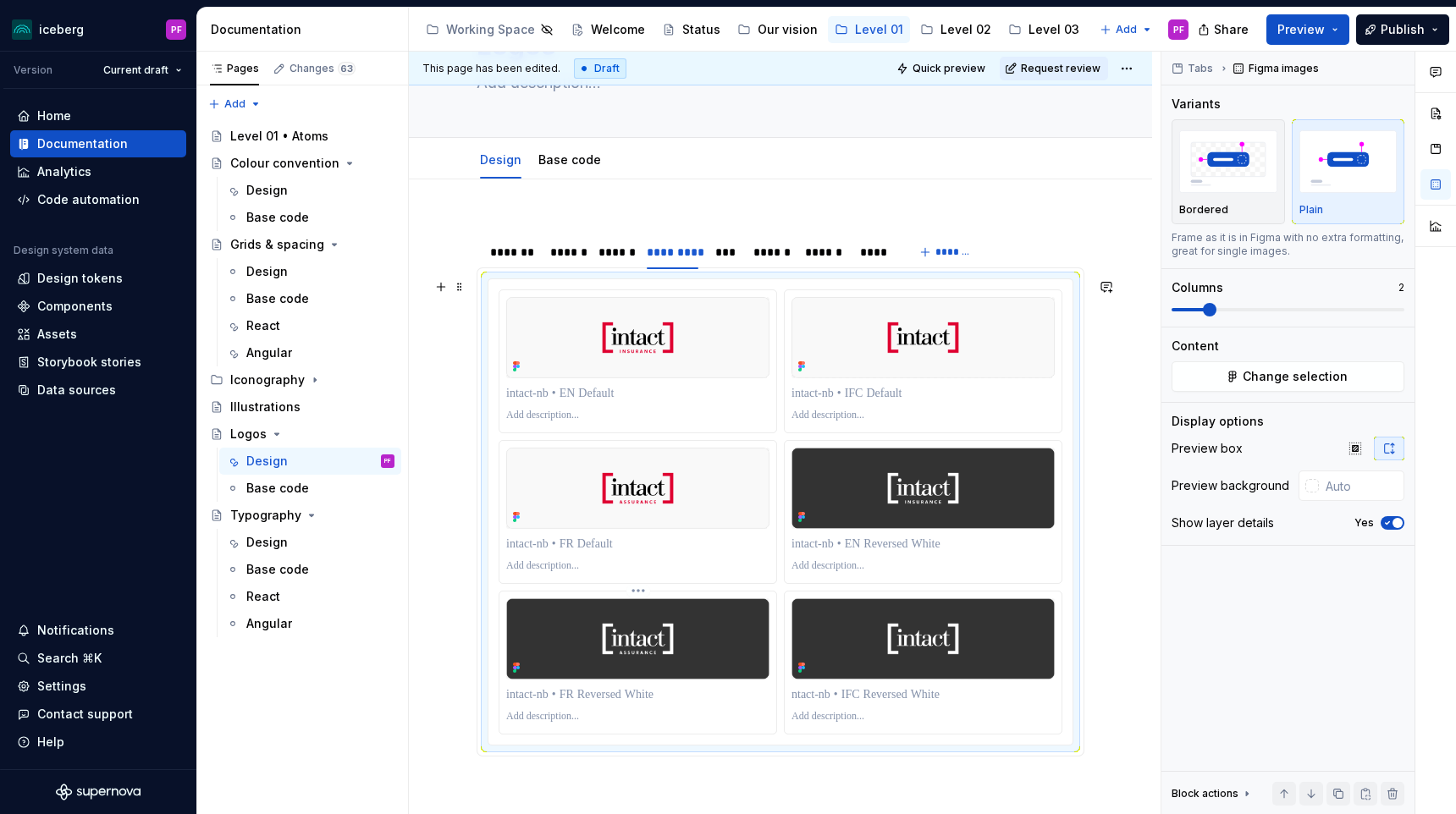
drag, startPoint x: 721, startPoint y: 702, endPoint x: 822, endPoint y: 540, distance: 190.9
click at [822, 540] on div at bounding box center [780, 512] width 564 height 445
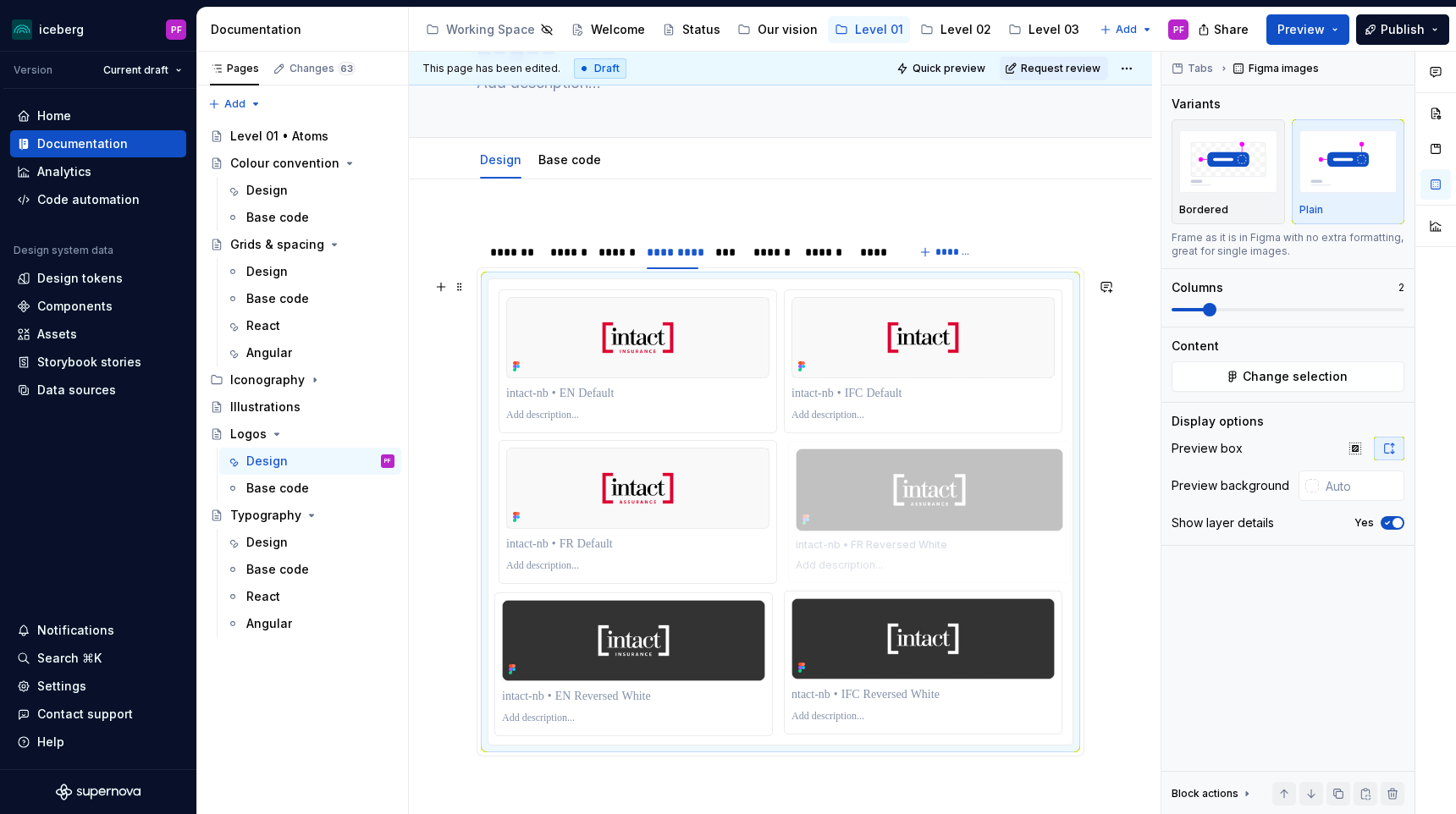
drag, startPoint x: 667, startPoint y: 594, endPoint x: 965, endPoint y: 453, distance: 329.7
click at [965, 453] on body "iceberg PF Version Current draft Home Documentation Analytics Code automation D…" at bounding box center [728, 407] width 1456 height 814
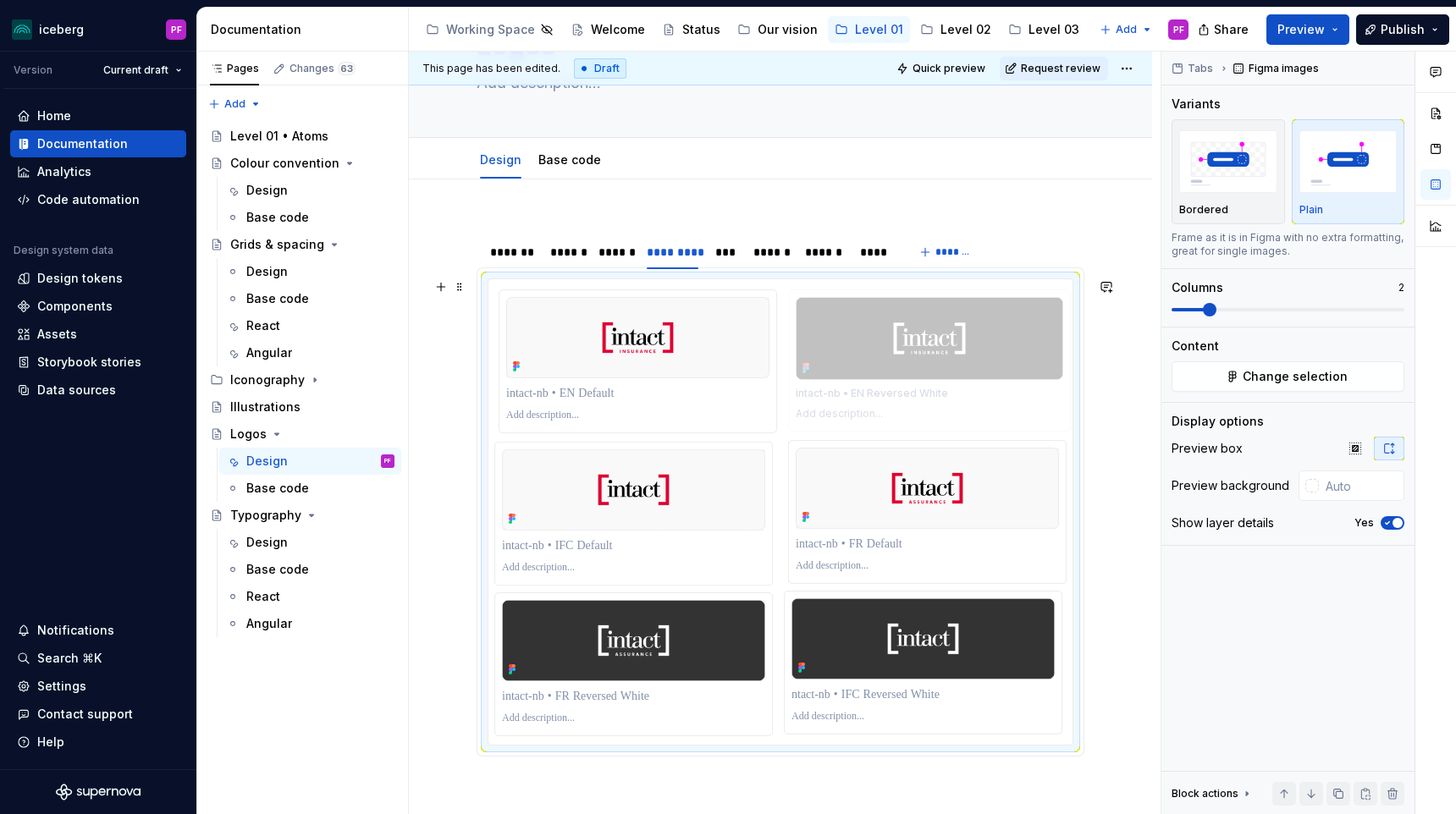
drag, startPoint x: 646, startPoint y: 661, endPoint x: 926, endPoint y: 366, distance: 406.7
click at [926, 366] on body "iceberg PF Version Current draft Home Documentation Analytics Code automation D…" at bounding box center [728, 407] width 1456 height 814
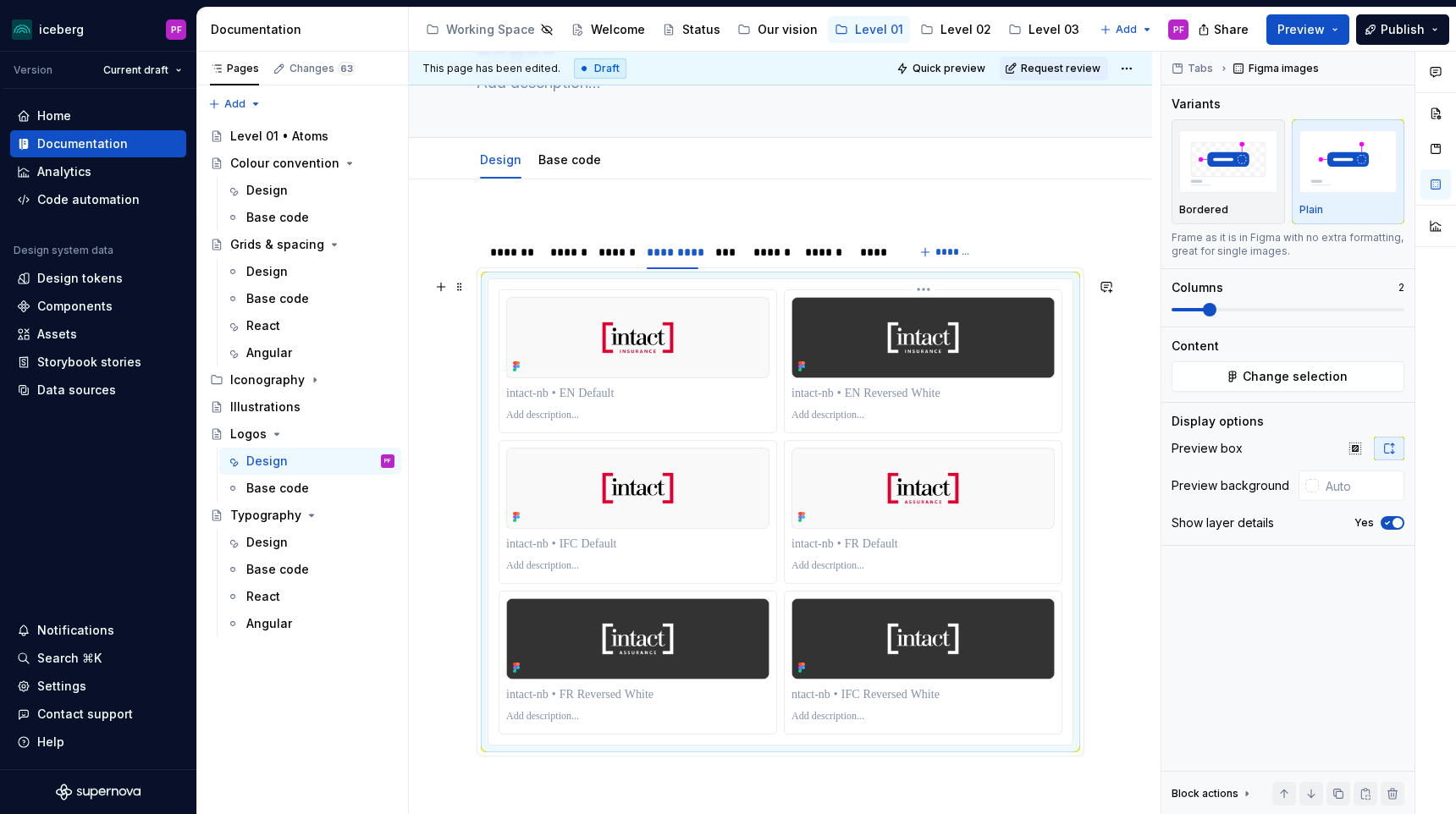
drag, startPoint x: 722, startPoint y: 708, endPoint x: 974, endPoint y: 393, distance: 403.4
click at [974, 393] on div at bounding box center [780, 512] width 564 height 445
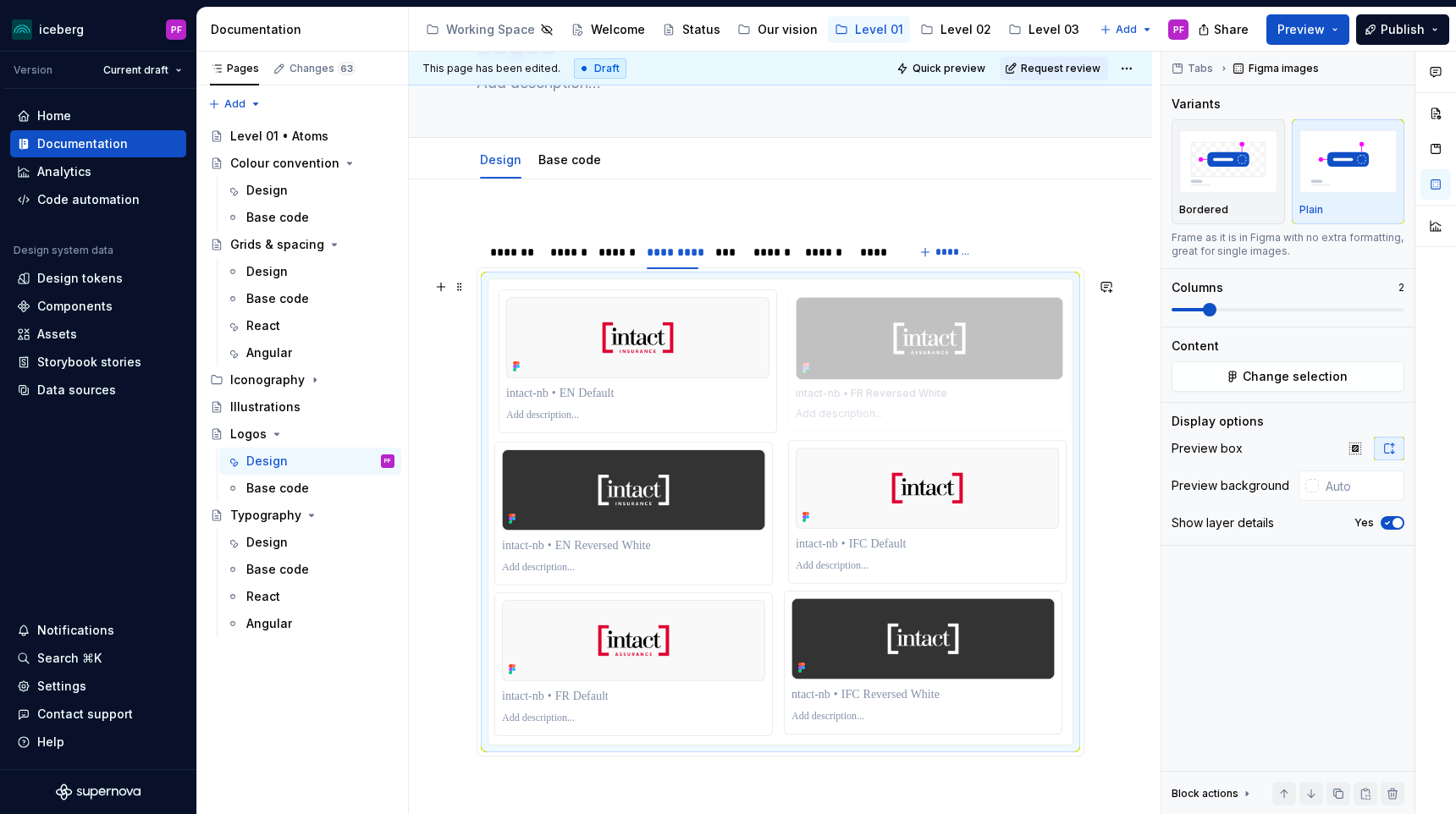
drag, startPoint x: 621, startPoint y: 685, endPoint x: 931, endPoint y: 421, distance: 407.2
click at [931, 421] on body "iceberg PF Version Current draft Home Documentation Analytics Code automation D…" at bounding box center [728, 407] width 1456 height 814
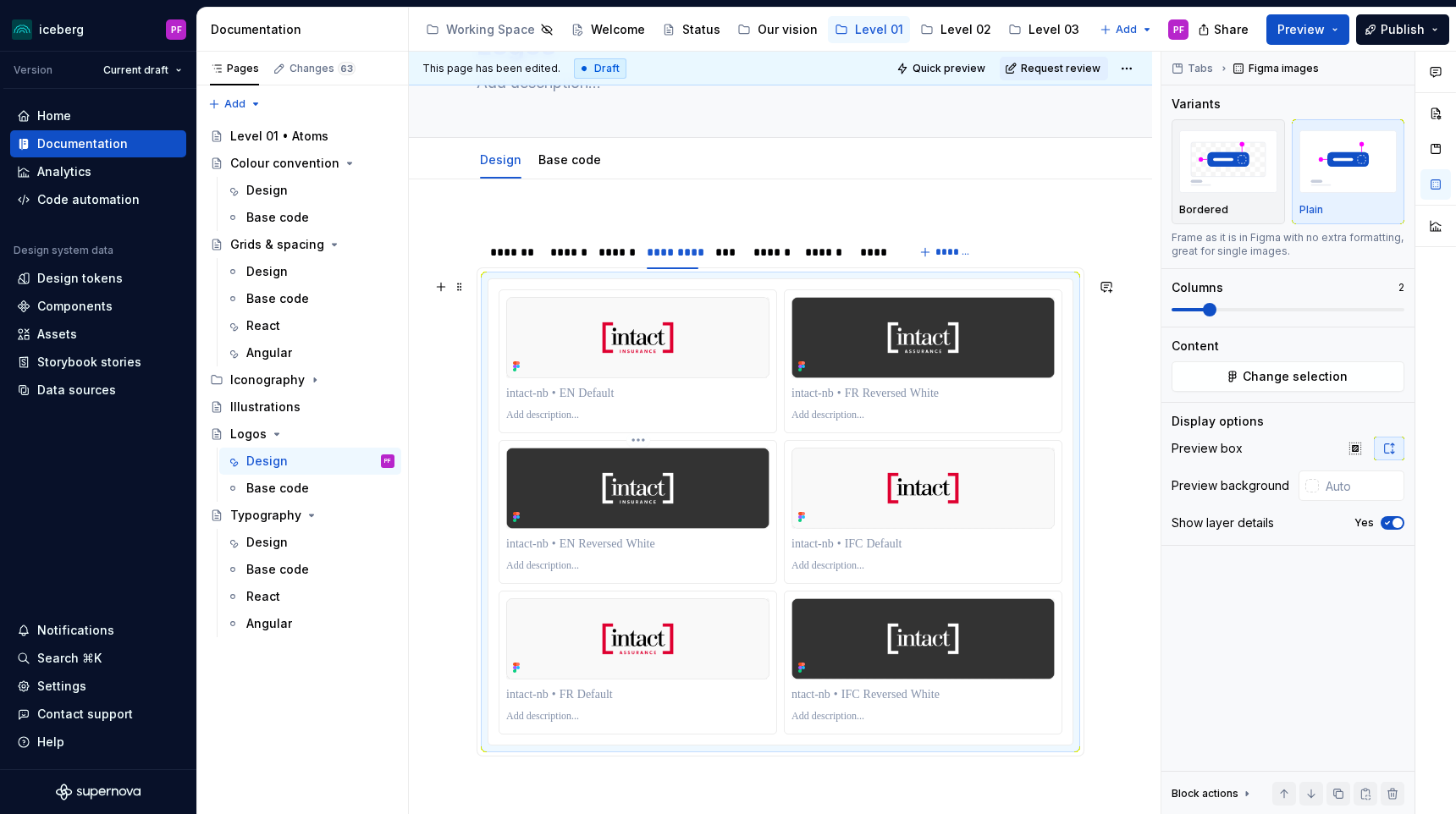
drag, startPoint x: 679, startPoint y: 705, endPoint x: 666, endPoint y: 640, distance: 66.3
click at [686, 512] on div at bounding box center [780, 512] width 564 height 445
drag, startPoint x: 658, startPoint y: 688, endPoint x: 613, endPoint y: 522, distance: 172.0
click at [613, 522] on div at bounding box center [780, 512] width 564 height 445
drag, startPoint x: 678, startPoint y: 689, endPoint x: 535, endPoint y: 659, distance: 146.1
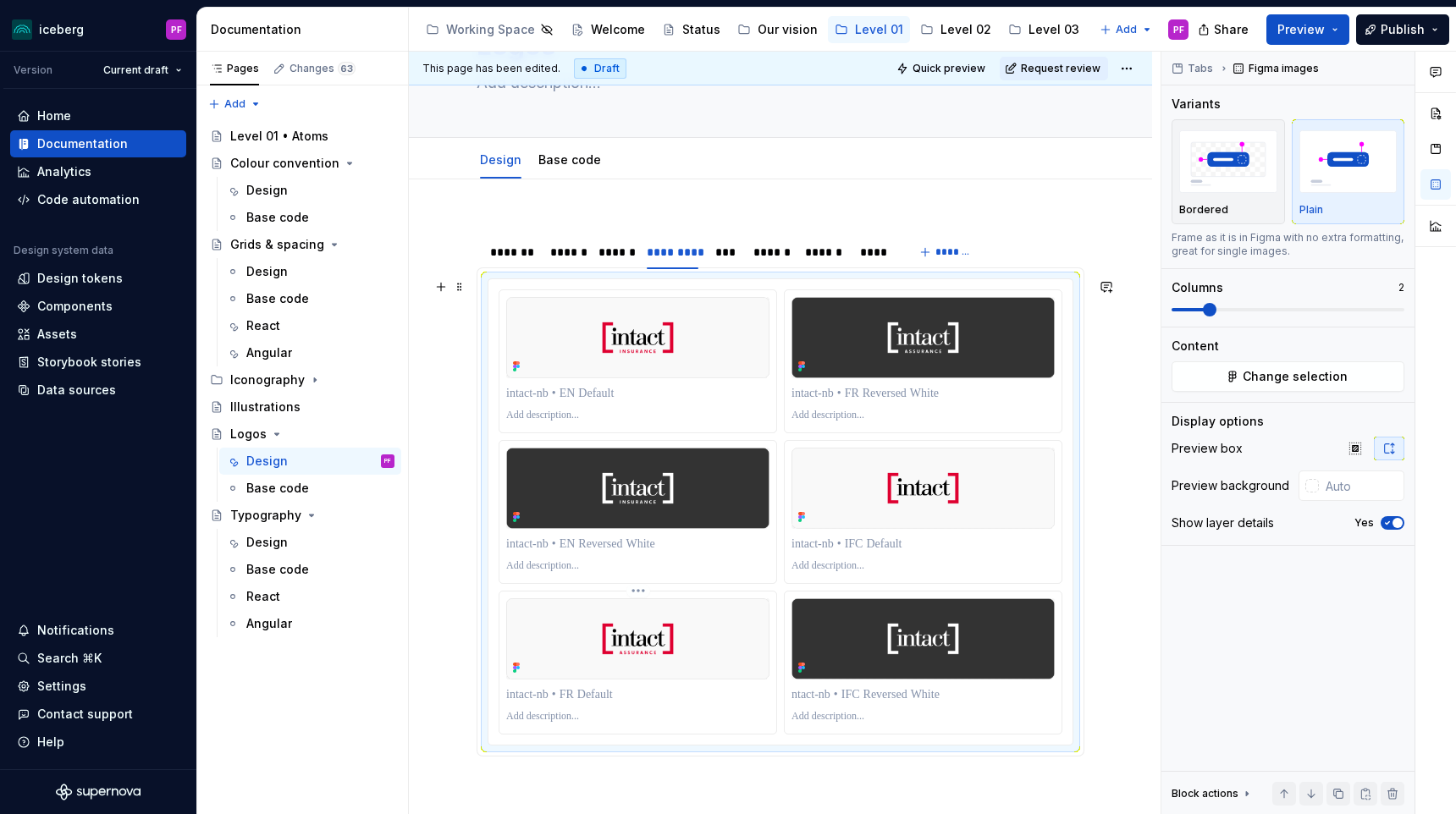
click at [533, 658] on div at bounding box center [637, 663] width 277 height 142
drag, startPoint x: 598, startPoint y: 691, endPoint x: 475, endPoint y: 659, distance: 127.1
click at [477, 659] on section "**********" at bounding box center [780, 495] width 607 height 523
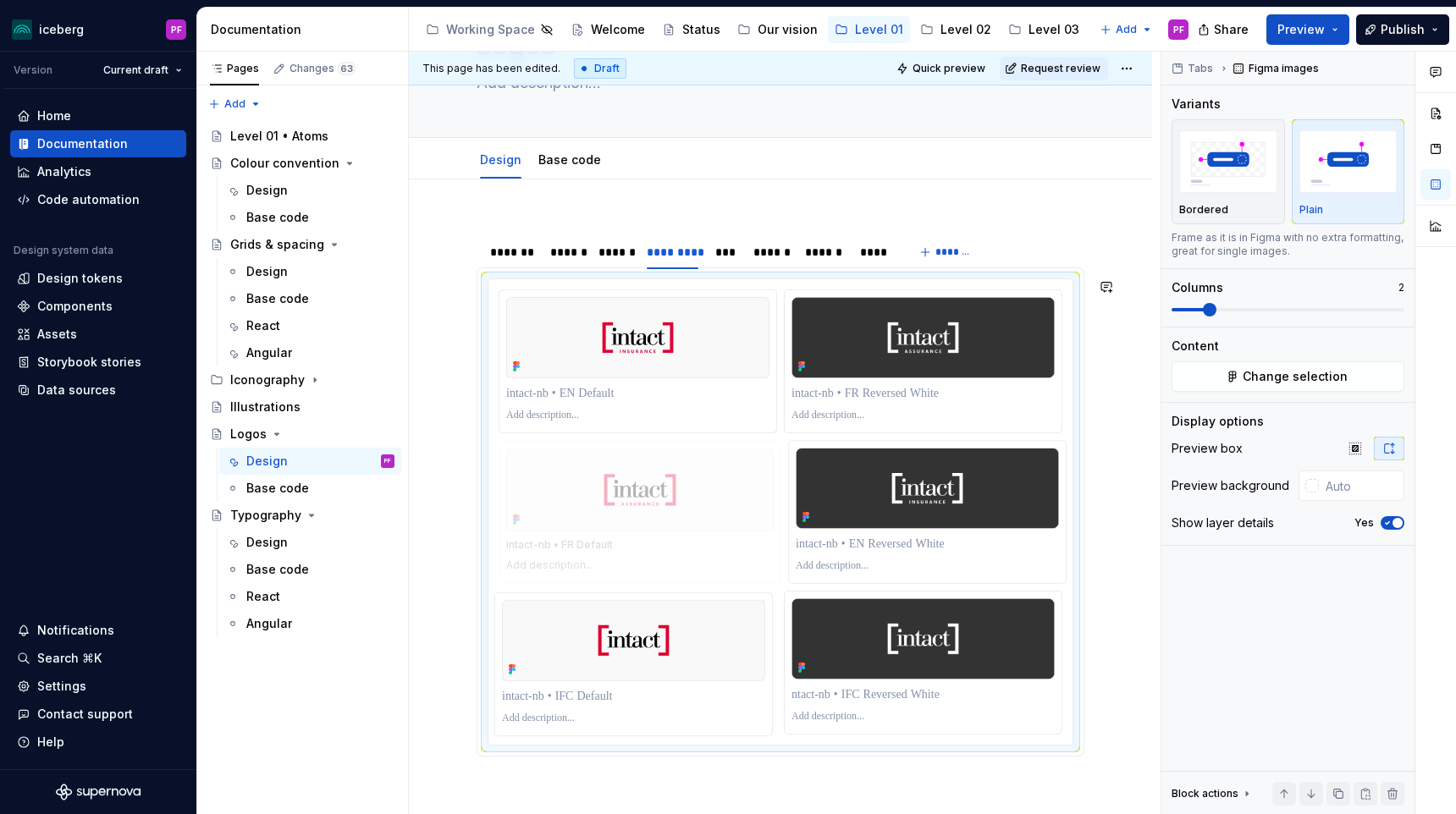
drag, startPoint x: 519, startPoint y: 659, endPoint x: 528, endPoint y: 490, distance: 169.2
click at [528, 490] on body "iceberg PF Version Current draft Home Documentation Analytics Code automation D…" at bounding box center [728, 407] width 1456 height 814
click at [908, 396] on p at bounding box center [923, 393] width 264 height 17
click at [752, 200] on div "**********" at bounding box center [779, 621] width 743 height 882
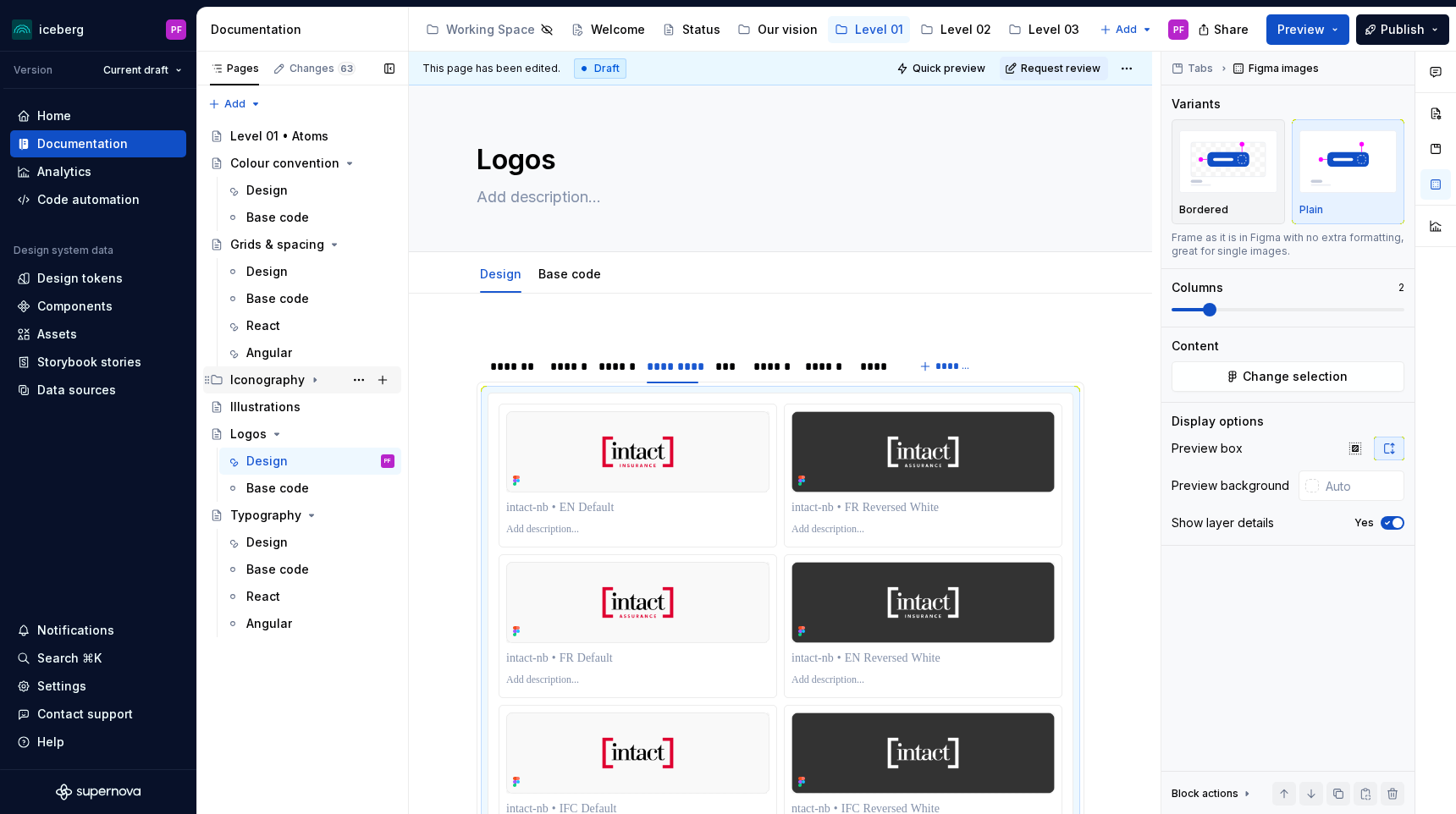
click at [254, 384] on div "Iconography" at bounding box center [267, 380] width 75 height 17
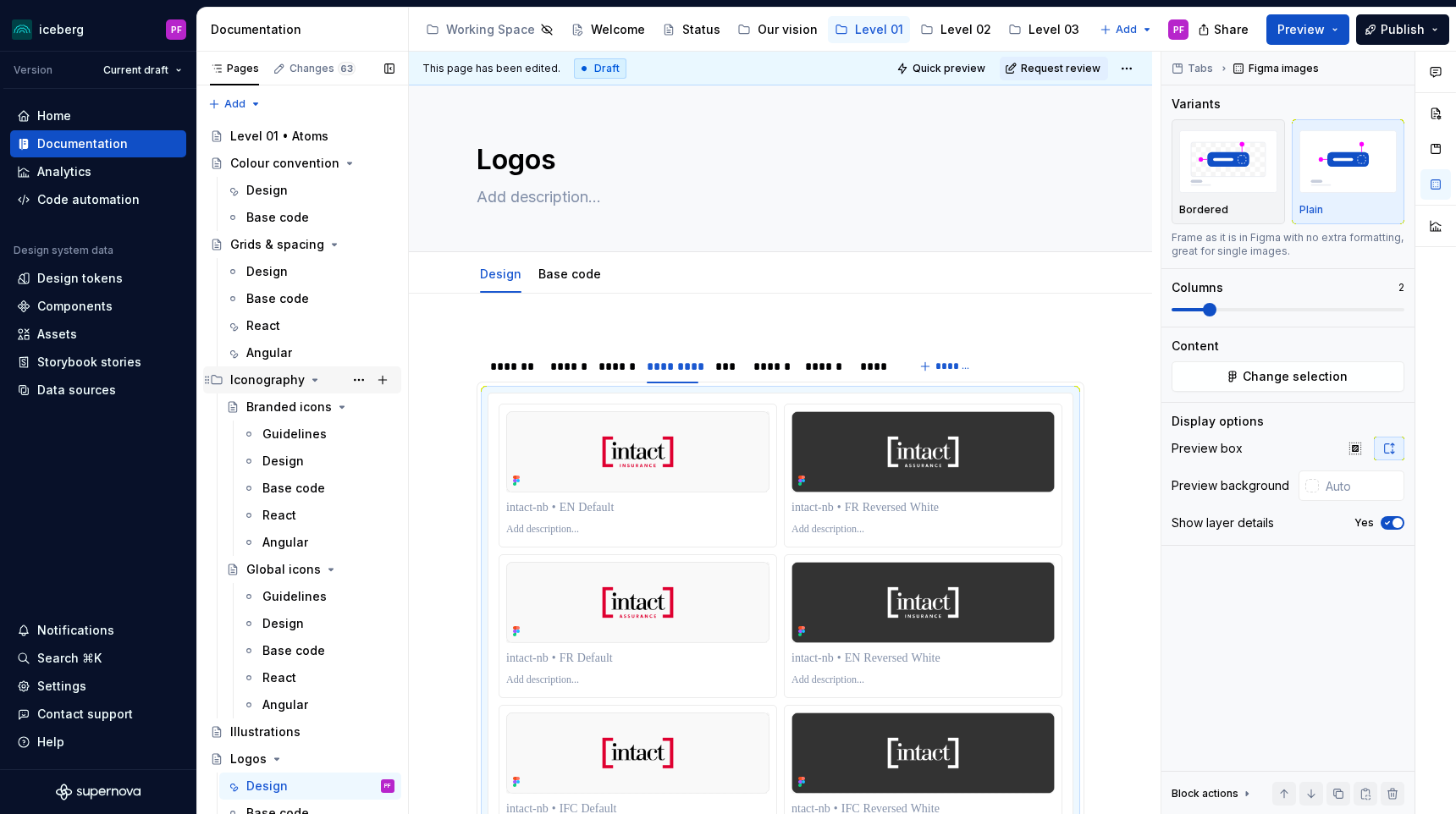
click at [254, 384] on div "Iconography" at bounding box center [267, 380] width 75 height 17
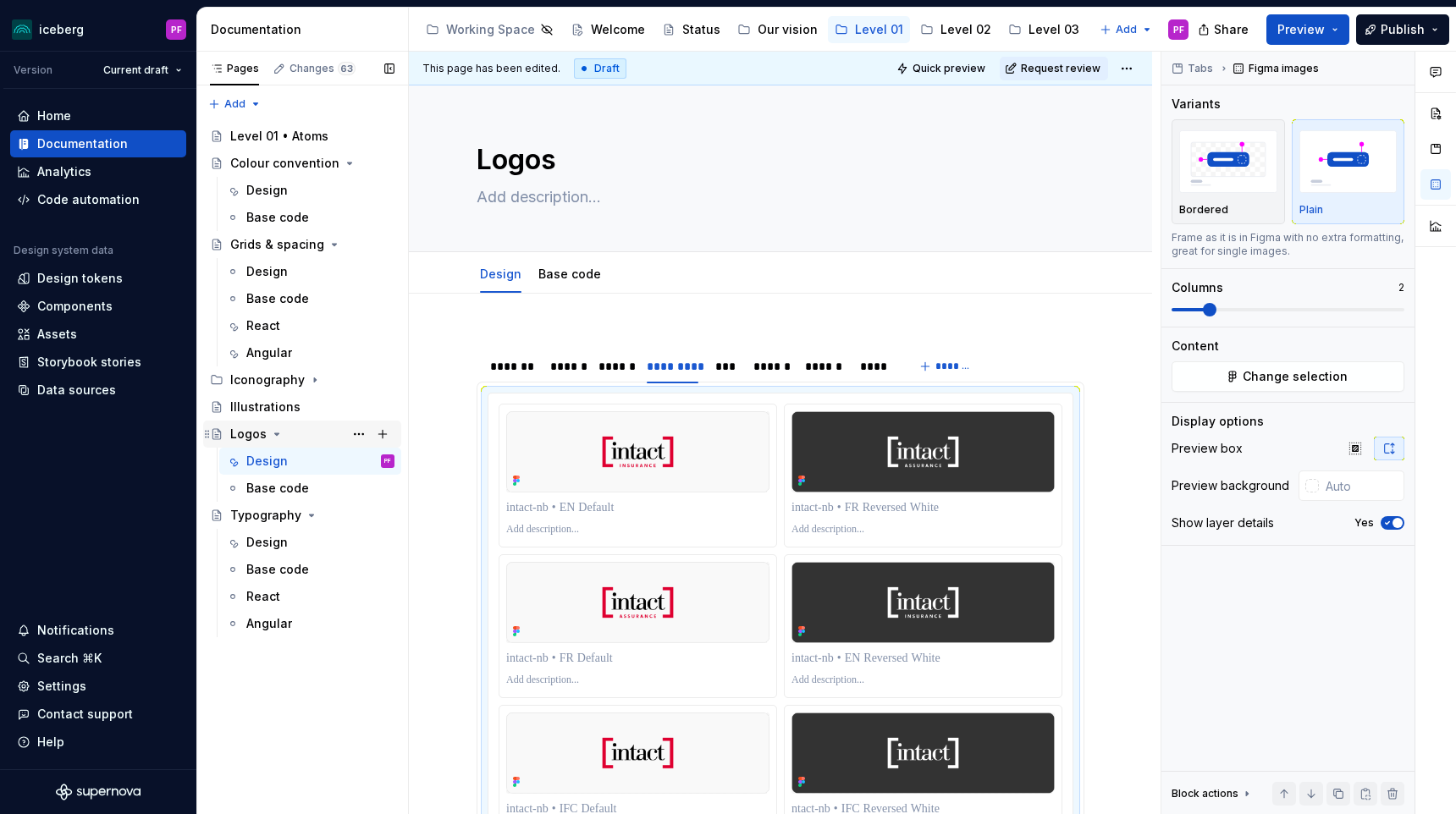
click at [256, 436] on div "Logos" at bounding box center [248, 435] width 36 height 17
click at [254, 507] on div "Typography" at bounding box center [265, 516] width 71 height 17
click at [258, 540] on div "Design" at bounding box center [267, 543] width 41 height 17
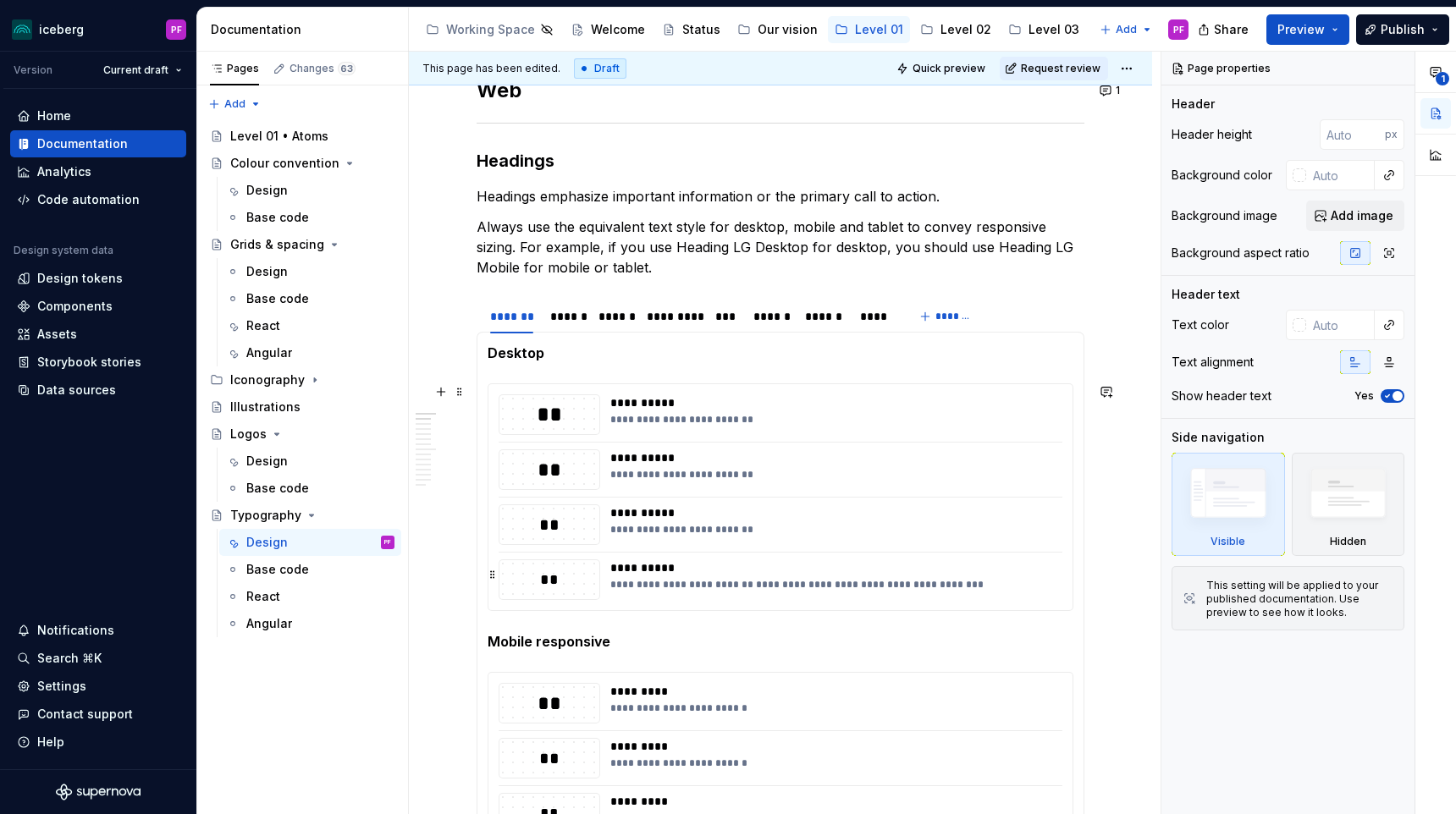
scroll to position [319, 0]
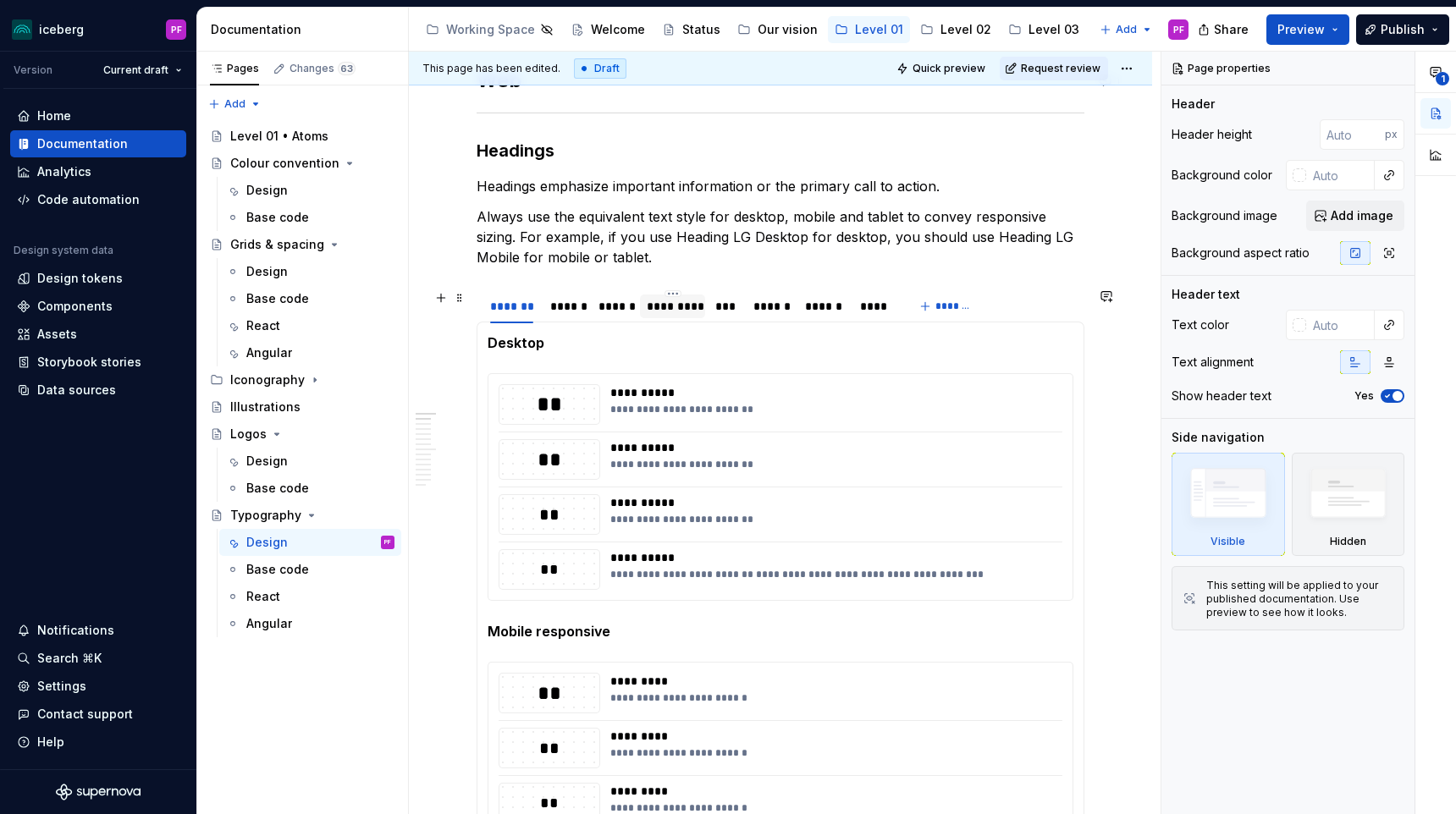
click at [683, 312] on div "*********" at bounding box center [672, 307] width 51 height 17
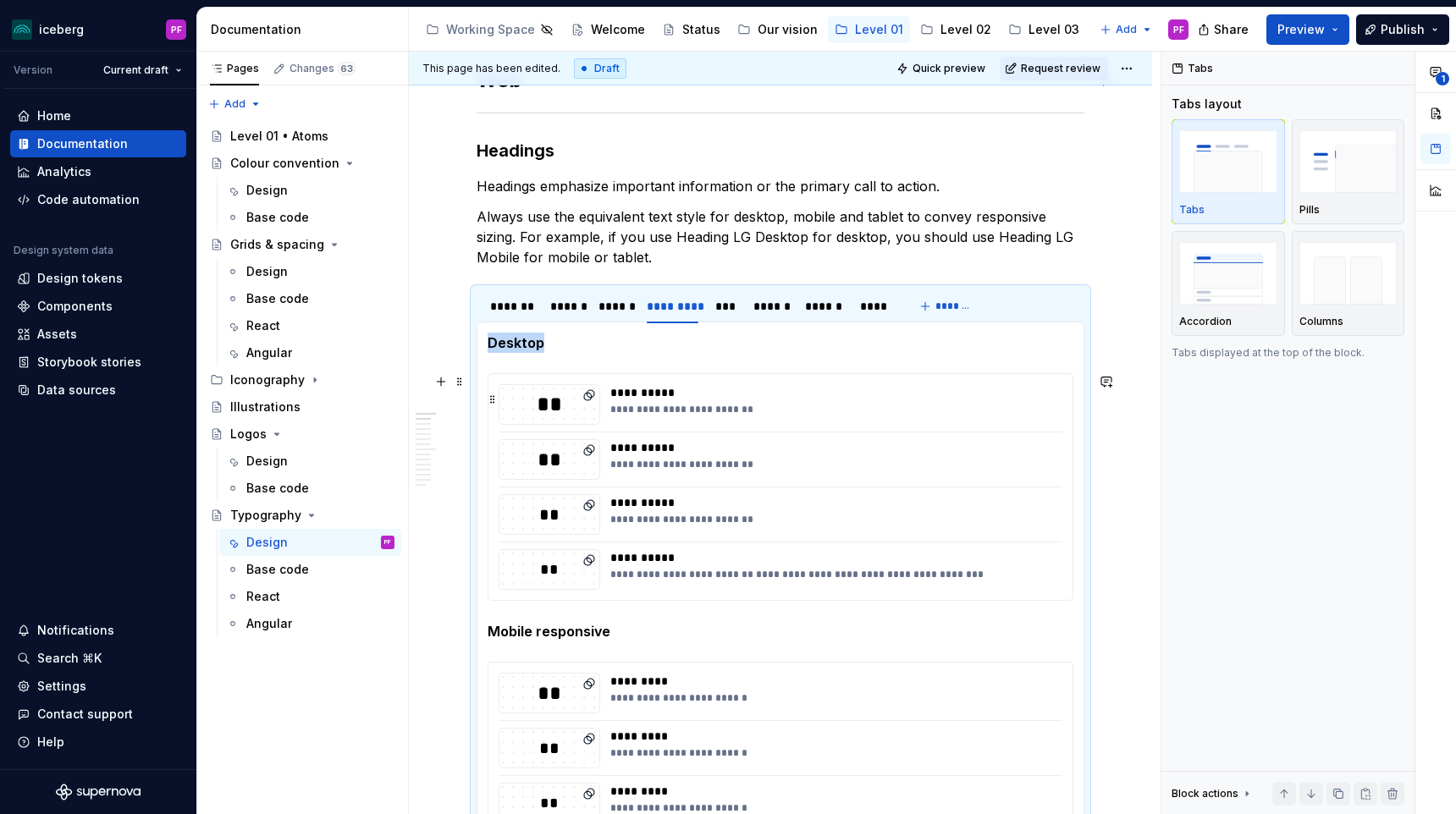
click at [558, 408] on div "**" at bounding box center [549, 405] width 100 height 29
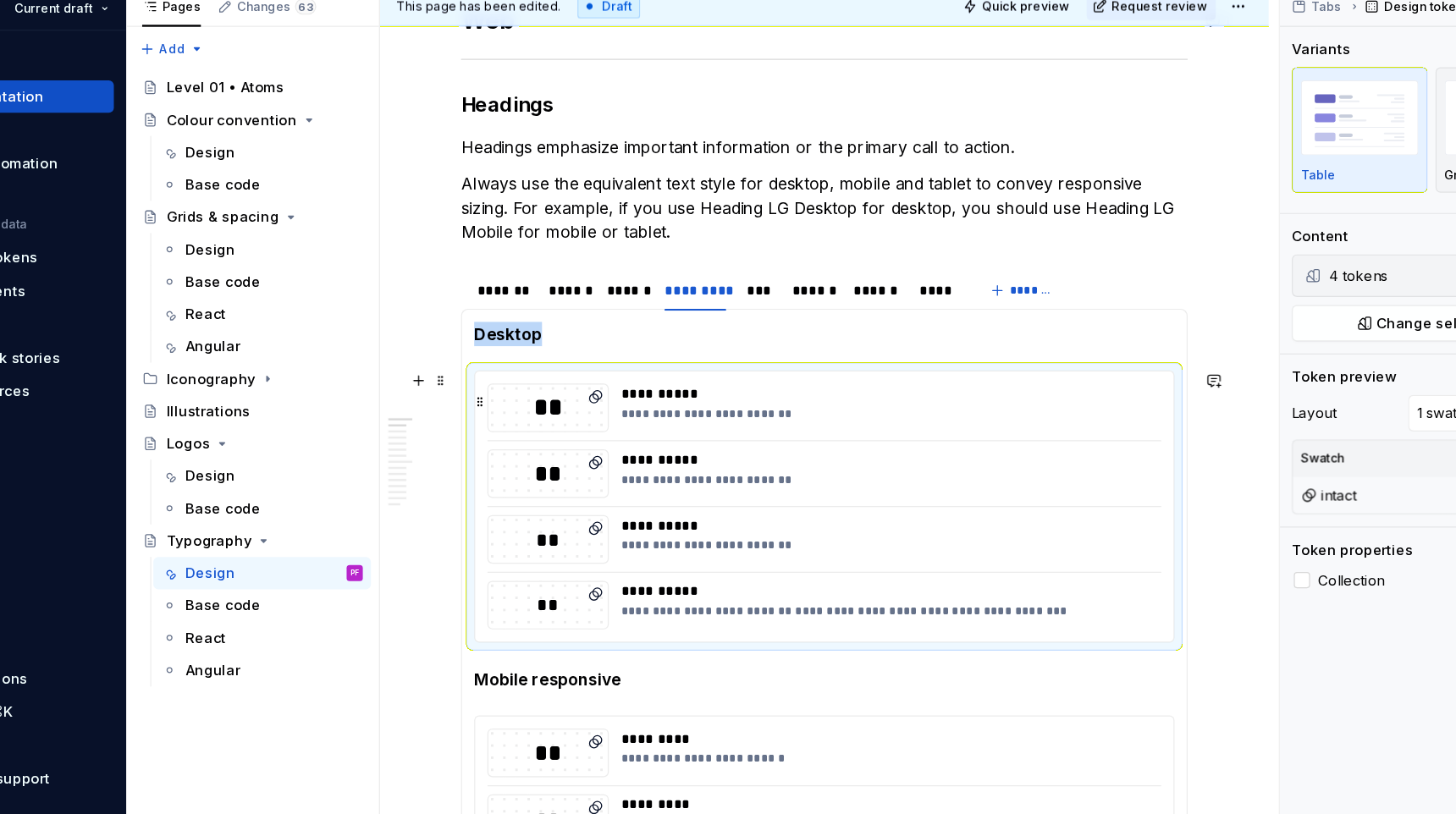
click at [544, 411] on div "**" at bounding box center [549, 405] width 100 height 29
click at [517, 403] on div "**" at bounding box center [549, 405] width 100 height 29
click at [560, 403] on div "**" at bounding box center [549, 405] width 100 height 29
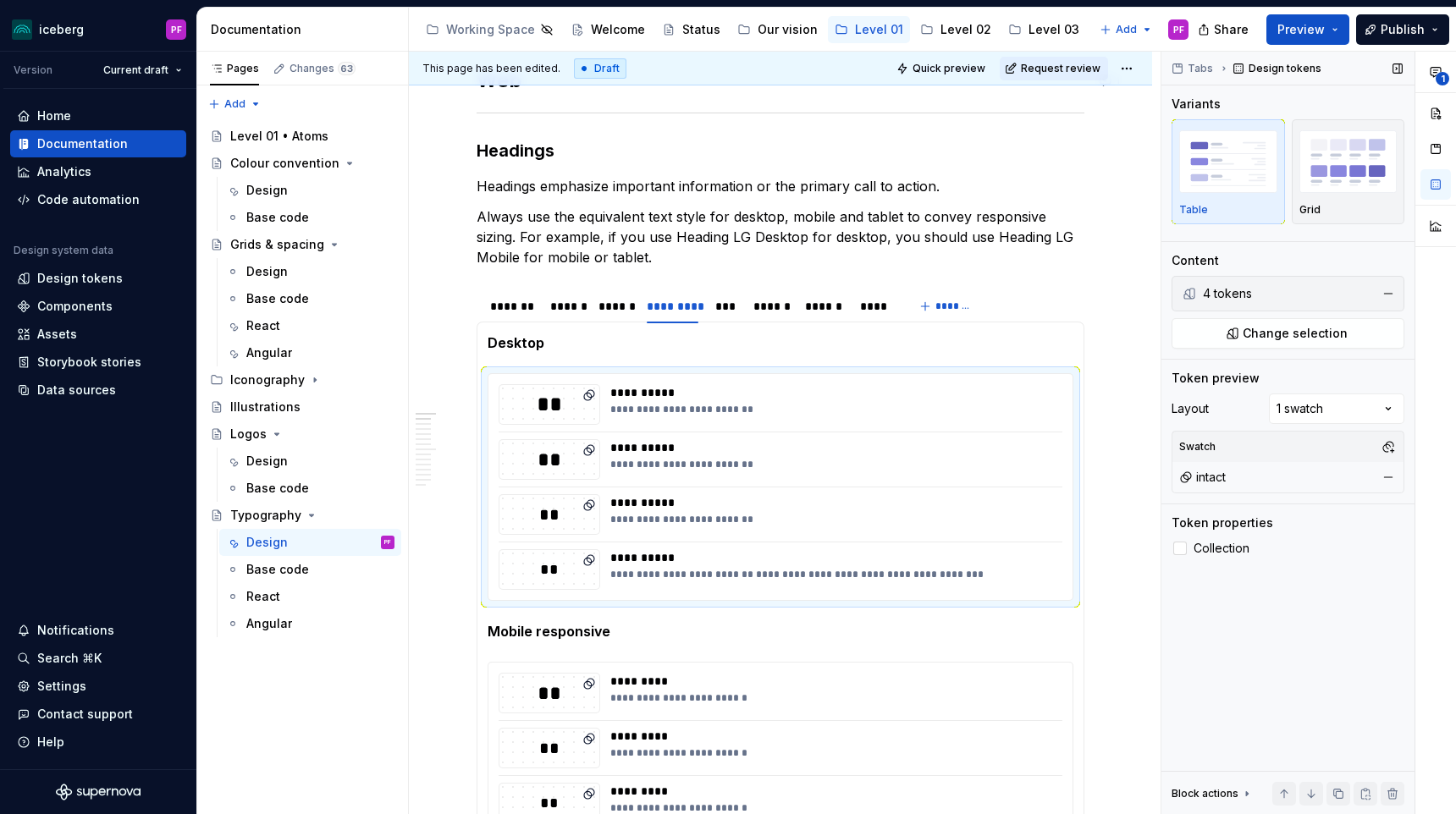
click at [1228, 295] on div "4 tokens" at bounding box center [1286, 293] width 166 height 17
click at [1236, 335] on button "Change selection" at bounding box center [1288, 334] width 233 height 31
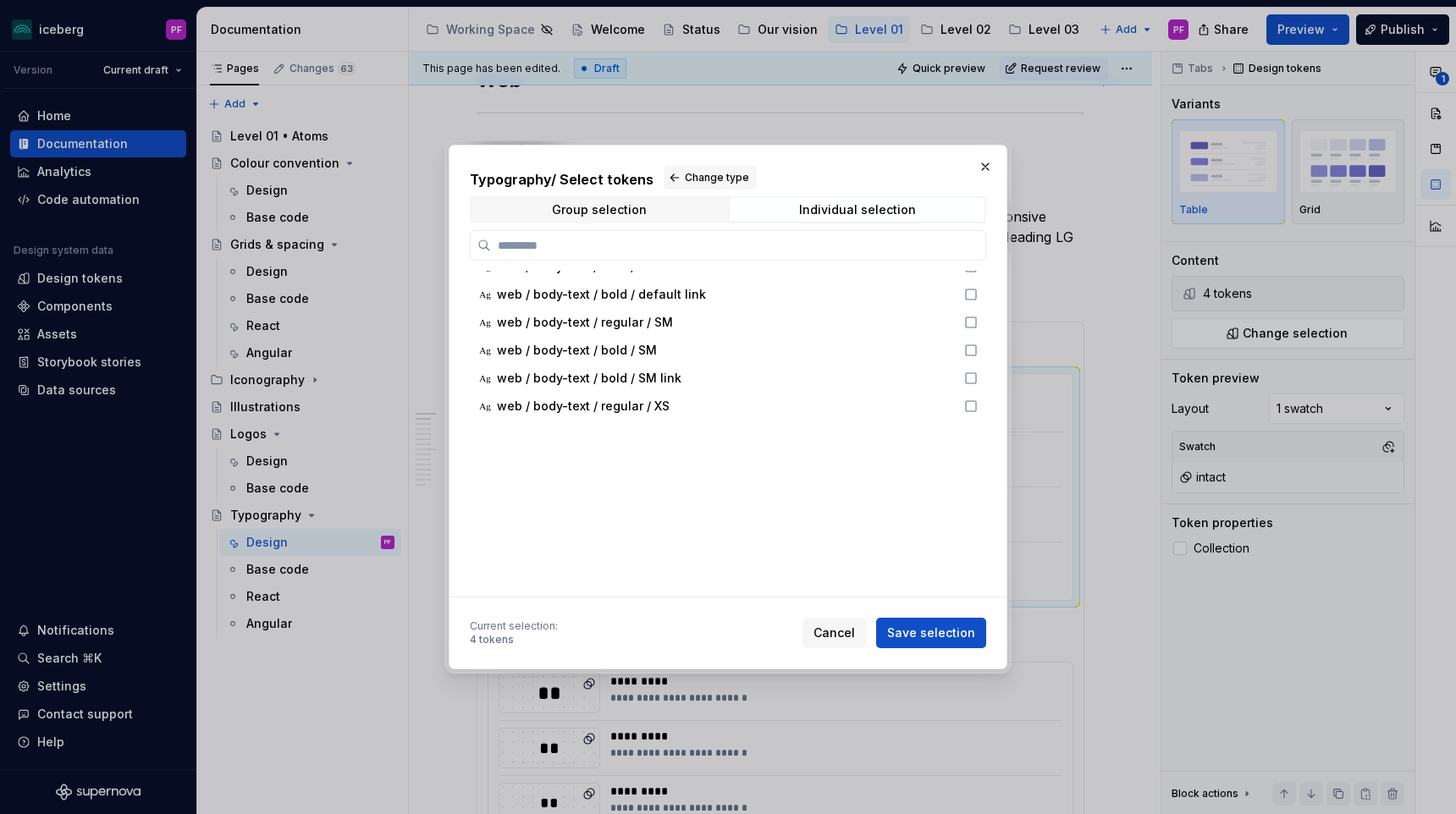
scroll to position [0, 0]
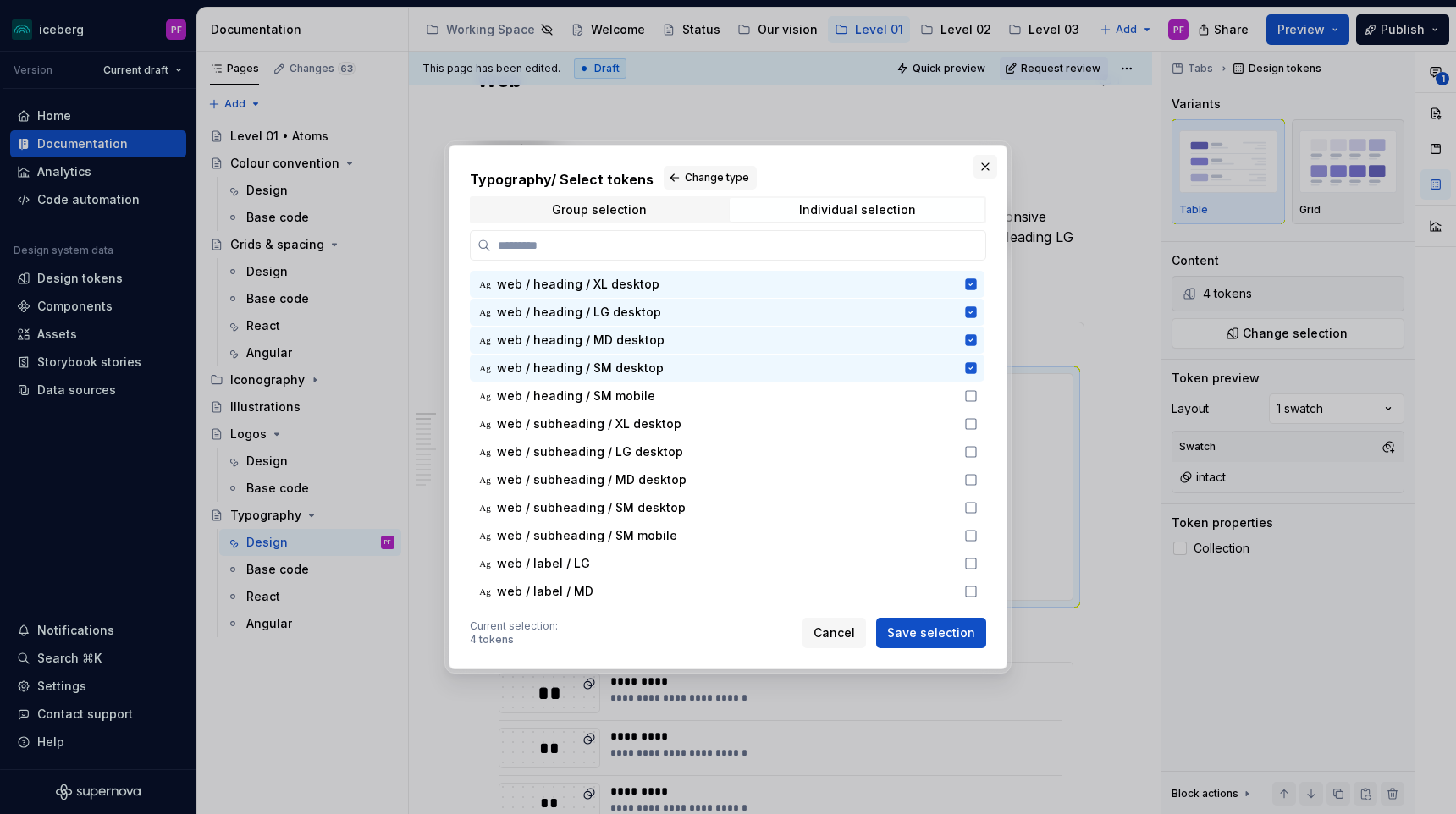
click at [984, 166] on button "button" at bounding box center [985, 166] width 23 height 23
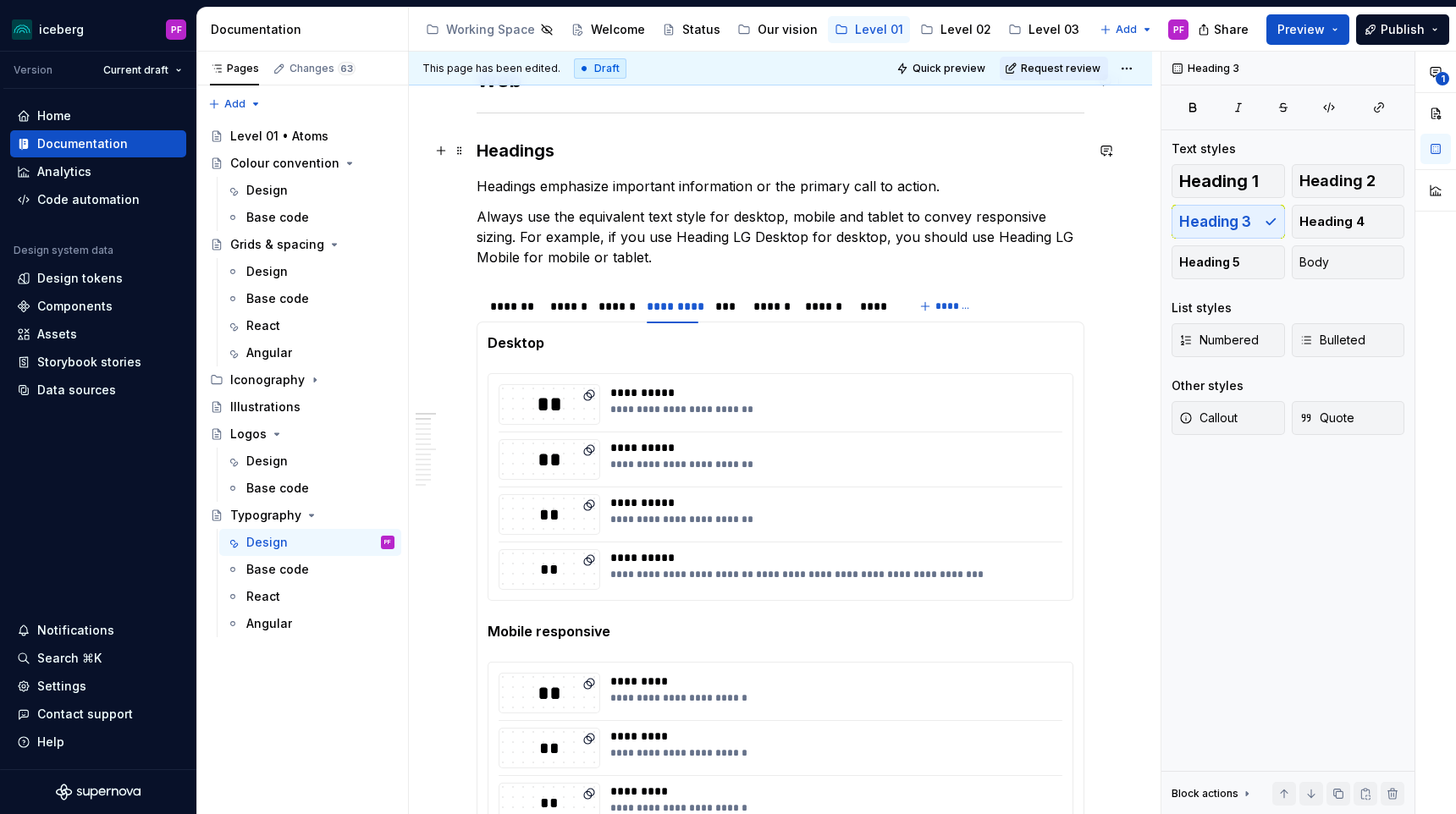
click at [974, 160] on h3 "Headings" at bounding box center [780, 150] width 607 height 23
type textarea "*"
